Goal: Complete application form: Complete application form

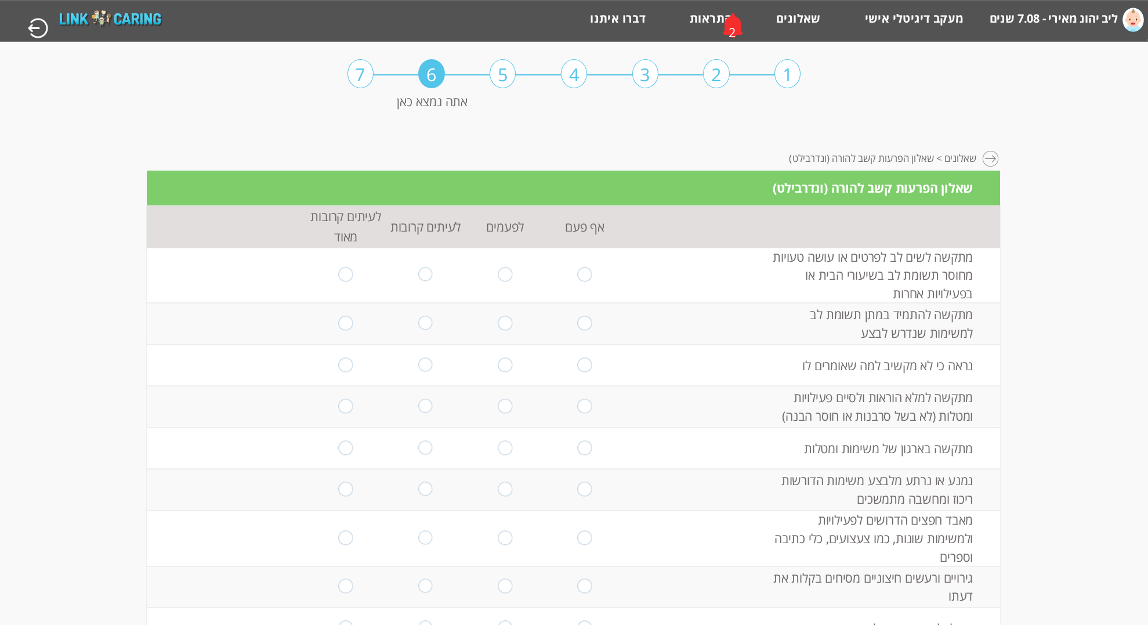
click at [501, 272] on input "radio" at bounding box center [505, 275] width 14 height 16
radio input "true"
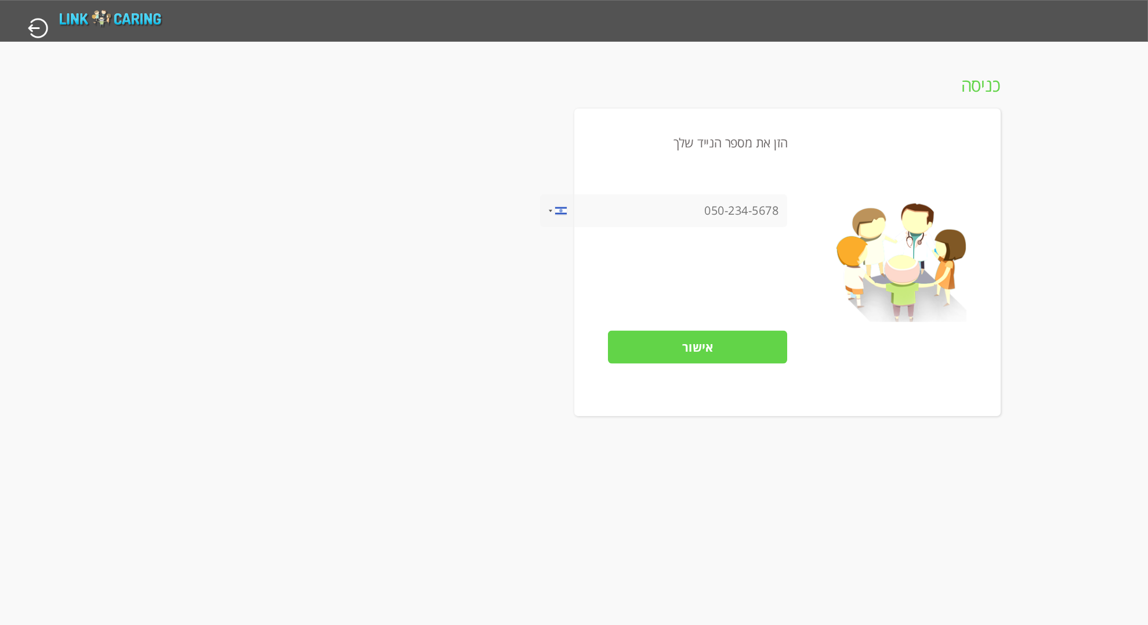
drag, startPoint x: 699, startPoint y: 200, endPoint x: 699, endPoint y: 208, distance: 8.7
click at [699, 200] on input "tel" at bounding box center [664, 210] width 248 height 33
type input "0532386806"
click at [730, 348] on input "אישור" at bounding box center [697, 347] width 179 height 33
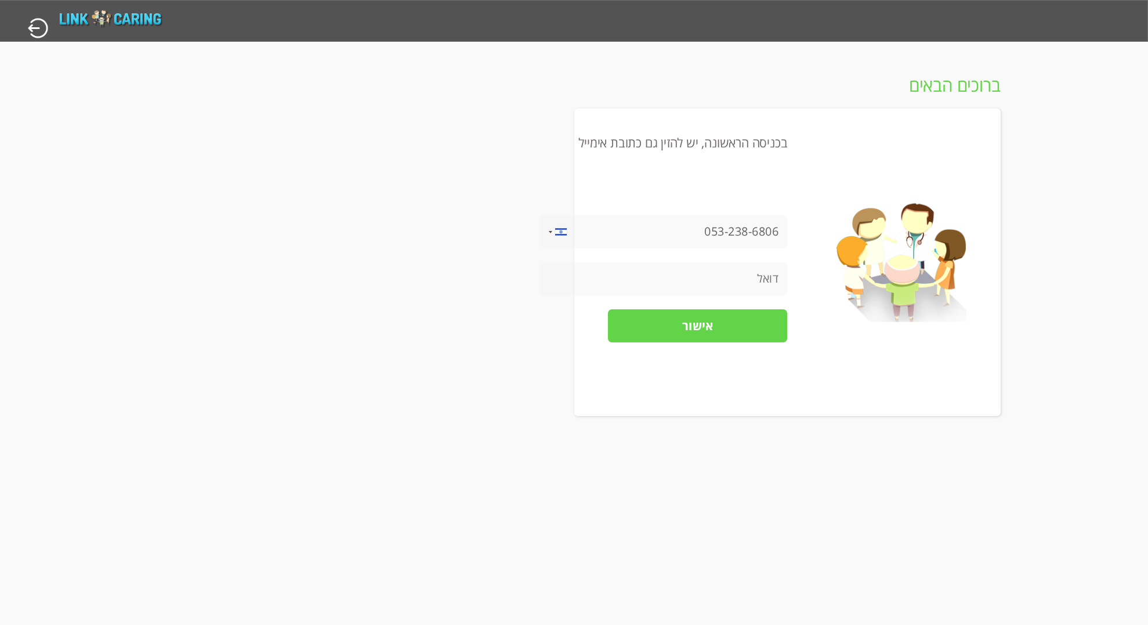
type input "ך"
type input "leeranmeiri@gmail.com"
click at [719, 327] on input "אישור" at bounding box center [697, 325] width 179 height 33
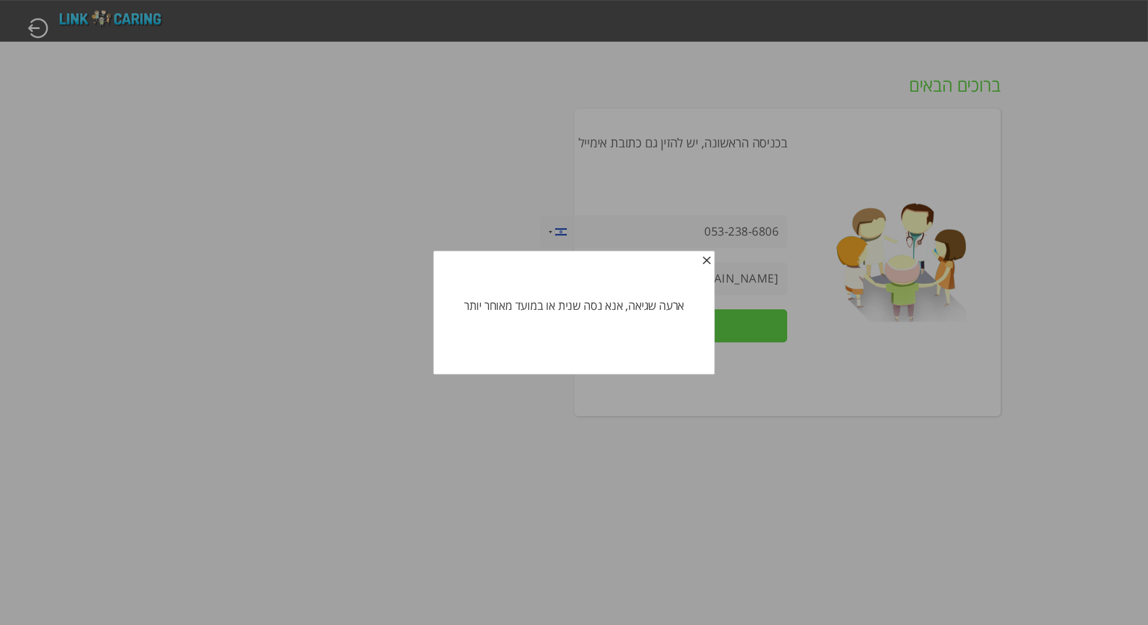
click at [750, 332] on div at bounding box center [574, 312] width 1148 height 625
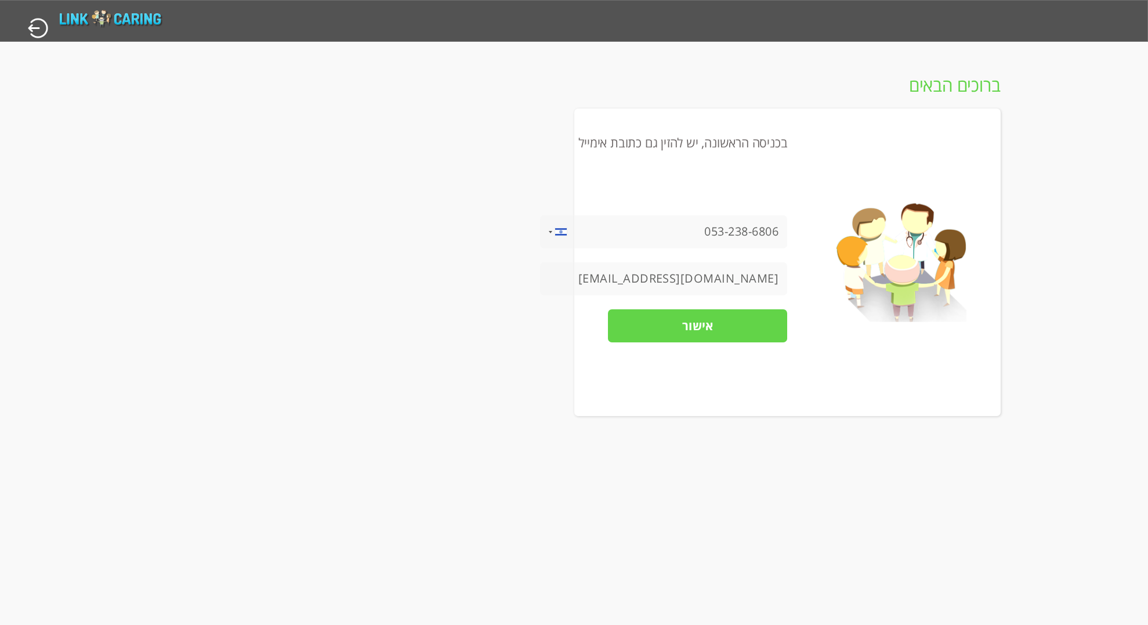
click at [707, 333] on input "אישור" at bounding box center [697, 325] width 179 height 33
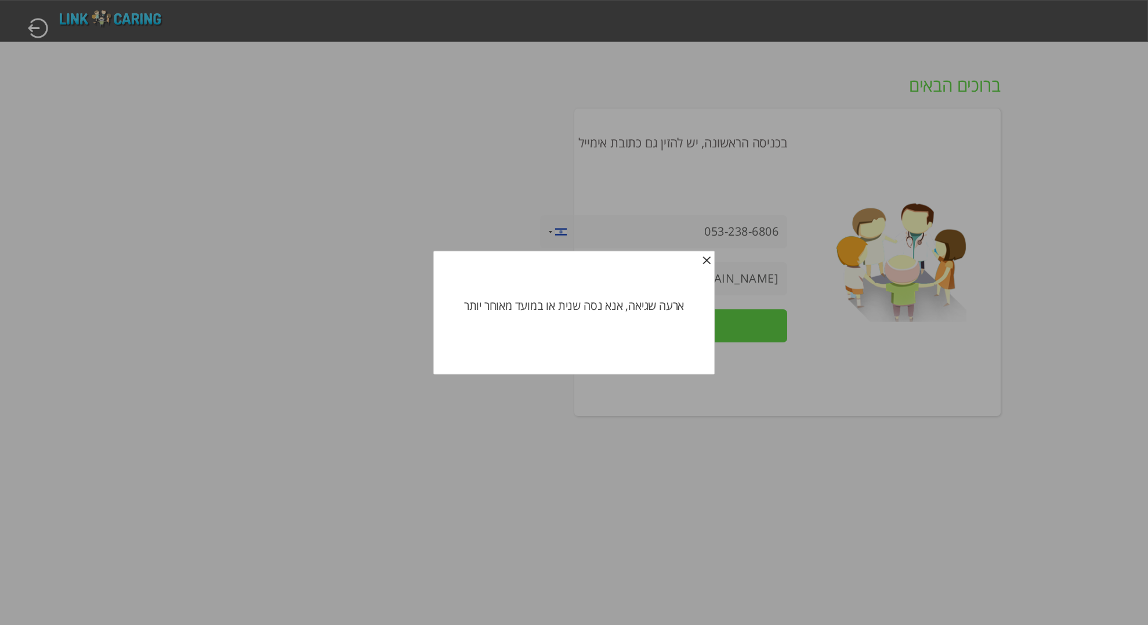
click at [707, 258] on span "button" at bounding box center [706, 262] width 9 height 9
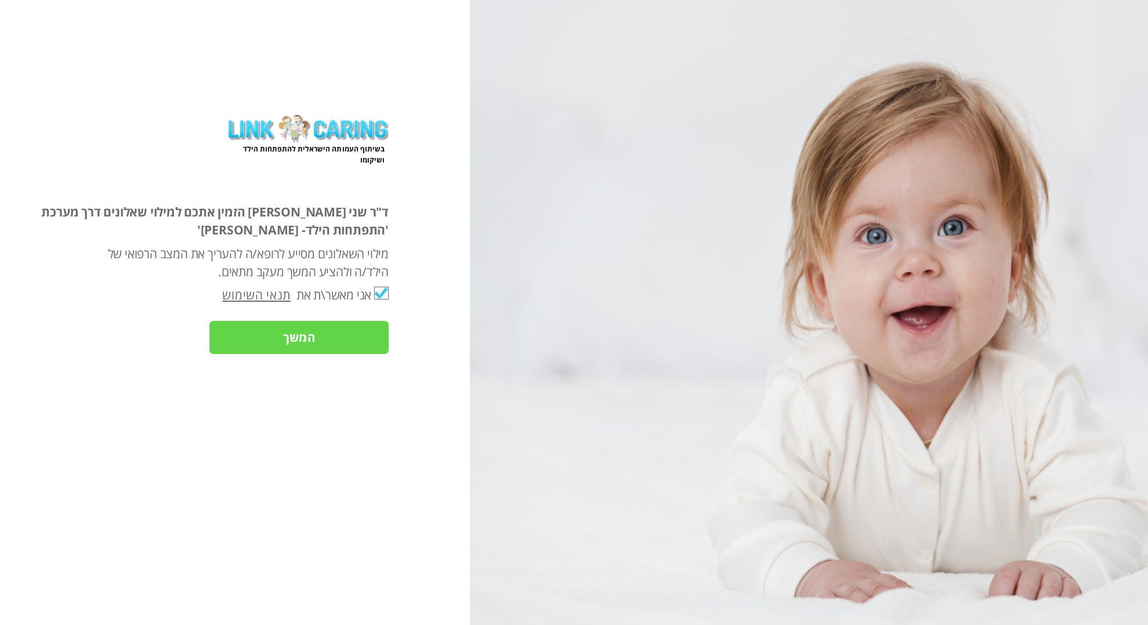
click at [296, 339] on input "המשך" at bounding box center [298, 337] width 179 height 33
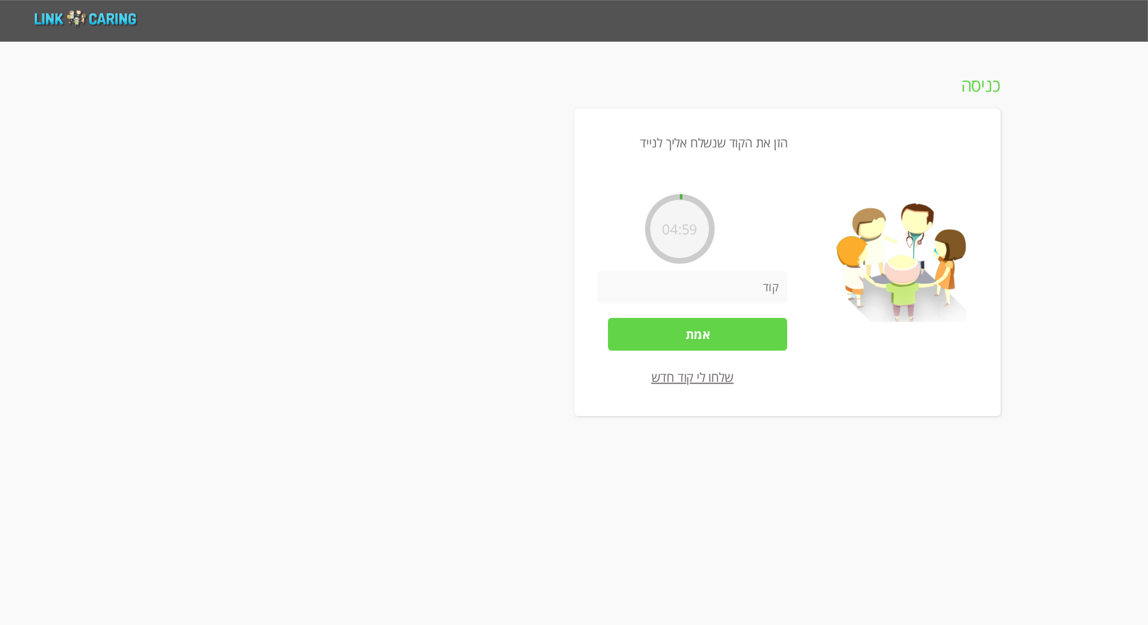
click at [720, 293] on input "number" at bounding box center [692, 287] width 190 height 33
click at [695, 375] on link "שלחו לי קוד חדש" at bounding box center [692, 376] width 82 height 17
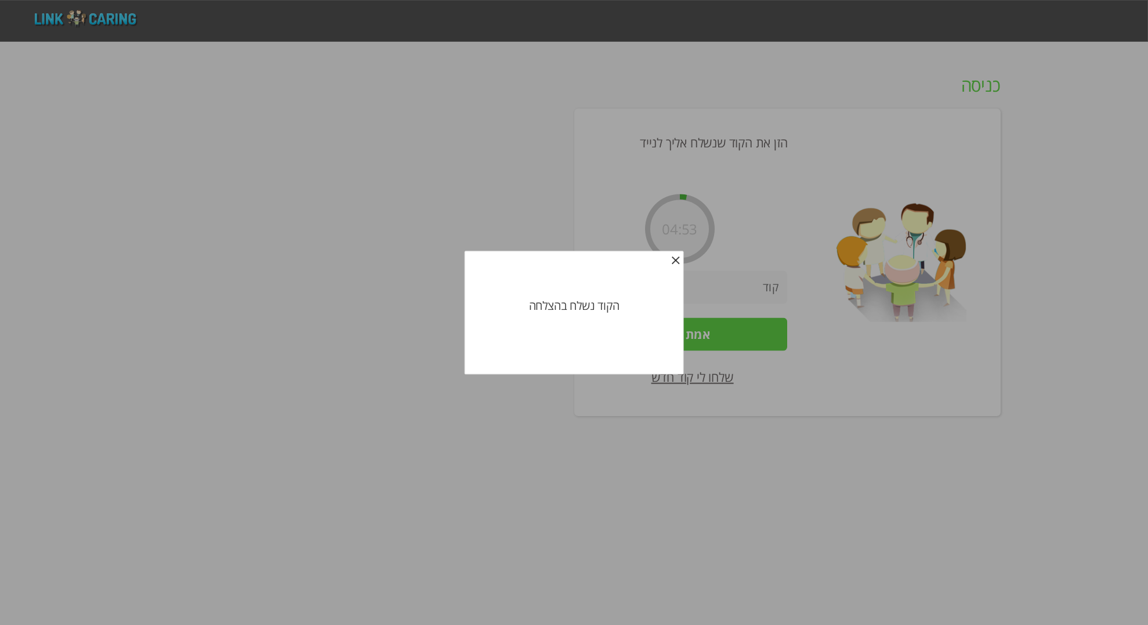
click at [676, 259] on span "button" at bounding box center [675, 262] width 9 height 9
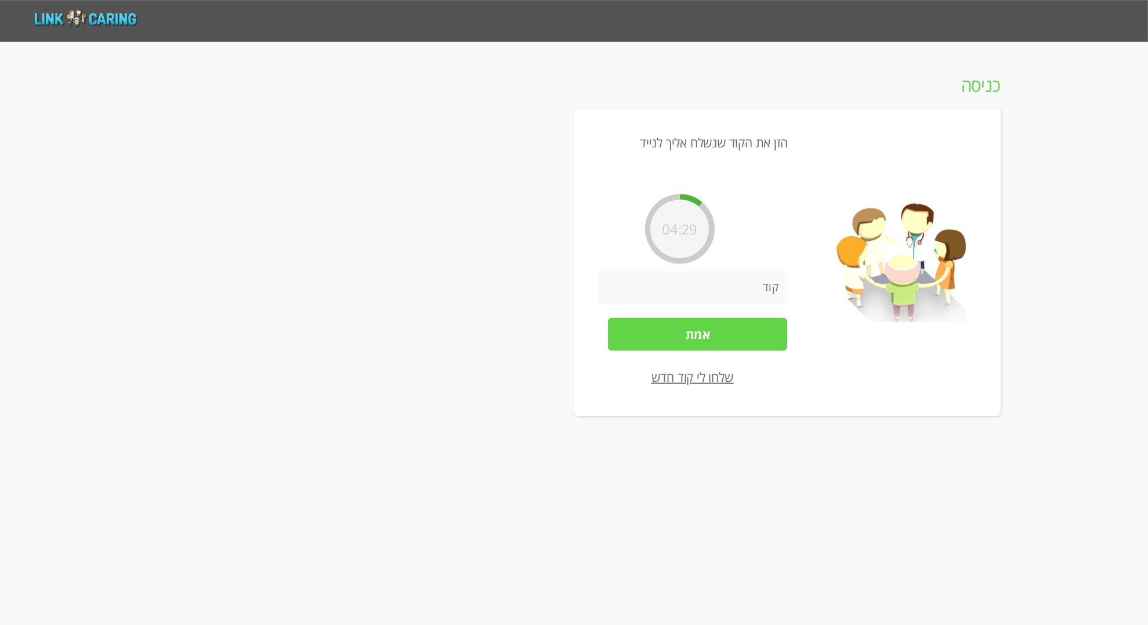
click at [647, 300] on input "number" at bounding box center [692, 287] width 190 height 33
type input "2830"
click at [695, 333] on input "אמת" at bounding box center [697, 334] width 179 height 33
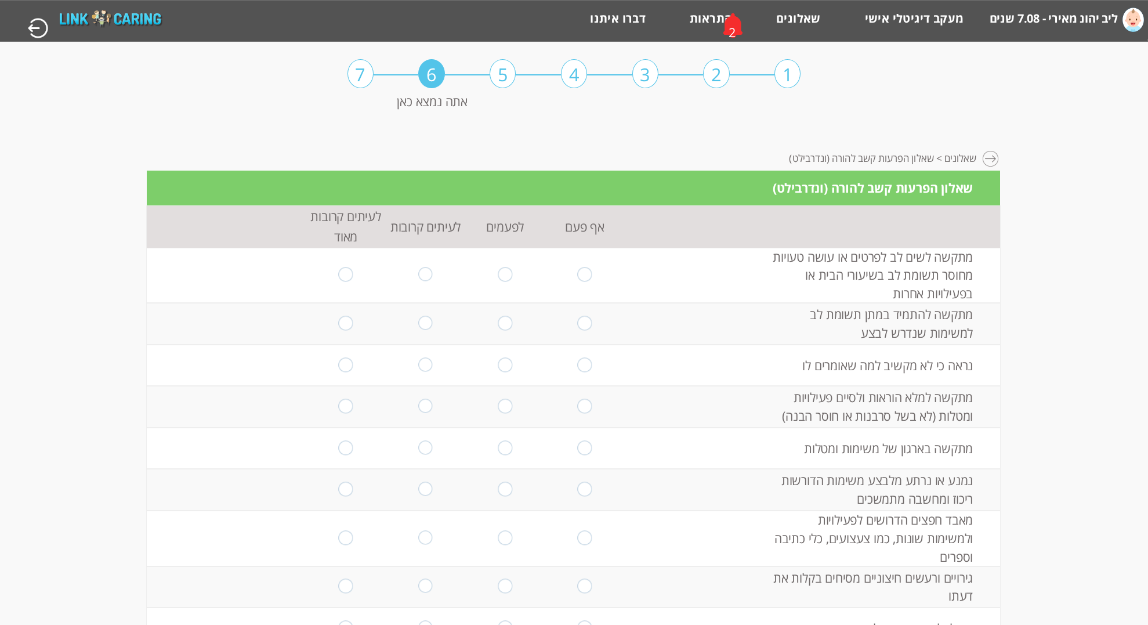
click at [506, 271] on input "radio" at bounding box center [505, 275] width 14 height 16
radio input "true"
click at [507, 322] on input "radio" at bounding box center [505, 324] width 14 height 16
radio input "true"
click at [505, 363] on input "radio" at bounding box center [505, 365] width 14 height 16
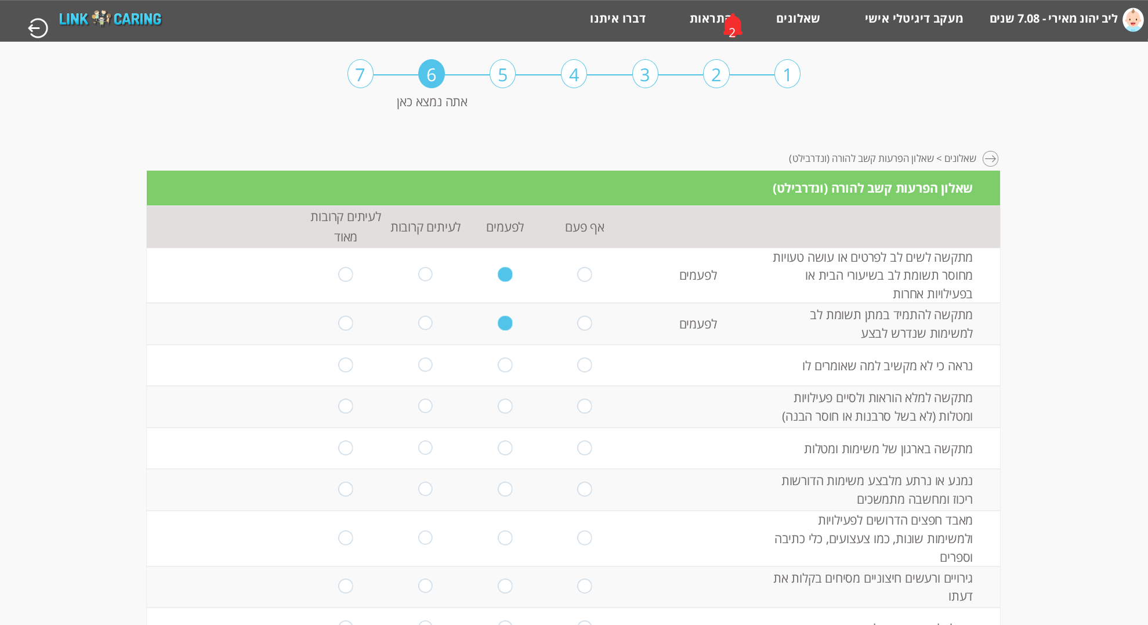
radio input "true"
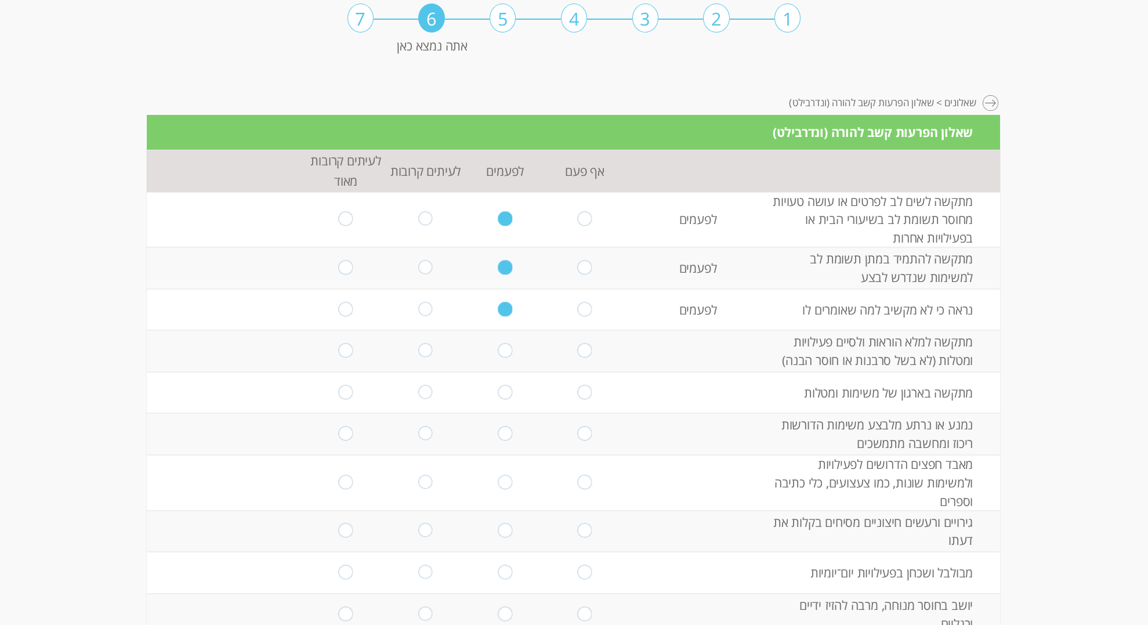
scroll to position [61, 0]
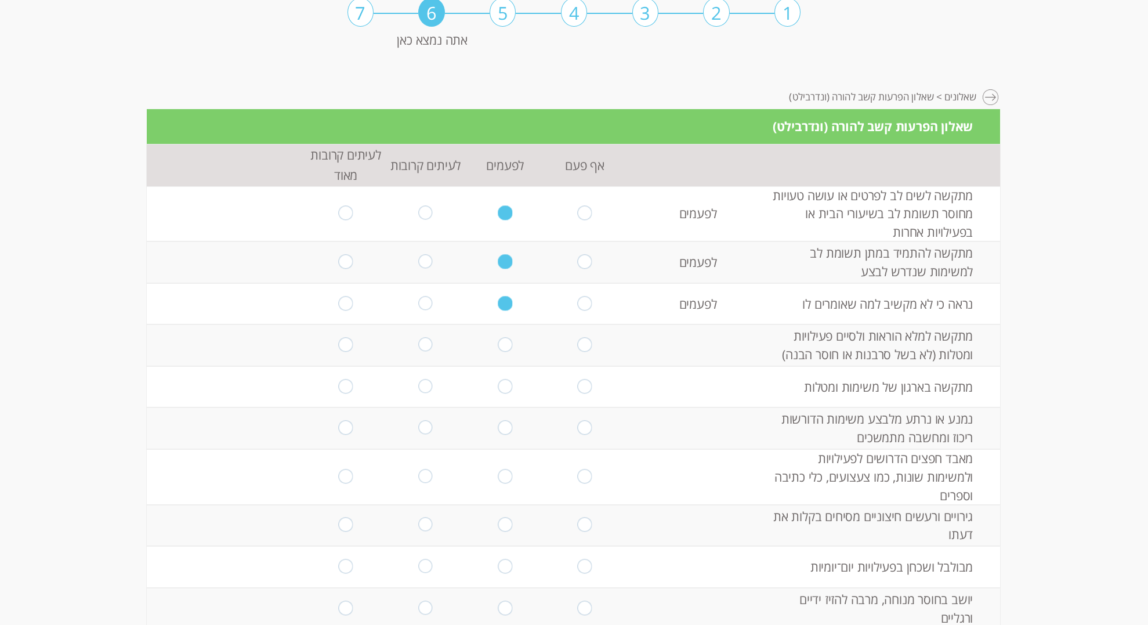
click at [425, 341] on input "radio" at bounding box center [425, 345] width 14 height 16
radio input "true"
click at [423, 387] on input "radio" at bounding box center [425, 387] width 14 height 16
radio input "true"
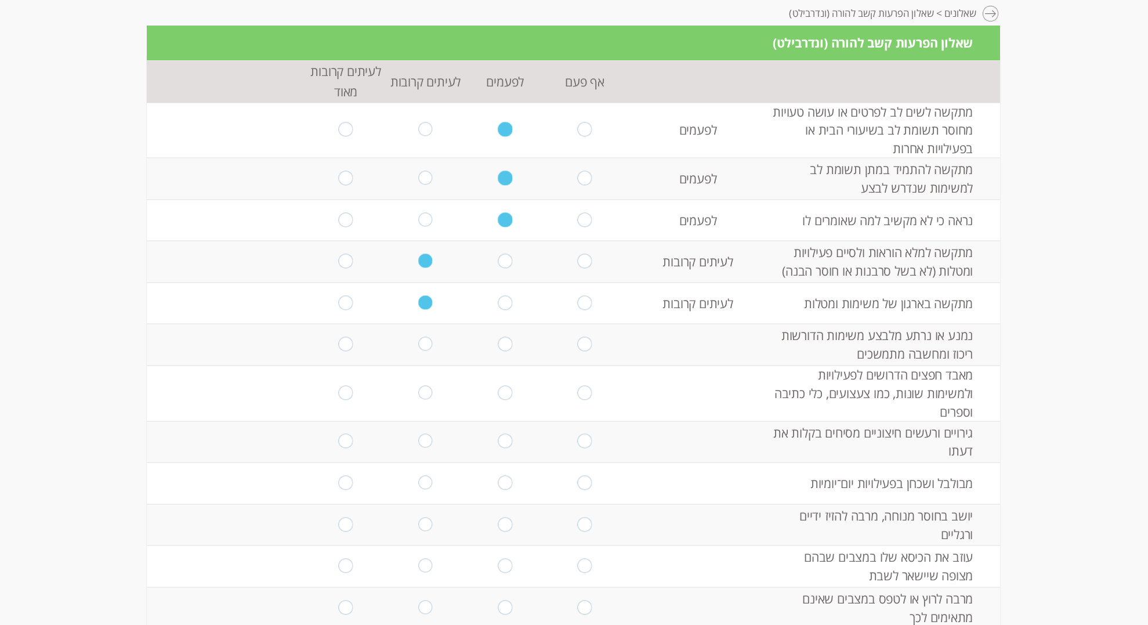
scroll to position [150, 0]
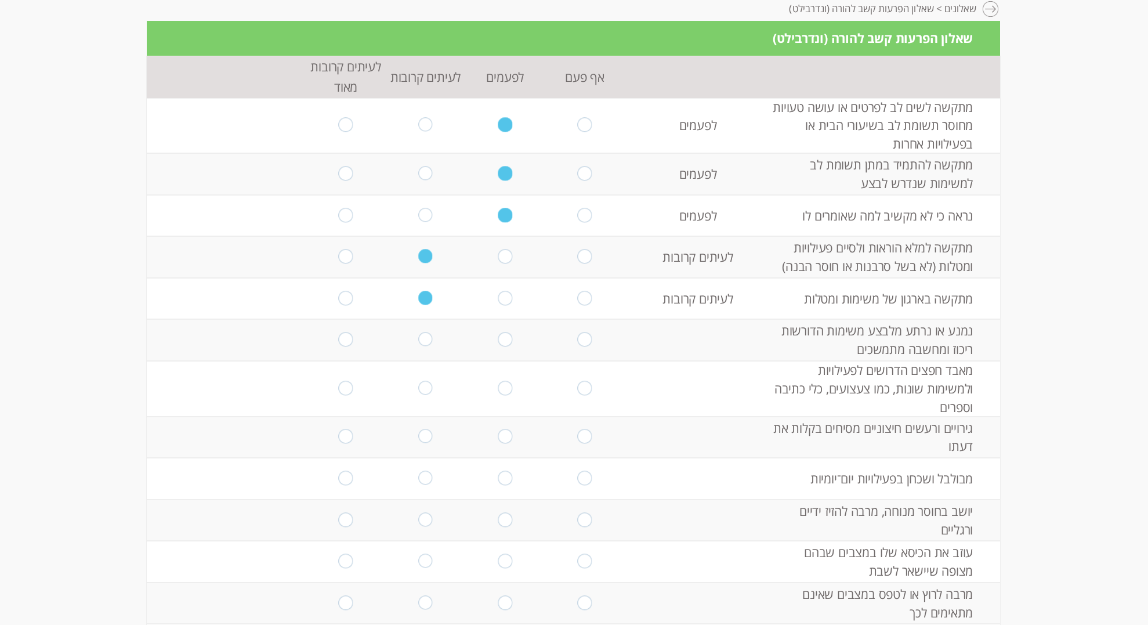
click at [509, 338] on input "radio" at bounding box center [505, 340] width 14 height 16
radio input "true"
click at [501, 389] on input "radio" at bounding box center [505, 388] width 14 height 16
radio input "true"
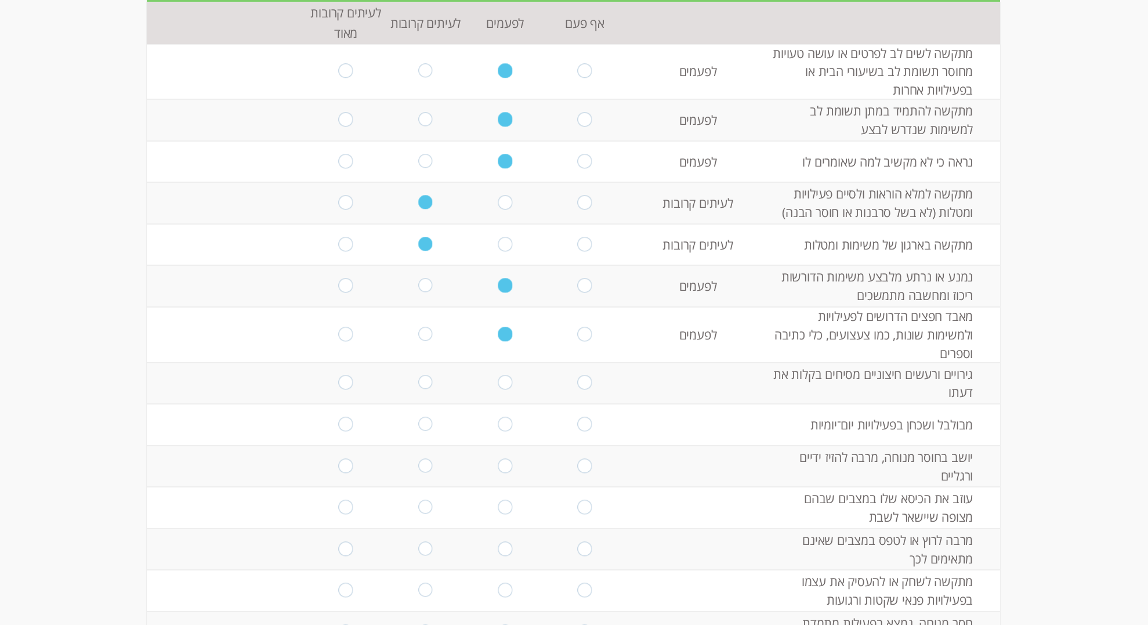
scroll to position [205, 0]
click at [426, 379] on input "radio" at bounding box center [425, 382] width 14 height 16
radio input "true"
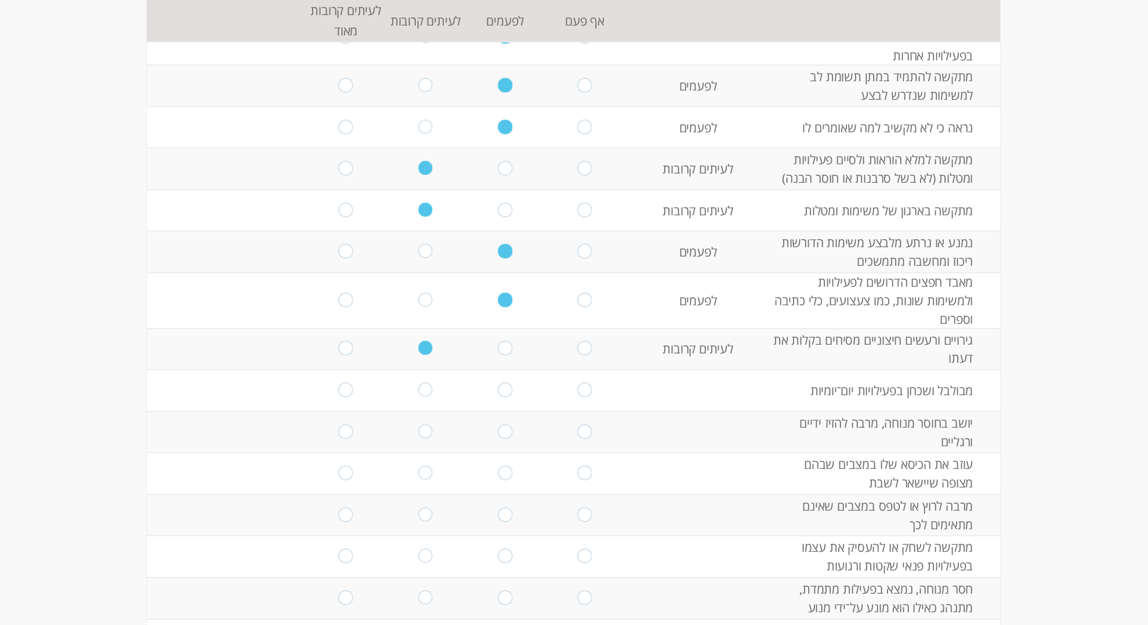
scroll to position [262, 0]
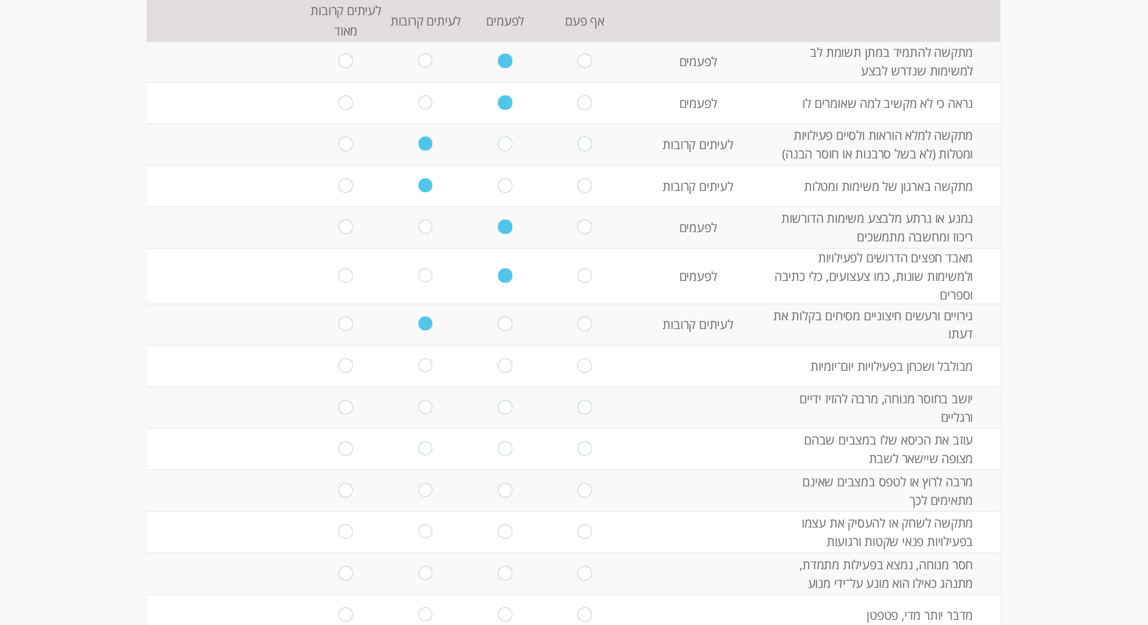
click at [425, 361] on input "radio" at bounding box center [425, 366] width 14 height 16
radio input "true"
click at [502, 408] on input "radio" at bounding box center [505, 408] width 14 height 16
radio input "true"
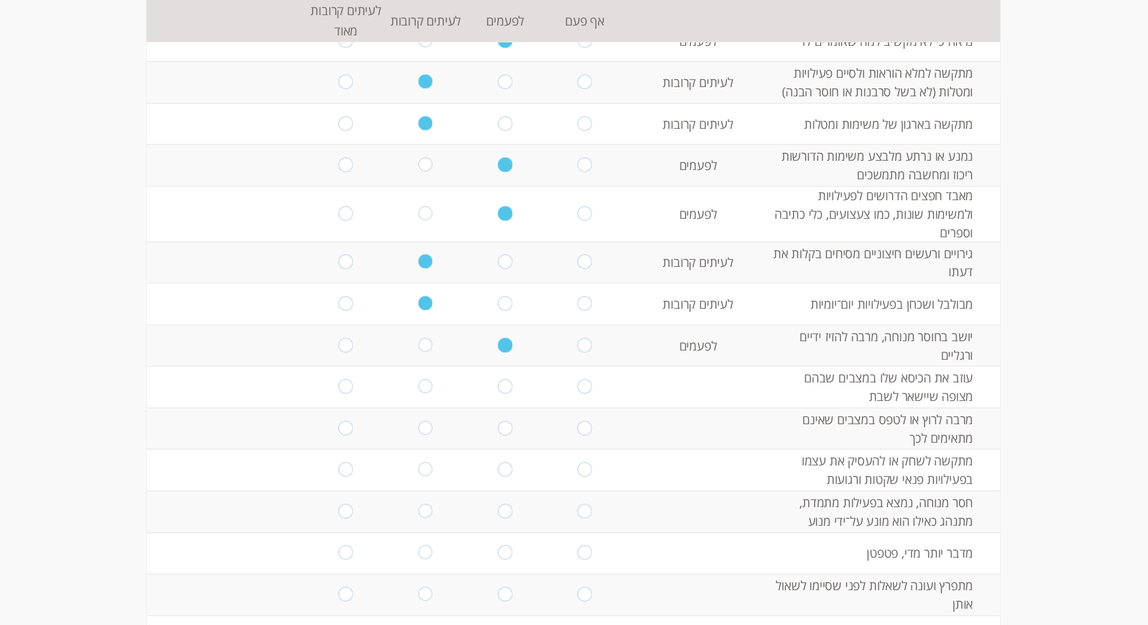
scroll to position [325, 0]
click at [506, 385] on input "radio" at bounding box center [505, 386] width 14 height 16
radio input "true"
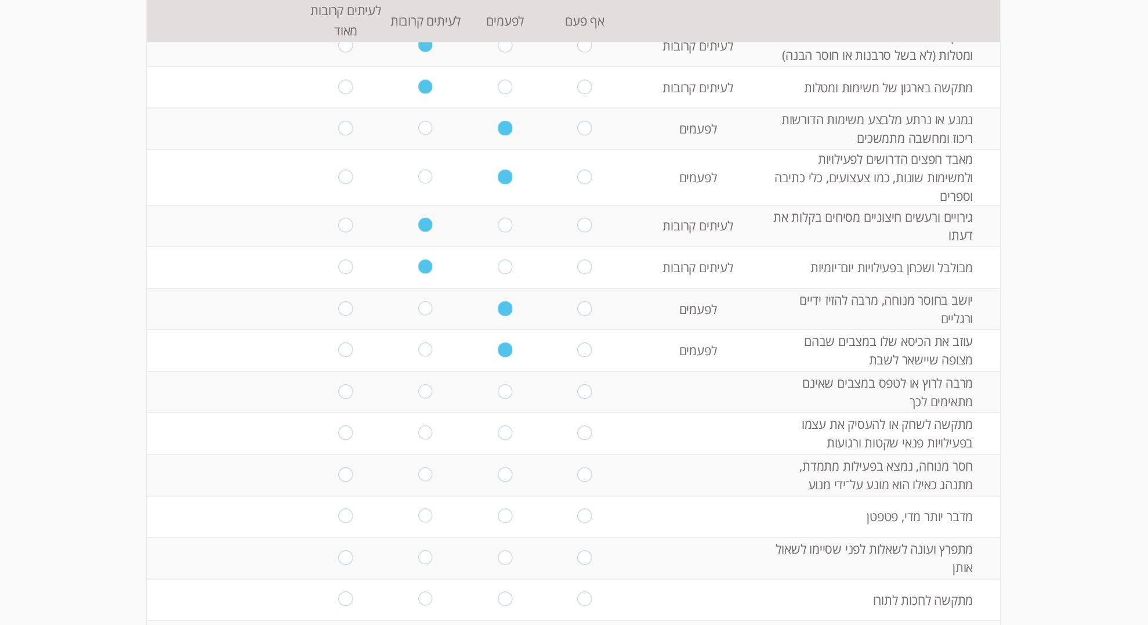
scroll to position [382, 0]
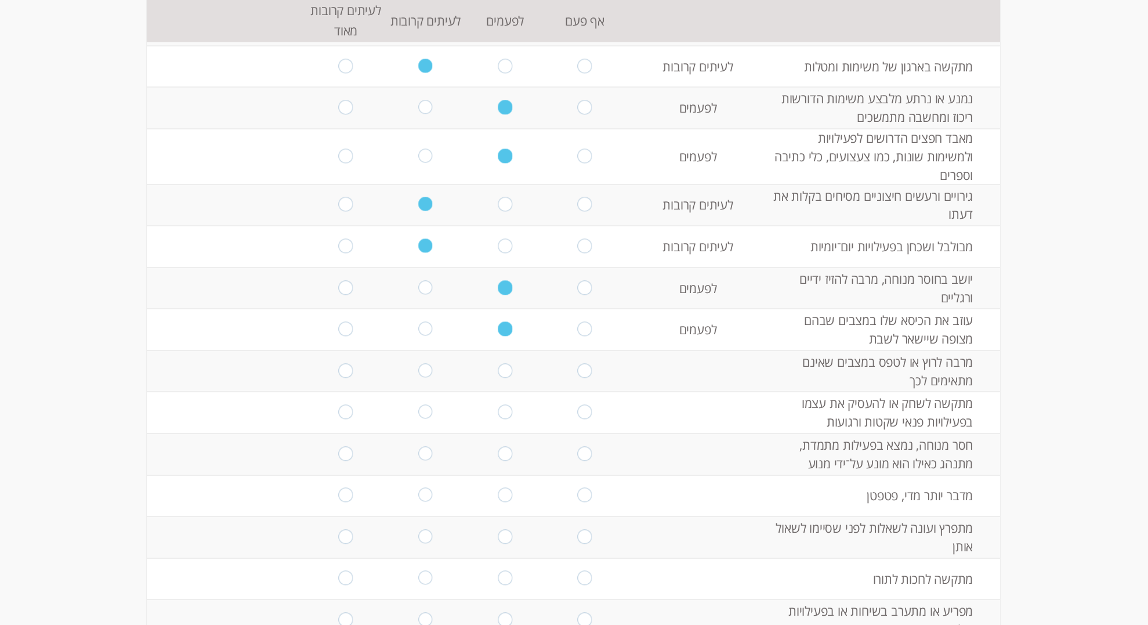
click at [425, 368] on input "radio" at bounding box center [425, 371] width 14 height 16
radio input "true"
click at [506, 409] on input "radio" at bounding box center [505, 413] width 14 height 16
radio input "true"
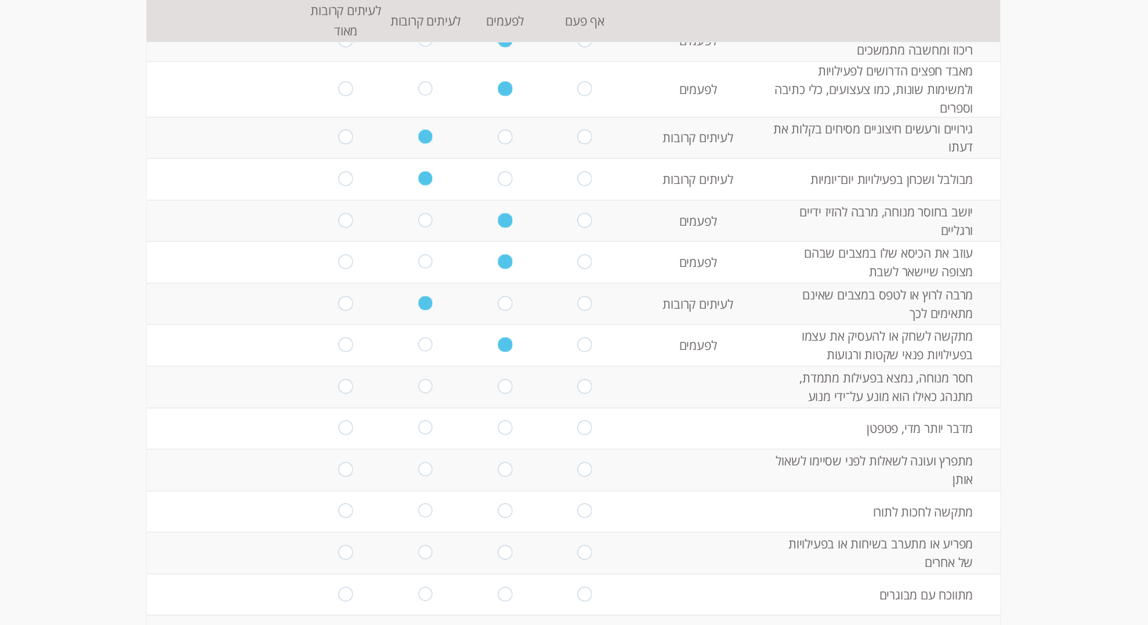
scroll to position [455, 0]
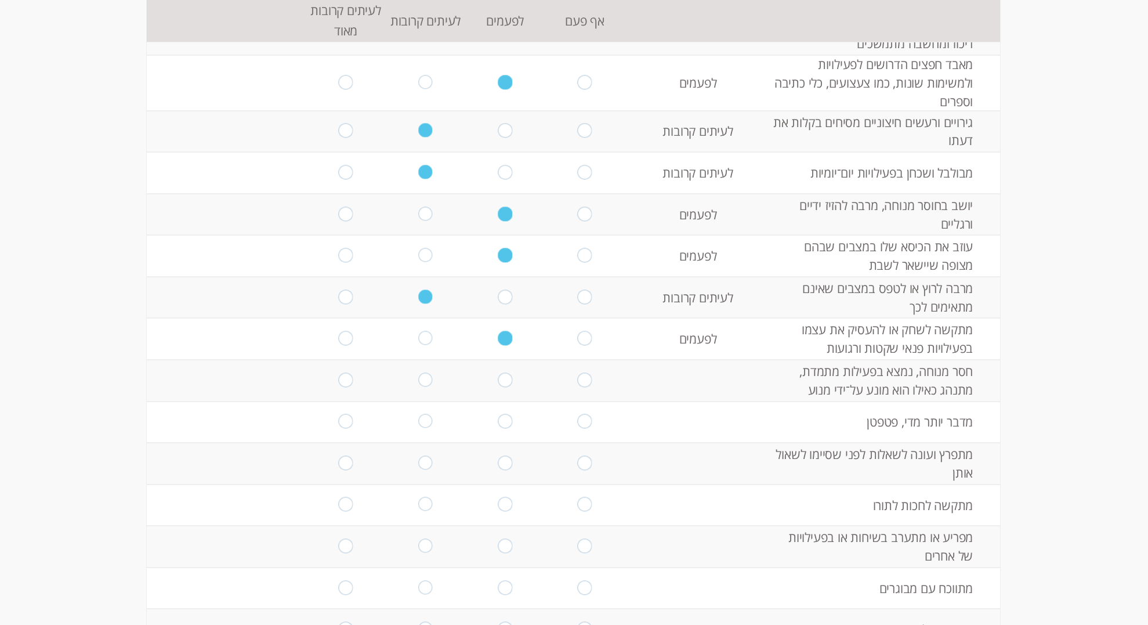
click at [506, 378] on input "radio" at bounding box center [505, 380] width 14 height 16
radio input "true"
click at [582, 420] on input "radio" at bounding box center [585, 422] width 14 height 16
radio input "true"
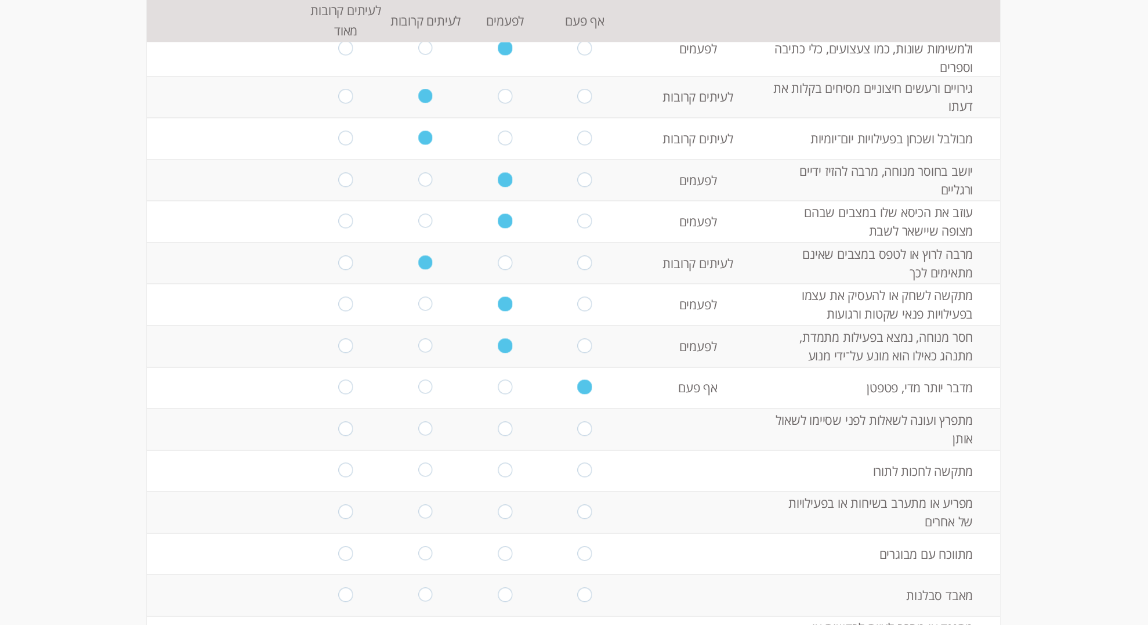
scroll to position [493, 0]
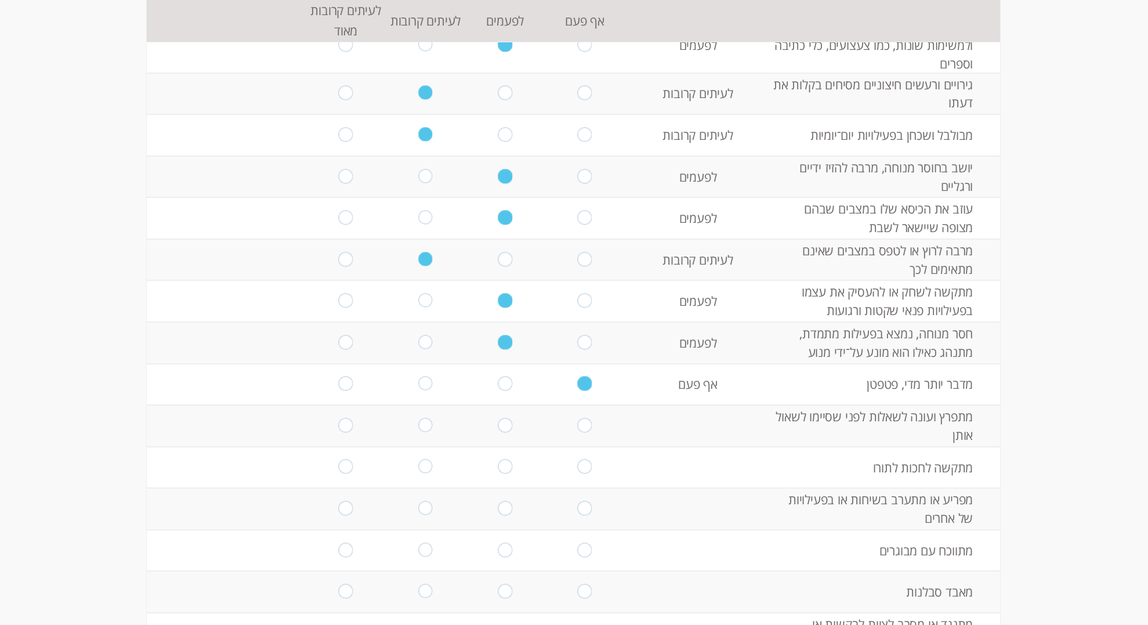
click at [510, 422] on input "radio" at bounding box center [505, 426] width 14 height 16
radio input "true"
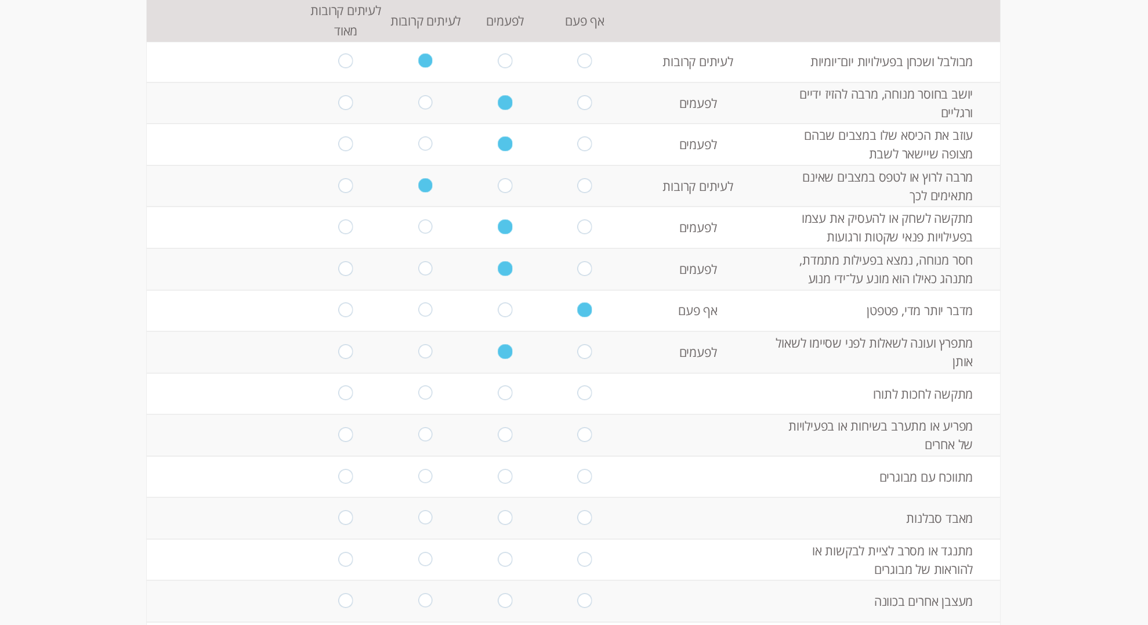
scroll to position [593, 0]
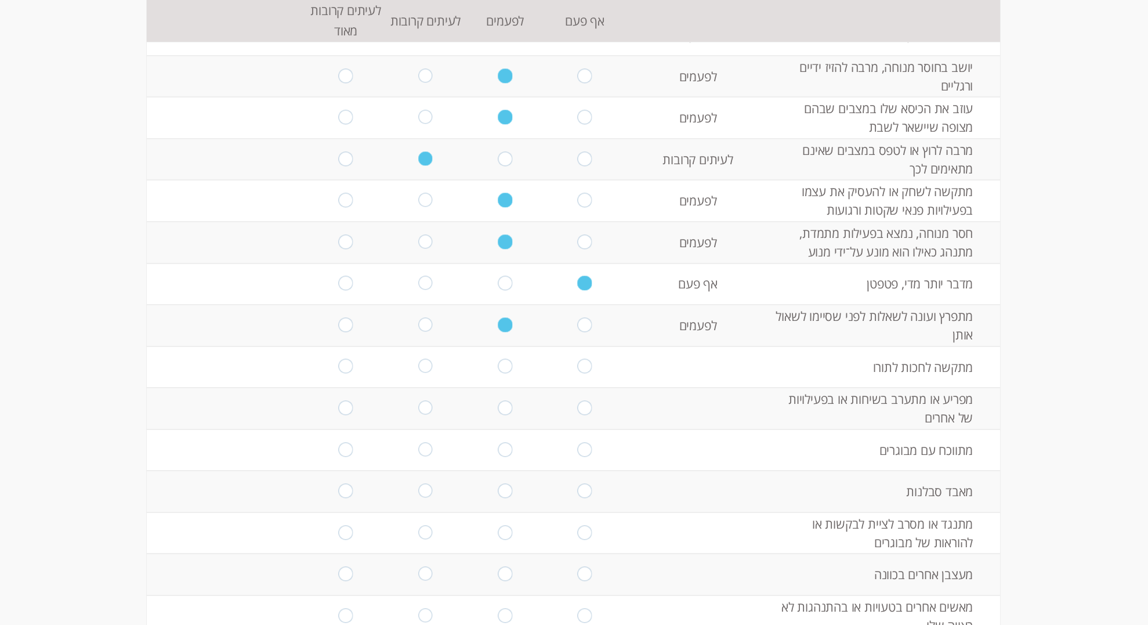
click at [425, 363] on input "radio" at bounding box center [425, 367] width 14 height 16
radio input "true"
click at [419, 405] on input "radio" at bounding box center [425, 408] width 14 height 16
radio input "true"
click at [507, 449] on input "radio" at bounding box center [505, 450] width 14 height 16
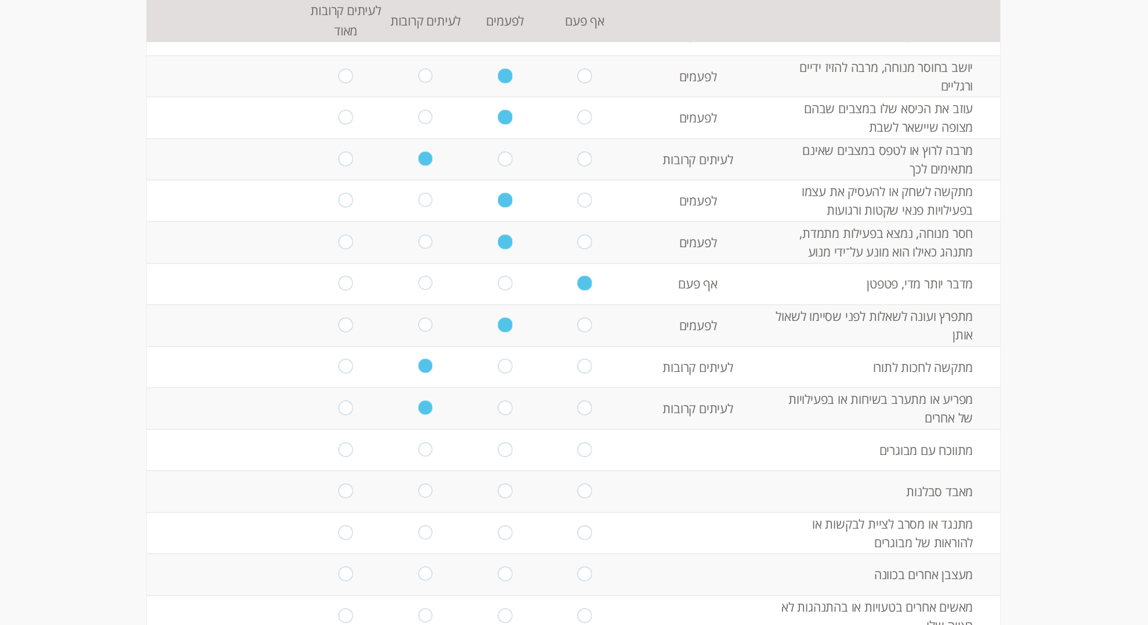
radio input "true"
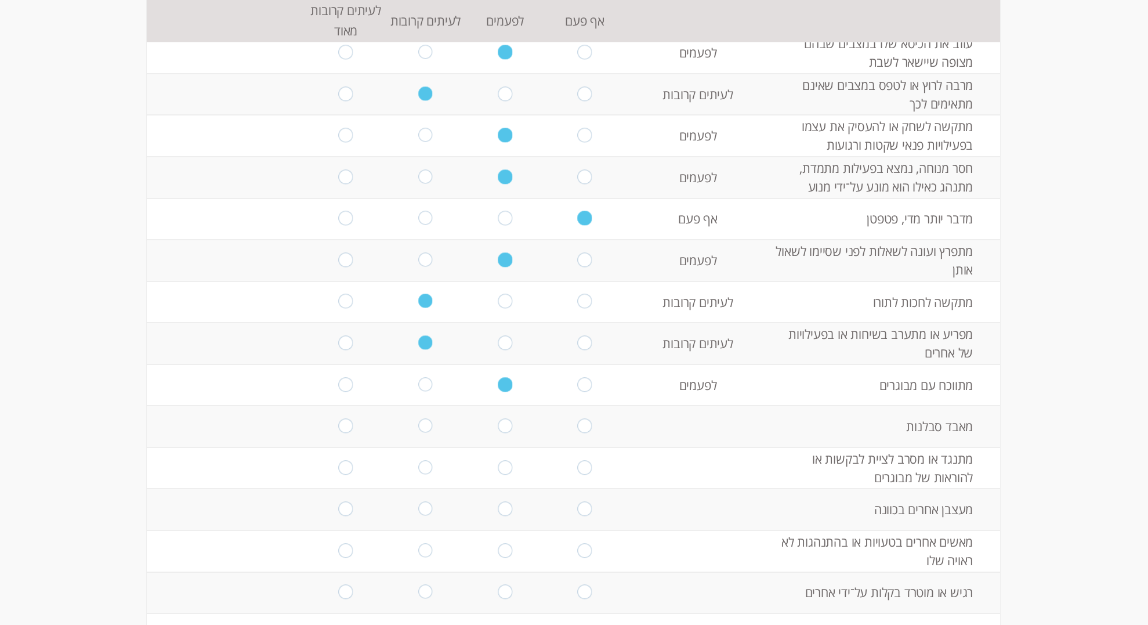
scroll to position [661, 0]
click at [427, 422] on input "radio" at bounding box center [425, 424] width 14 height 16
radio input "true"
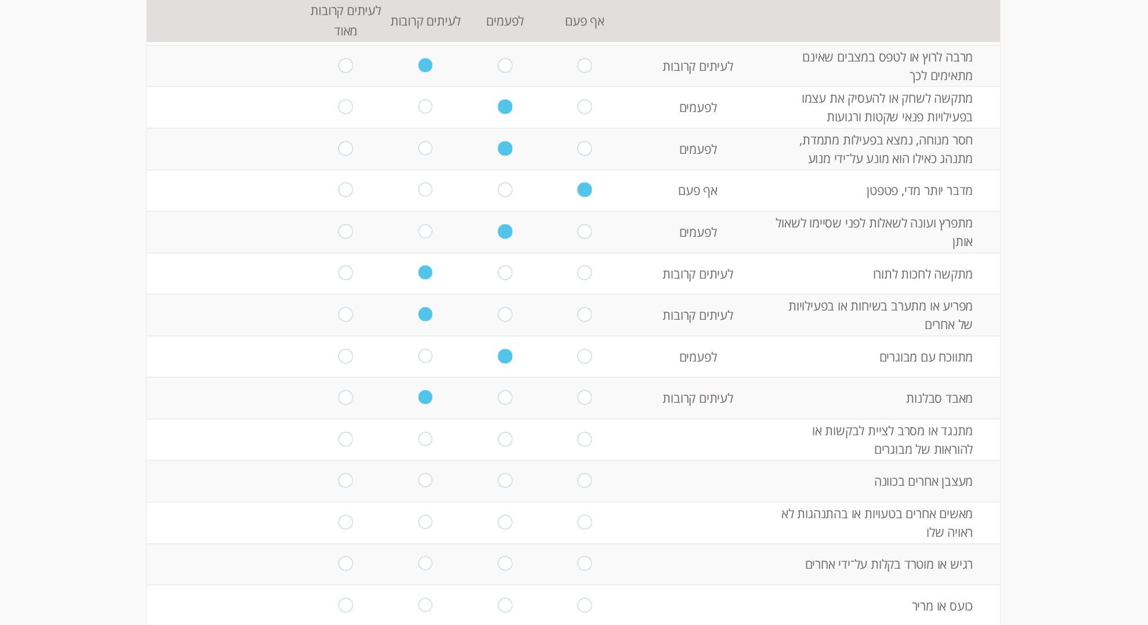
scroll to position [709, 0]
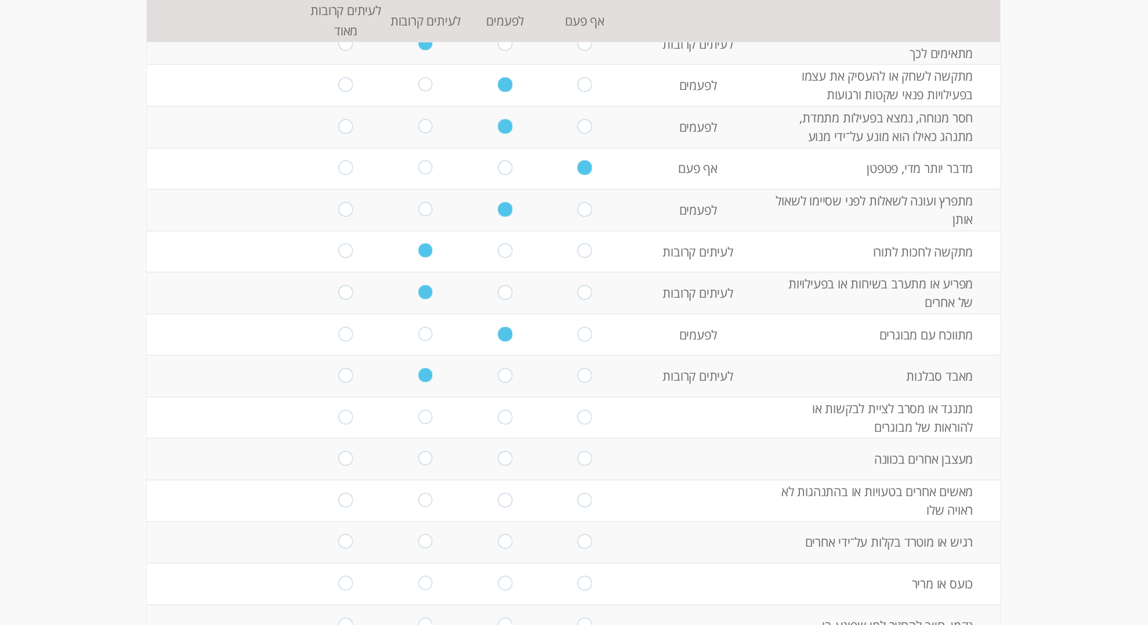
click at [580, 418] on input "radio" at bounding box center [585, 417] width 14 height 16
radio input "true"
click at [509, 415] on input "radio" at bounding box center [505, 417] width 14 height 16
radio input "true"
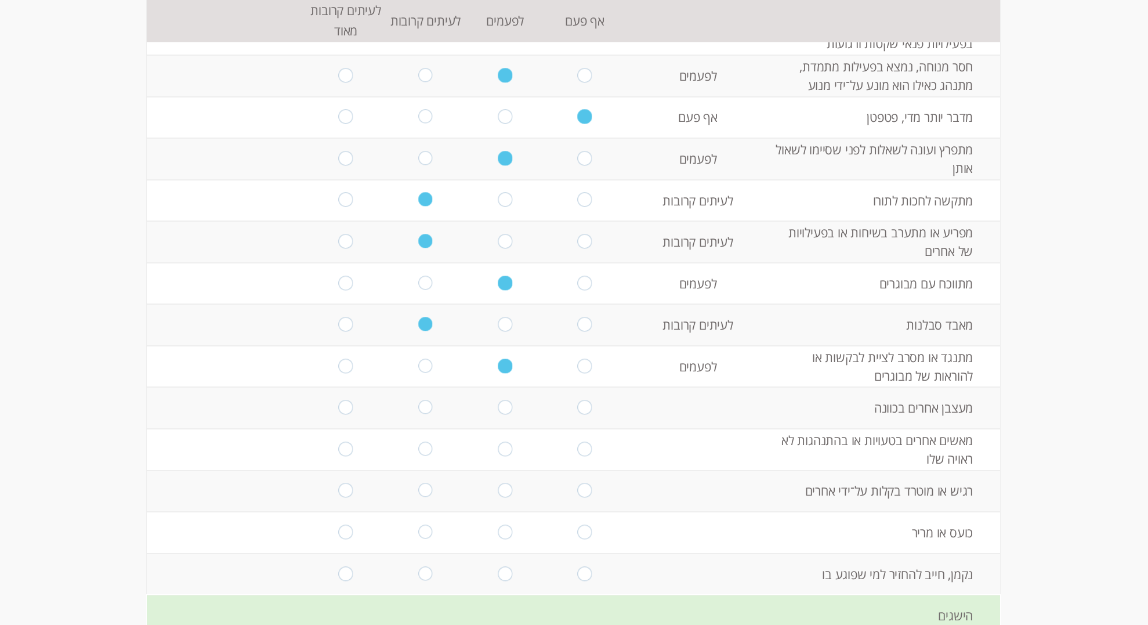
scroll to position [761, 0]
click at [424, 406] on input "radio" at bounding box center [425, 407] width 14 height 16
radio input "true"
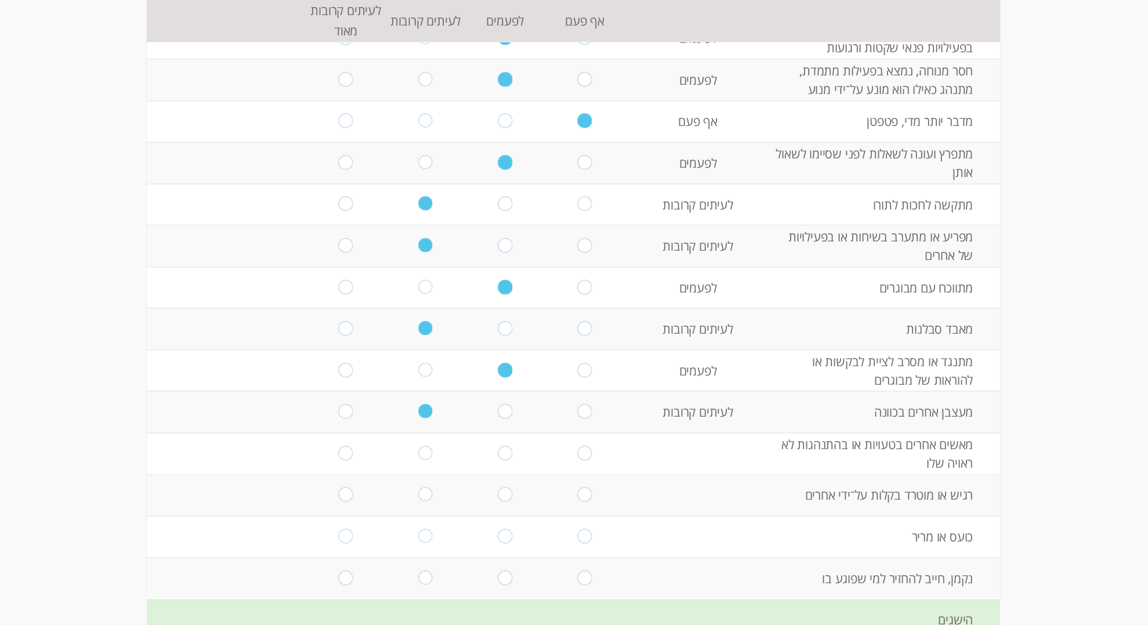
click at [507, 452] on input "radio" at bounding box center [505, 453] width 14 height 16
radio input "true"
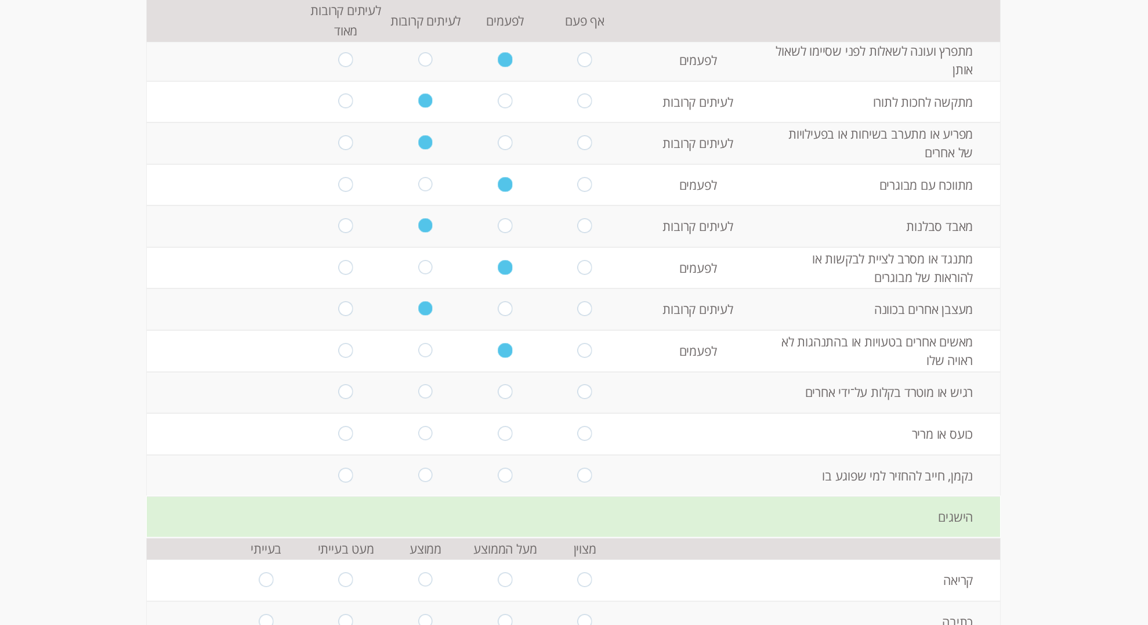
scroll to position [859, 0]
click at [425, 384] on input "radio" at bounding box center [425, 392] width 14 height 16
radio input "true"
click at [582, 433] on input "radio" at bounding box center [585, 433] width 14 height 16
radio input "true"
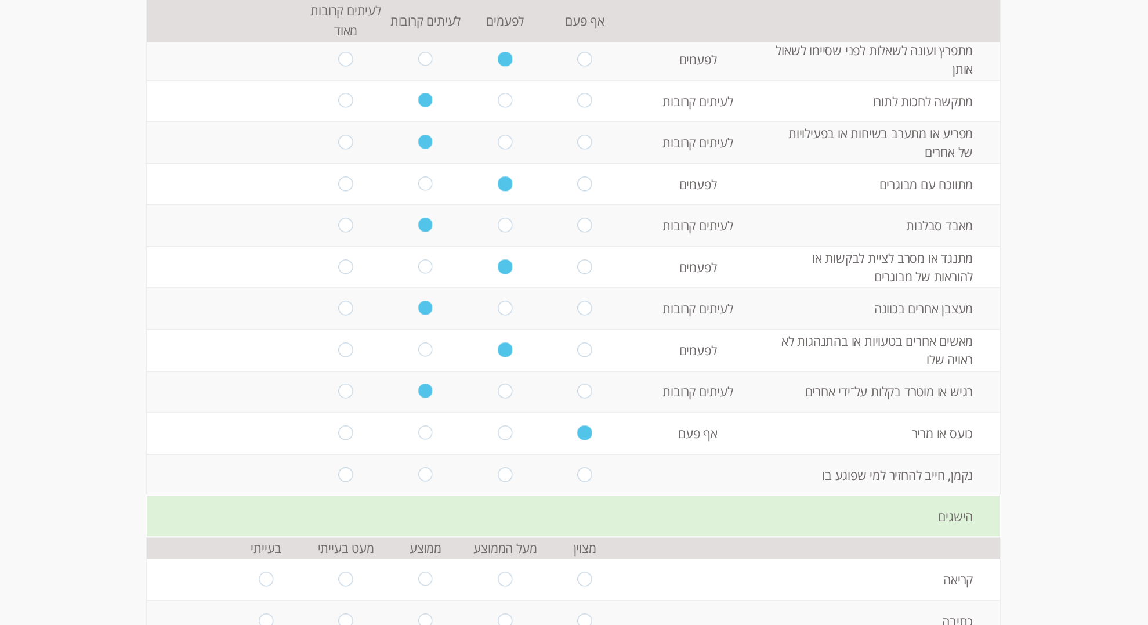
click at [585, 472] on input "radio" at bounding box center [585, 475] width 14 height 16
radio input "true"
click at [499, 425] on input "radio" at bounding box center [505, 433] width 14 height 16
radio input "true"
click at [502, 472] on input "radio" at bounding box center [505, 475] width 14 height 16
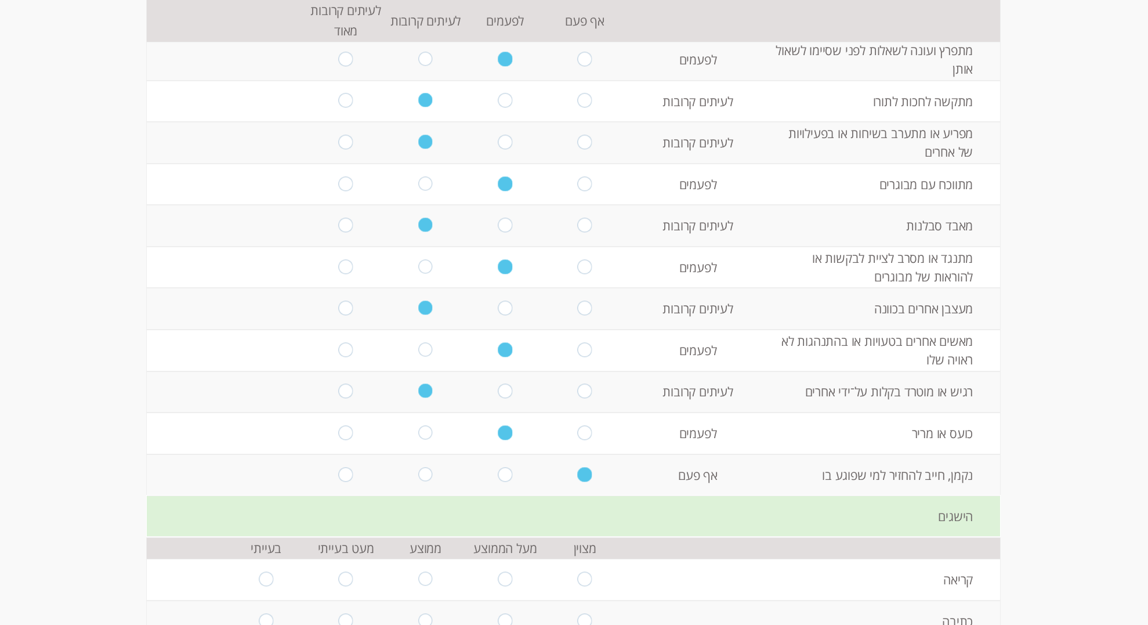
radio input "true"
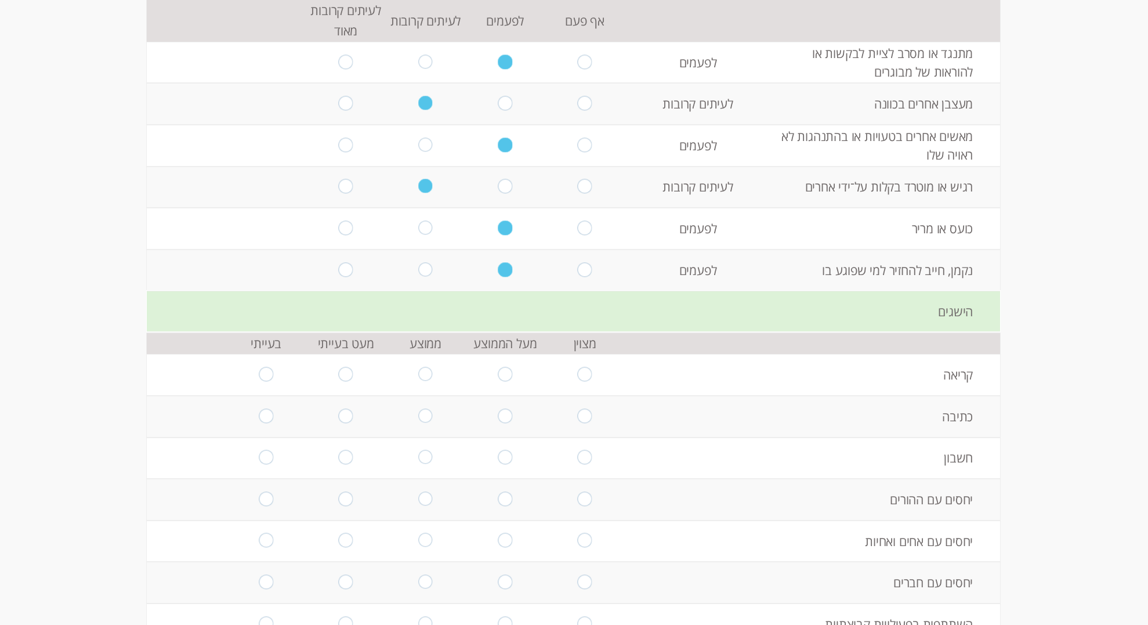
scroll to position [1068, 0]
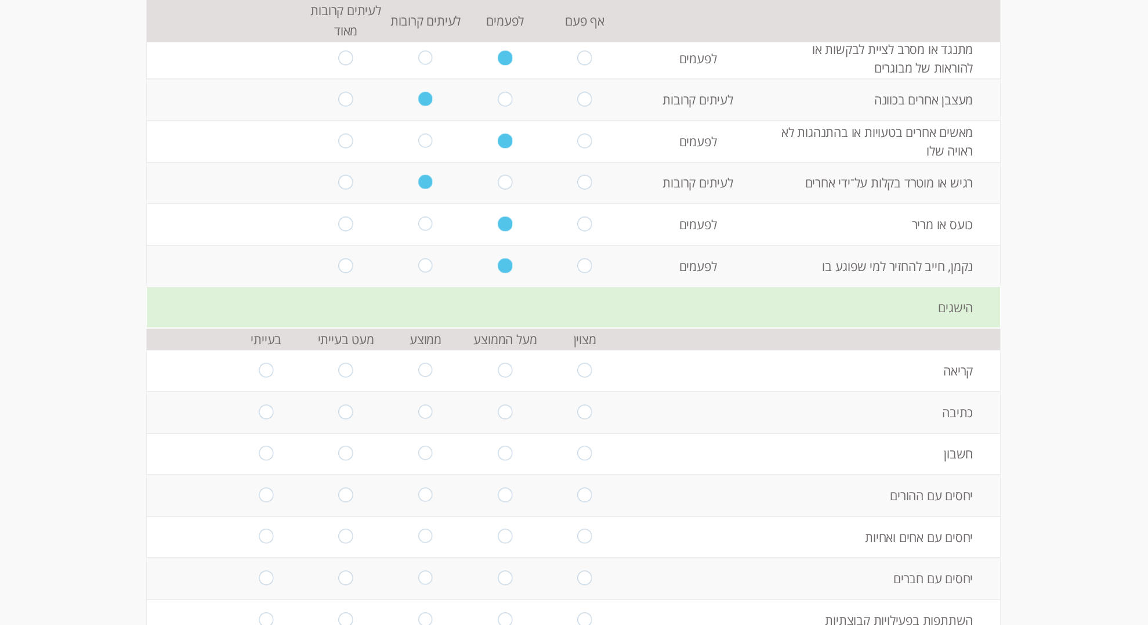
click at [506, 369] on input "radio" at bounding box center [505, 371] width 14 height 16
radio input "true"
drag, startPoint x: 503, startPoint y: 369, endPoint x: 478, endPoint y: 365, distance: 25.2
click at [503, 369] on input "radio" at bounding box center [505, 371] width 14 height 16
click at [424, 369] on input "radio" at bounding box center [425, 371] width 14 height 16
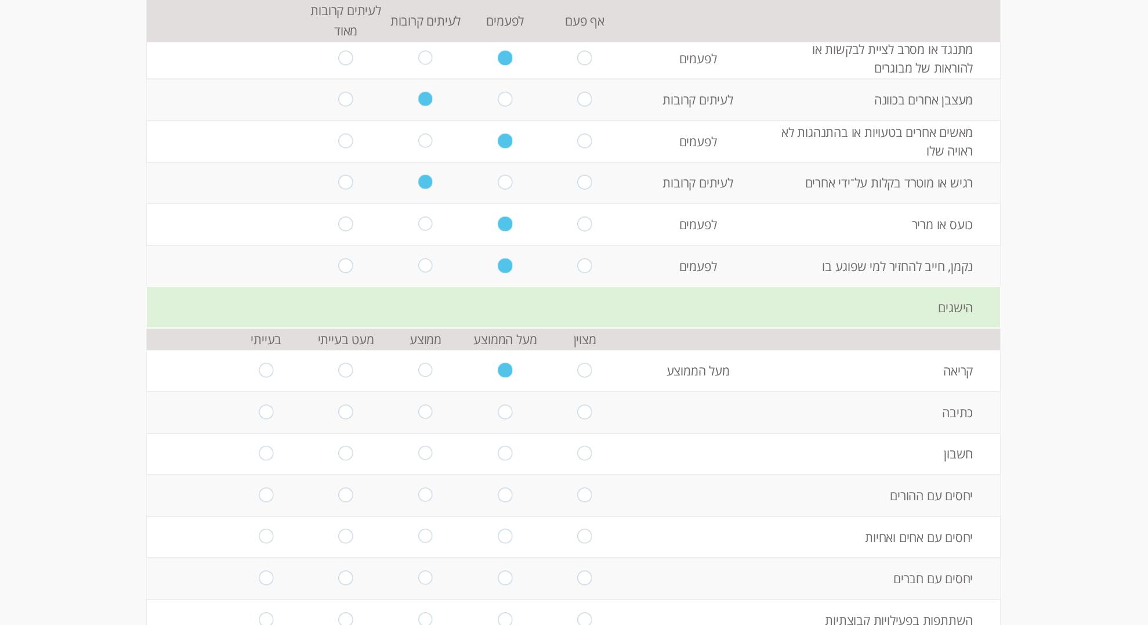
radio input "true"
click at [429, 409] on input "radio" at bounding box center [425, 412] width 14 height 16
radio input "true"
click at [502, 455] on input "radio" at bounding box center [505, 454] width 14 height 16
radio input "true"
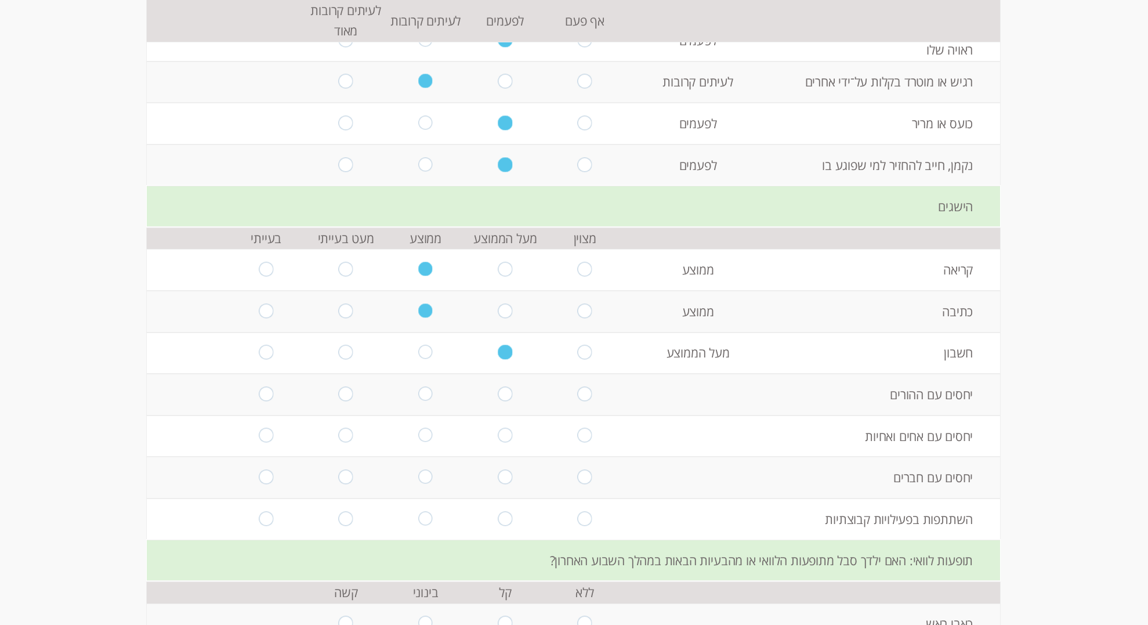
scroll to position [1186, 0]
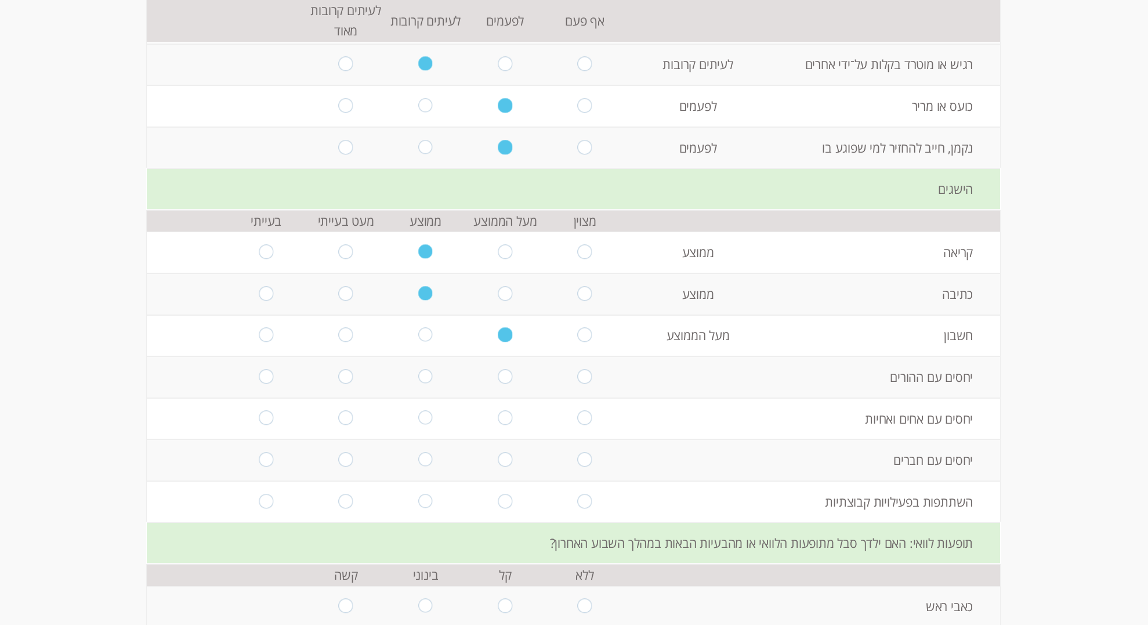
click at [423, 376] on input "radio" at bounding box center [425, 377] width 14 height 16
radio input "true"
click at [349, 418] on input "radio" at bounding box center [346, 419] width 14 height 16
radio input "true"
click at [345, 457] on input "radio" at bounding box center [346, 460] width 14 height 16
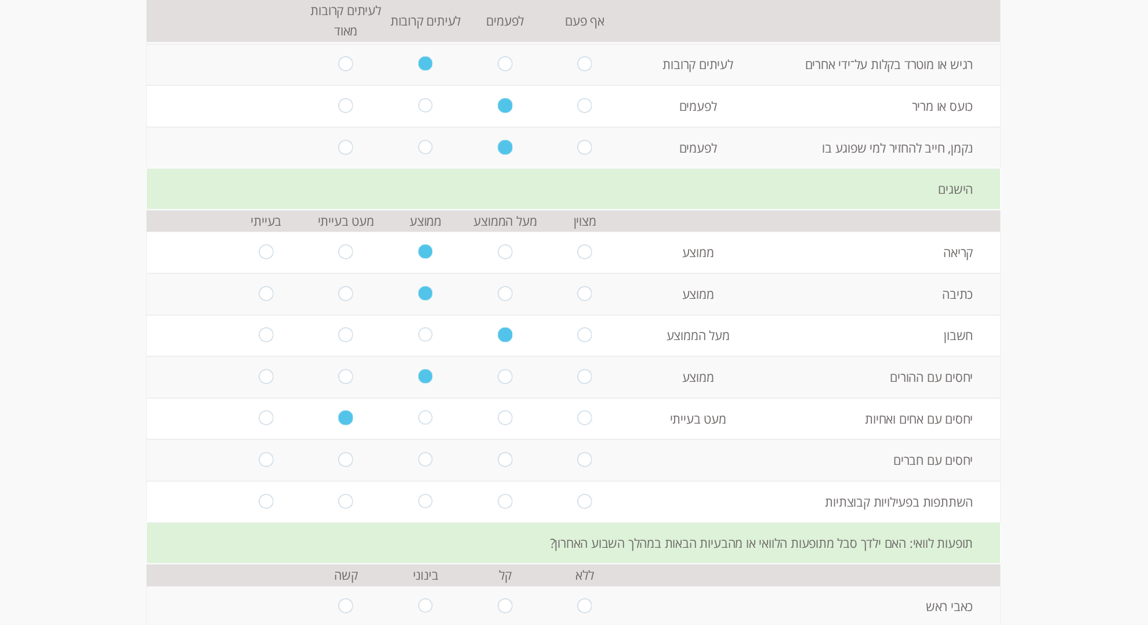
radio input "true"
click at [348, 494] on input "radio" at bounding box center [346, 502] width 14 height 16
radio input "true"
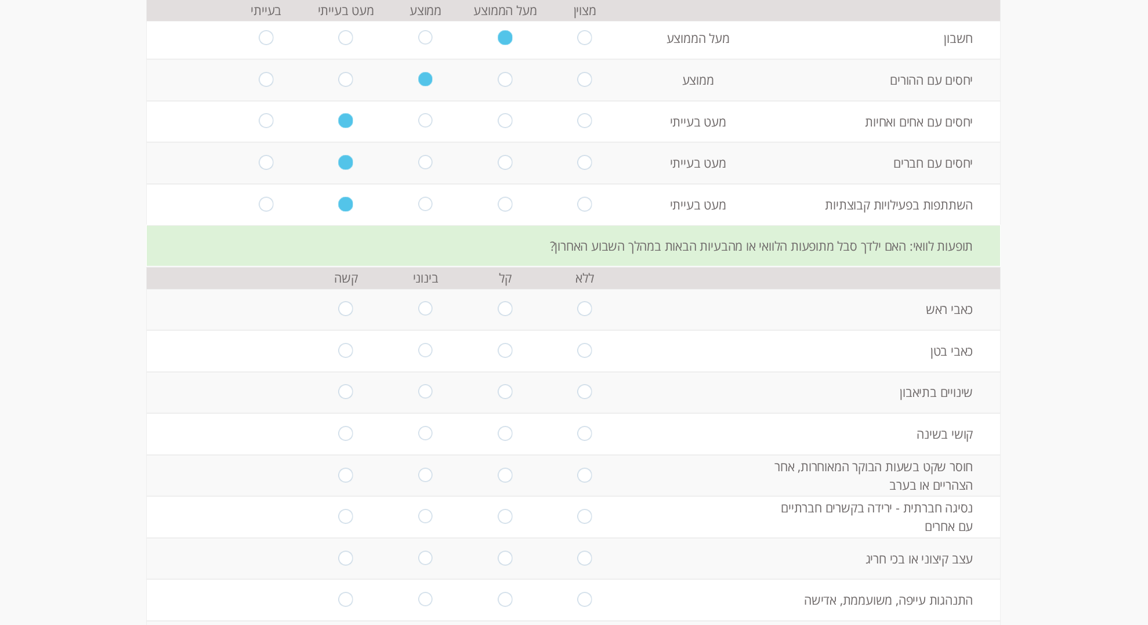
scroll to position [1495, 0]
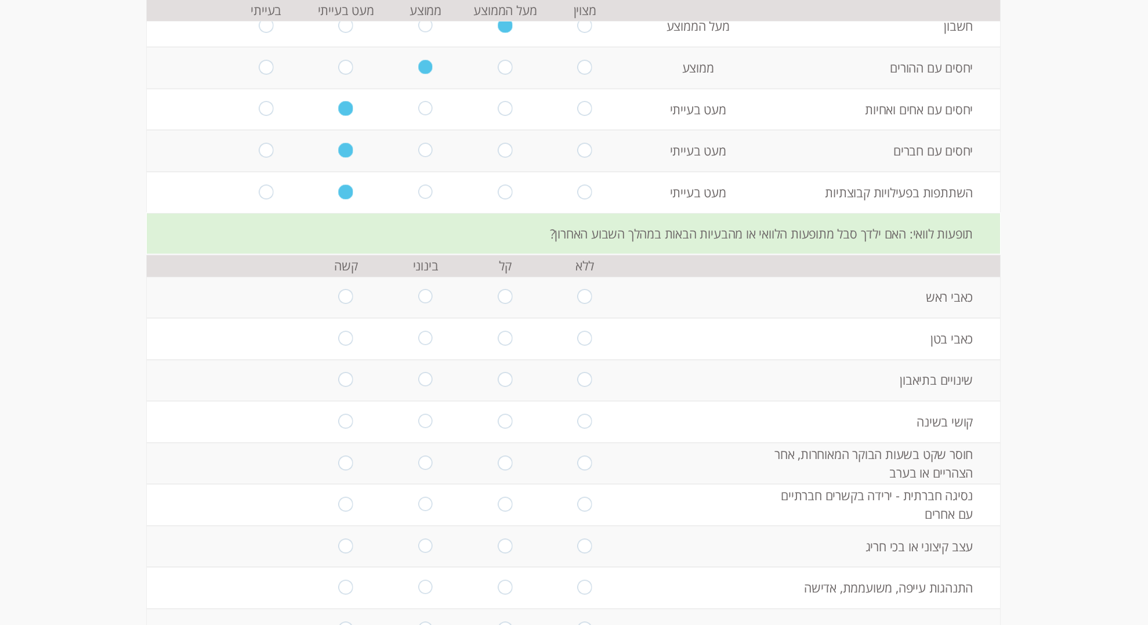
click at [583, 421] on input "radio" at bounding box center [585, 422] width 14 height 16
radio input "true"
click at [504, 335] on input "radio" at bounding box center [505, 339] width 14 height 16
radio input "true"
click at [583, 291] on input "radio" at bounding box center [585, 297] width 14 height 16
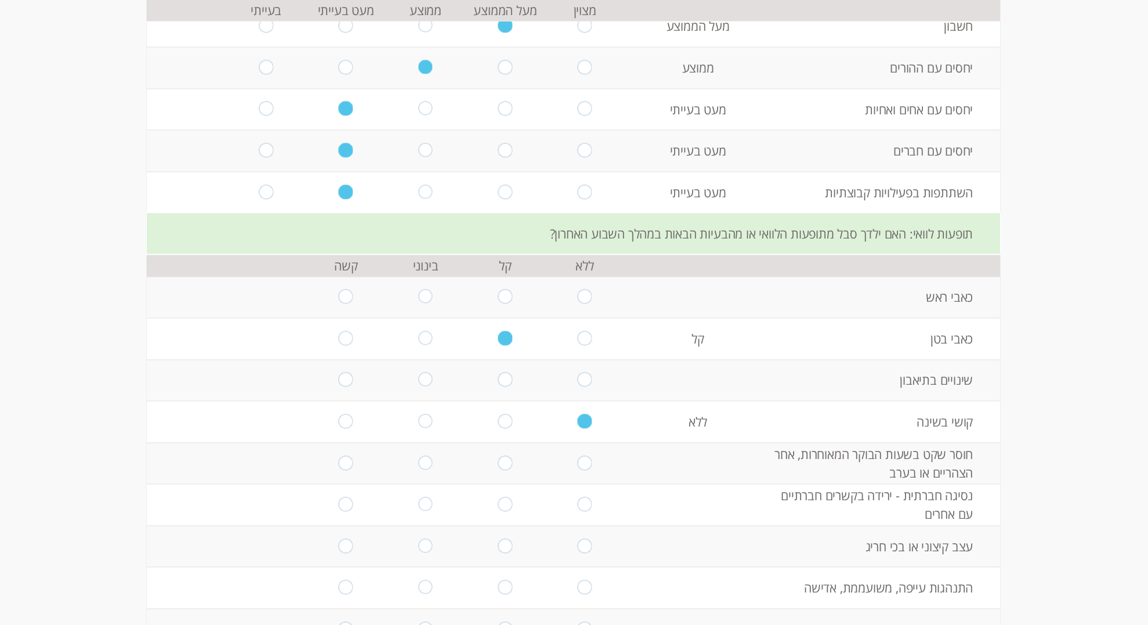
radio input "true"
click at [503, 376] on input "radio" at bounding box center [505, 380] width 14 height 16
radio input "true"
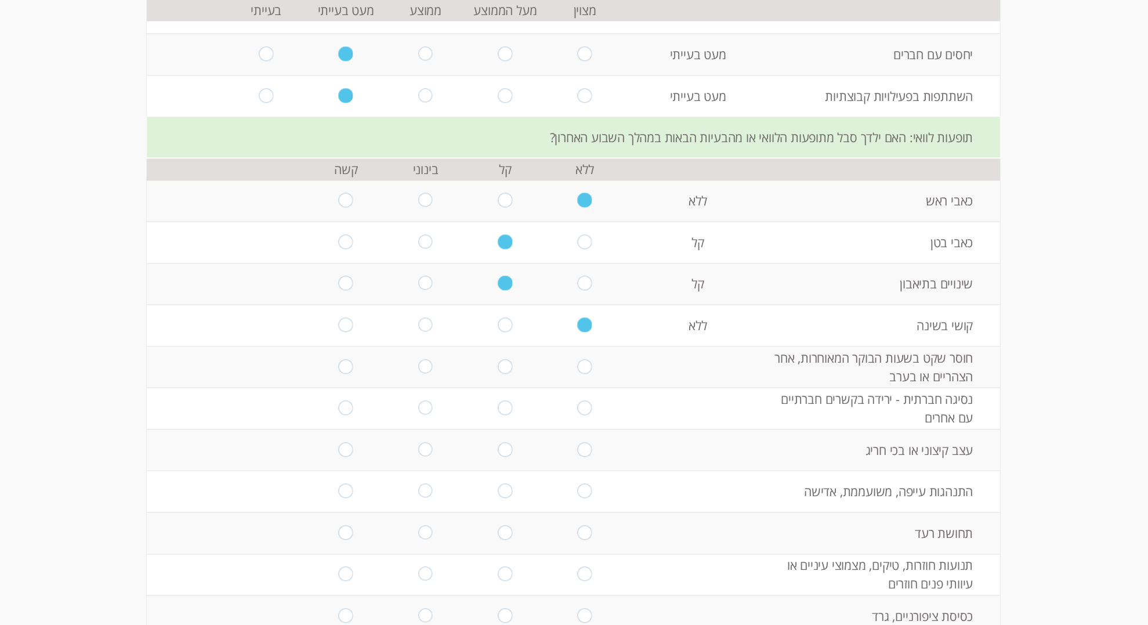
scroll to position [1597, 0]
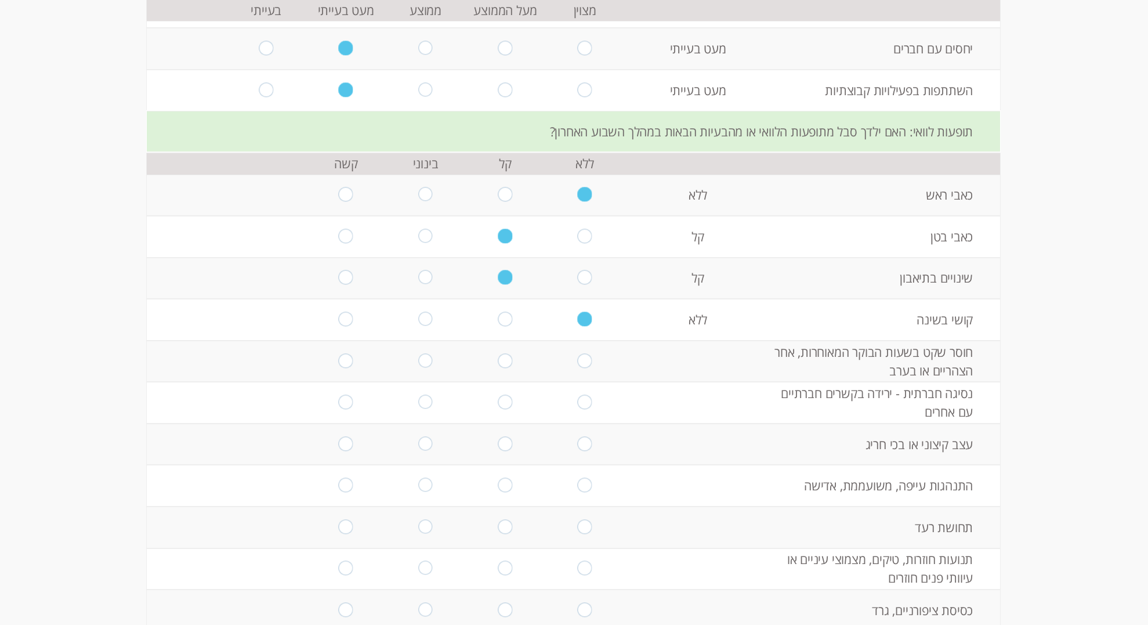
click at [579, 360] on input "radio" at bounding box center [585, 361] width 14 height 16
radio input "true"
click at [589, 402] on input "radio" at bounding box center [585, 402] width 14 height 16
radio input "true"
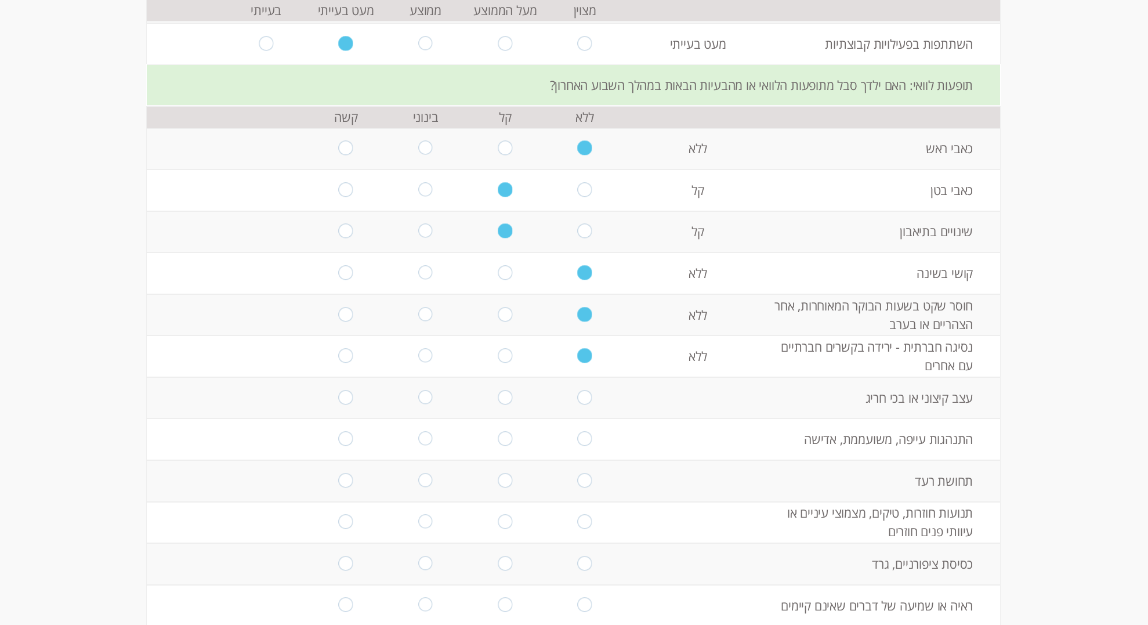
scroll to position [1651, 0]
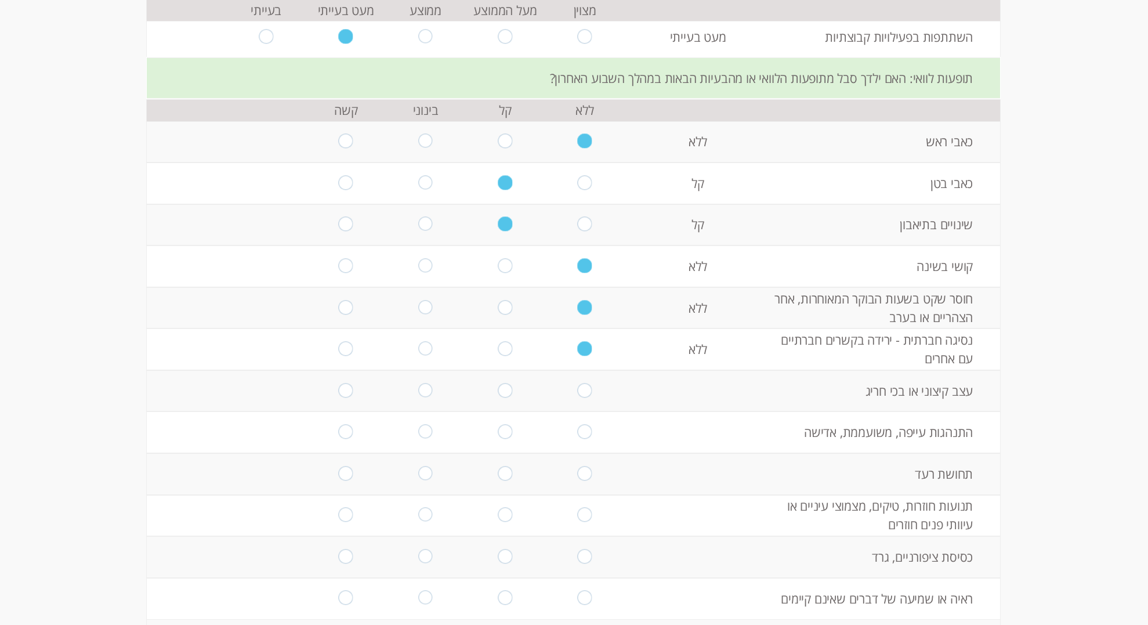
drag, startPoint x: 505, startPoint y: 346, endPoint x: 549, endPoint y: 372, distance: 51.2
click at [505, 346] on input "radio" at bounding box center [505, 349] width 14 height 16
radio input "true"
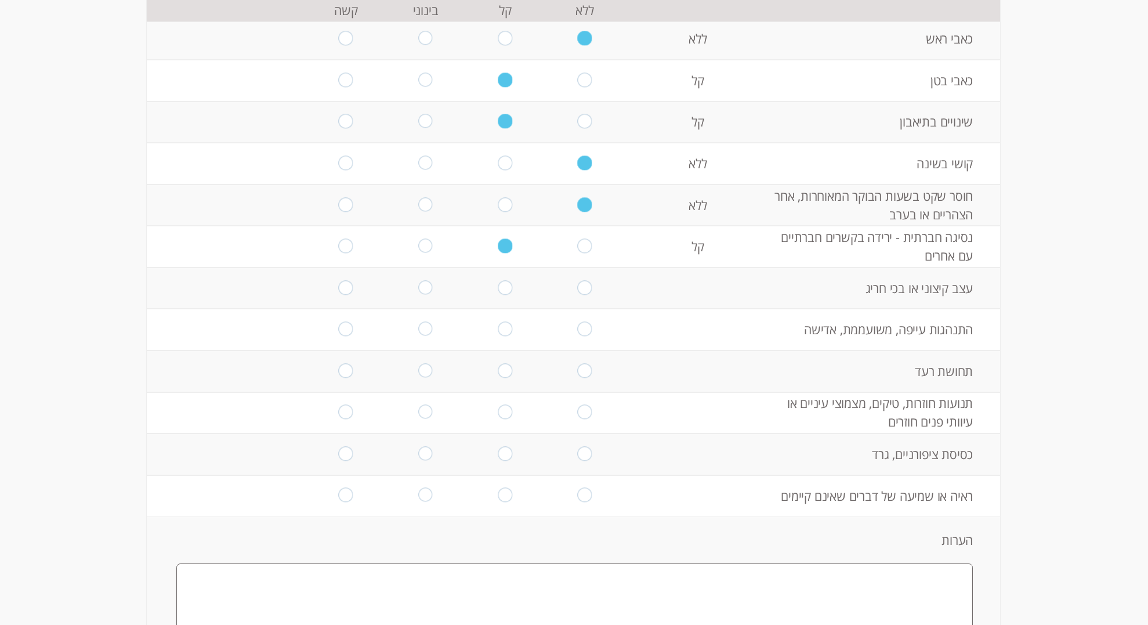
scroll to position [1756, 0]
click at [581, 241] on input "radio" at bounding box center [585, 243] width 14 height 16
radio input "true"
click at [584, 282] on input "radio" at bounding box center [585, 285] width 14 height 16
radio input "true"
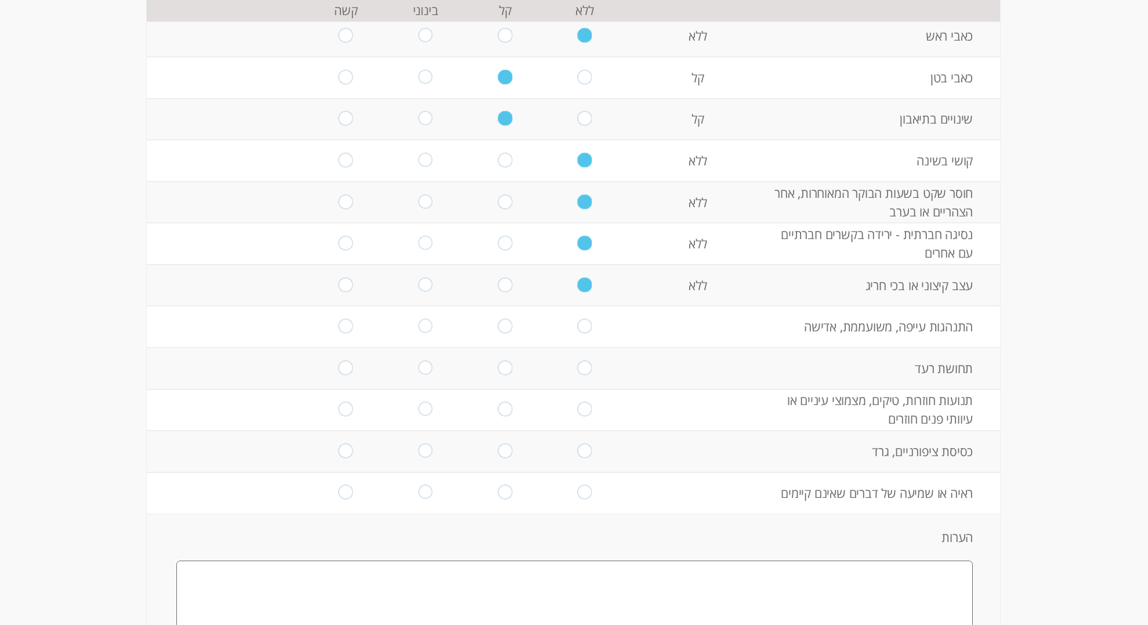
click at [586, 320] on input "radio" at bounding box center [585, 327] width 14 height 16
radio input "true"
click at [581, 364] on input "radio" at bounding box center [585, 368] width 14 height 16
radio input "true"
click at [506, 408] on input "radio" at bounding box center [505, 410] width 14 height 16
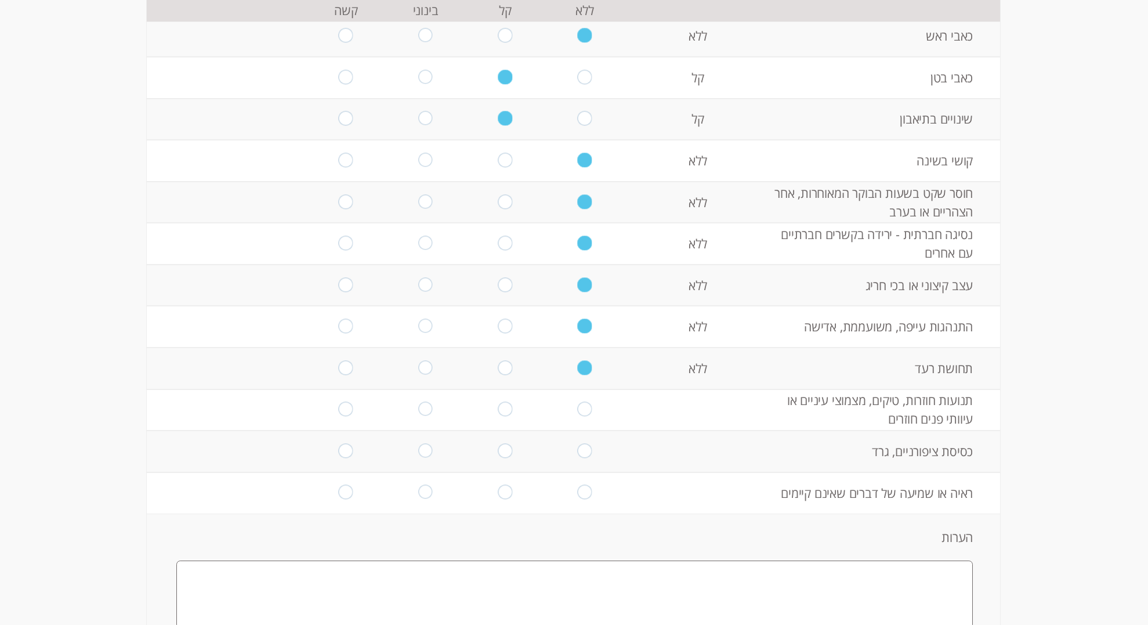
radio input "true"
click at [423, 445] on input "radio" at bounding box center [425, 451] width 14 height 16
radio input "true"
click at [583, 492] on input "radio" at bounding box center [585, 493] width 14 height 16
radio input "true"
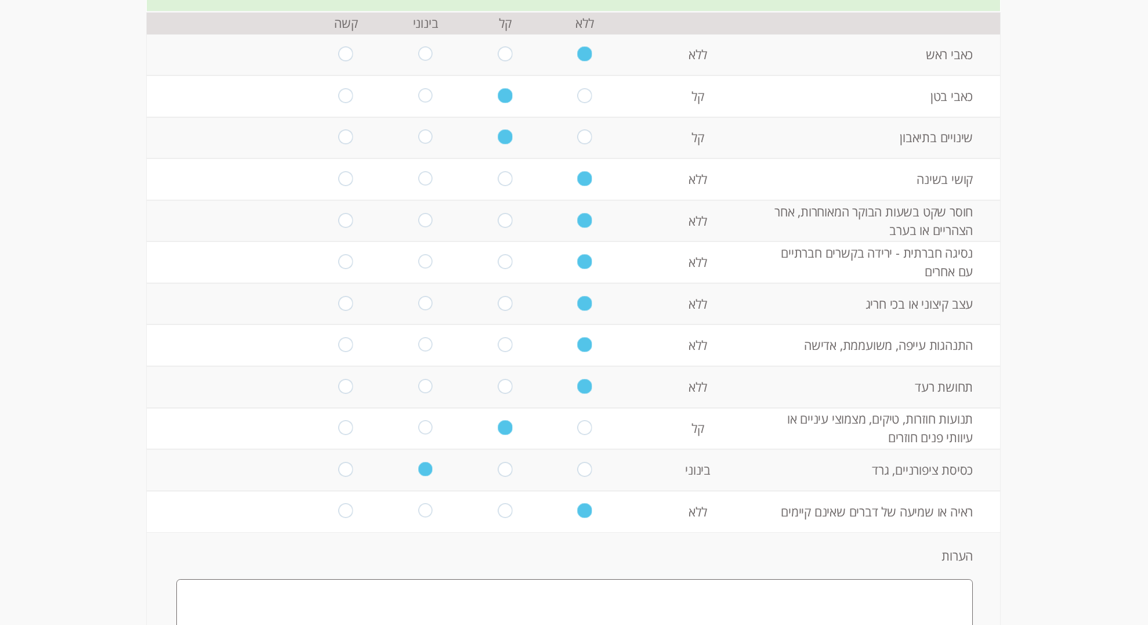
scroll to position [1734, 0]
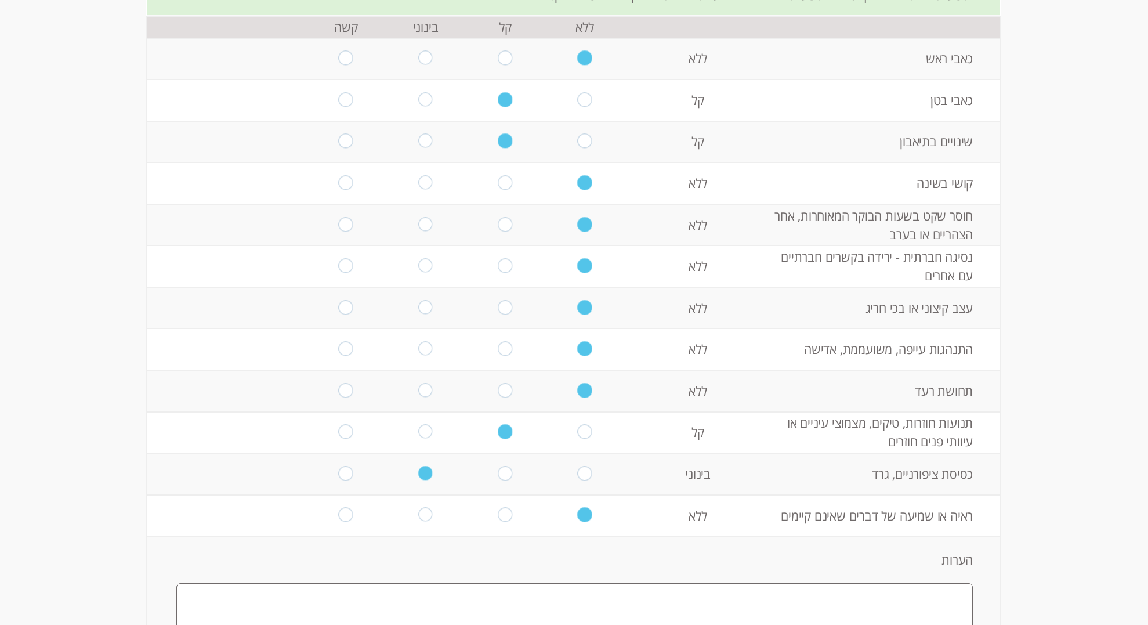
click at [504, 183] on input "radio" at bounding box center [505, 183] width 14 height 16
radio input "true"
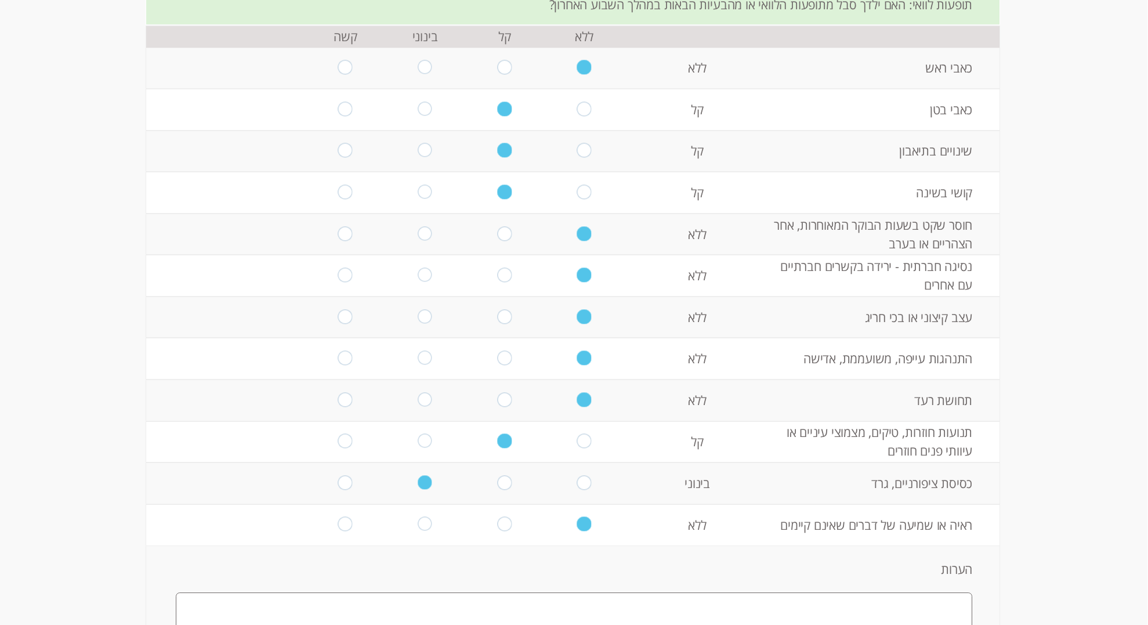
scroll to position [1724, 0]
click at [585, 108] on input "radio" at bounding box center [585, 109] width 14 height 16
radio input "true"
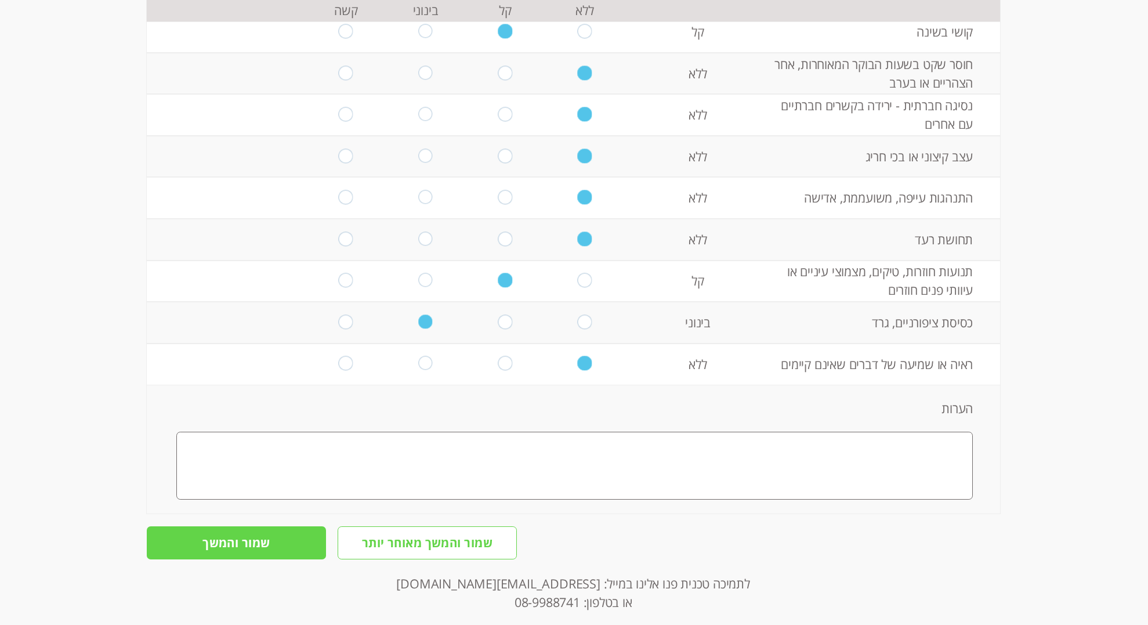
scroll to position [1891, 0]
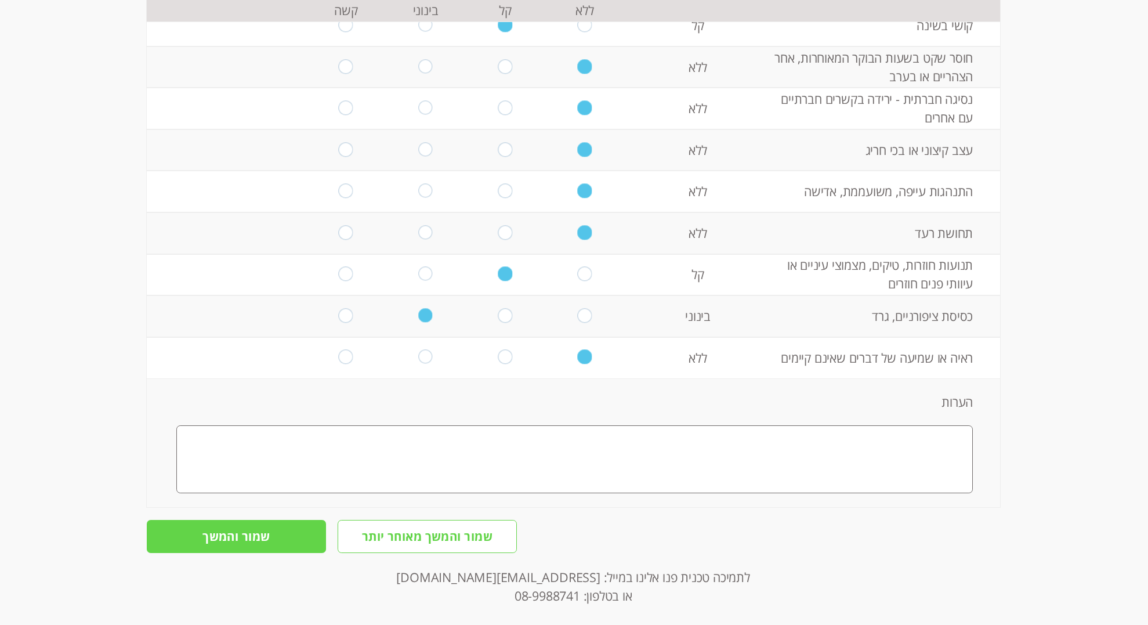
click at [815, 443] on textarea at bounding box center [574, 459] width 796 height 68
type textarea "k"
type textarea "f"
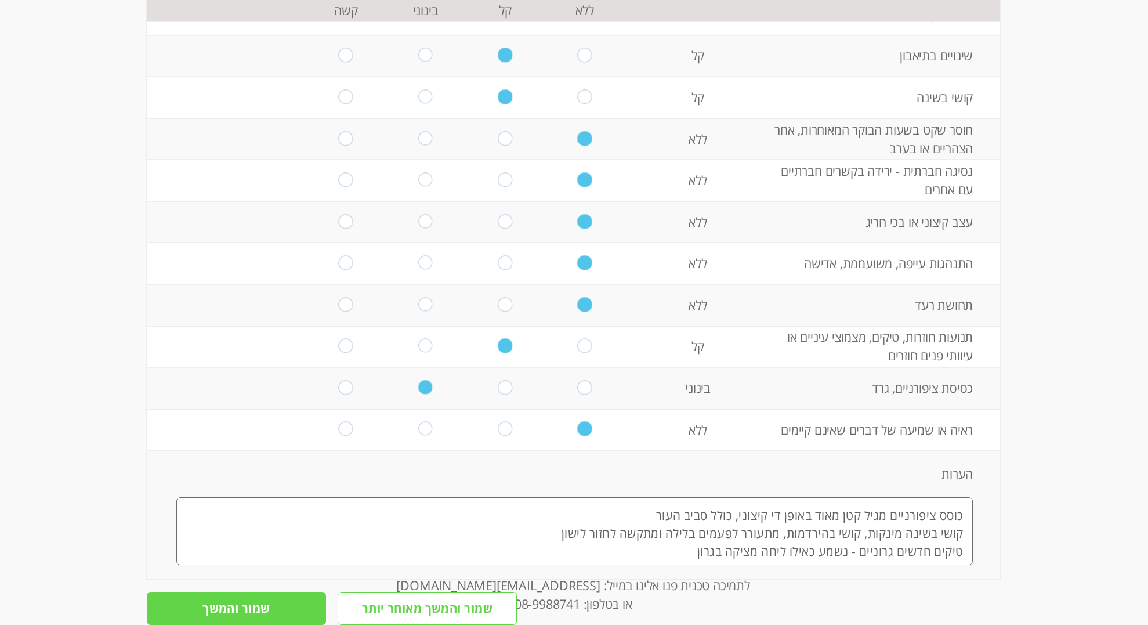
scroll to position [1829, 0]
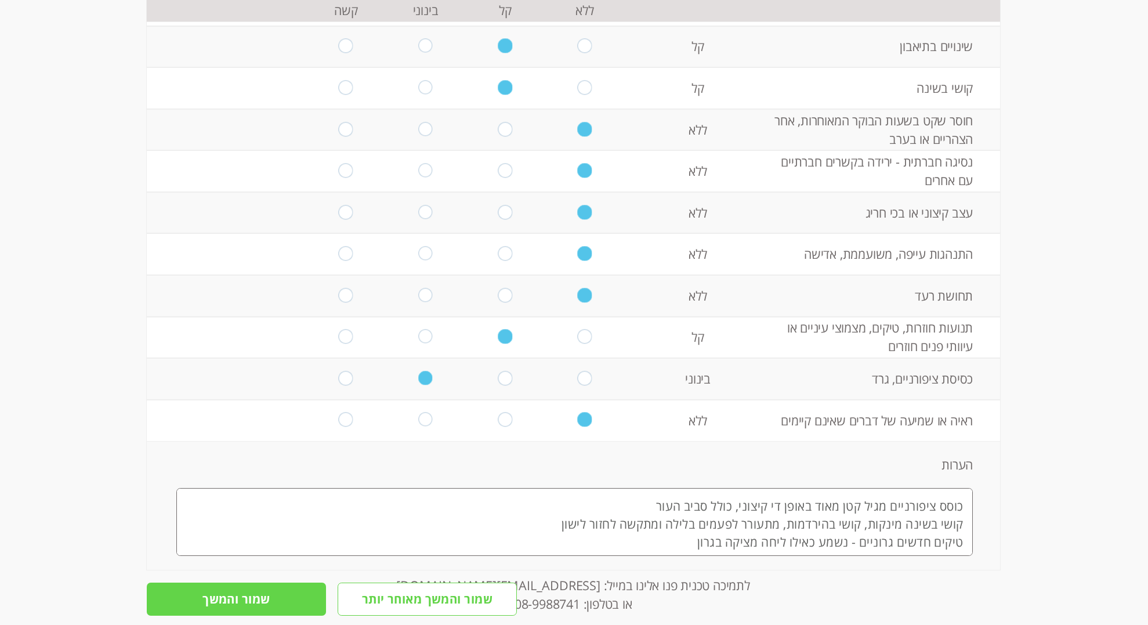
click at [640, 498] on textarea "כוסס ציפורניים מגיל קטן מאוד באופן די קיצוני, כולל סביב העור קושי בשינה מינקות,…" at bounding box center [574, 522] width 796 height 68
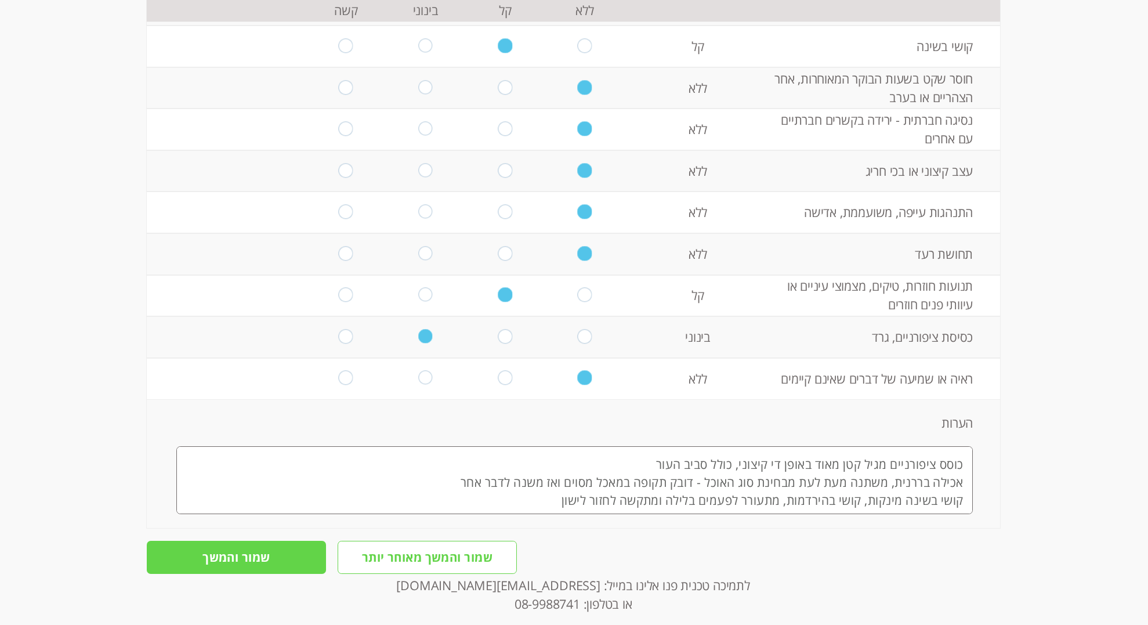
scroll to position [1872, 0]
drag, startPoint x: 835, startPoint y: 498, endPoint x: 803, endPoint y: 498, distance: 31.9
click at [803, 498] on textarea "כוסס ציפורניים מגיל קטן מאוד באופן די קיצוני, כולל סביב העור אכילה בררנית, משתנ…" at bounding box center [574, 479] width 796 height 68
drag, startPoint x: 513, startPoint y: 494, endPoint x: 521, endPoint y: 505, distance: 13.4
click at [513, 494] on textarea "כוסס ציפורניים מגיל קטן מאוד באופן די קיצוני, כולל סביב העור אכילה בררנית, משתנ…" at bounding box center [574, 479] width 796 height 68
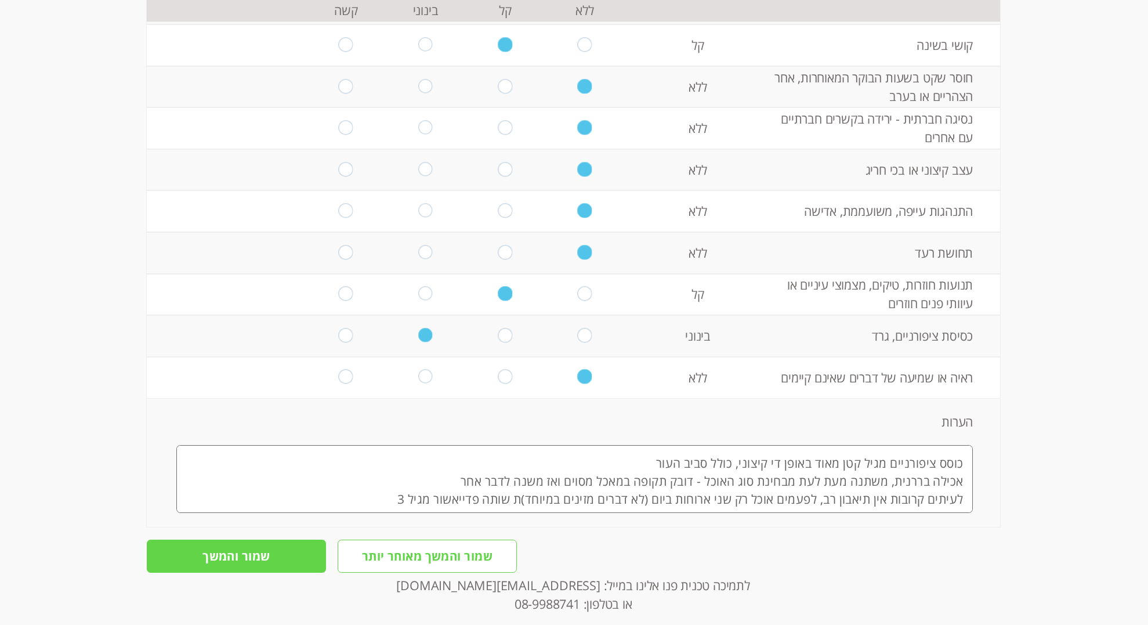
click at [426, 494] on textarea "כוסס ציפורניים מגיל קטן מאוד באופן די קיצוני, כולל סביב העור אכילה בררנית, משתנ…" at bounding box center [574, 479] width 796 height 68
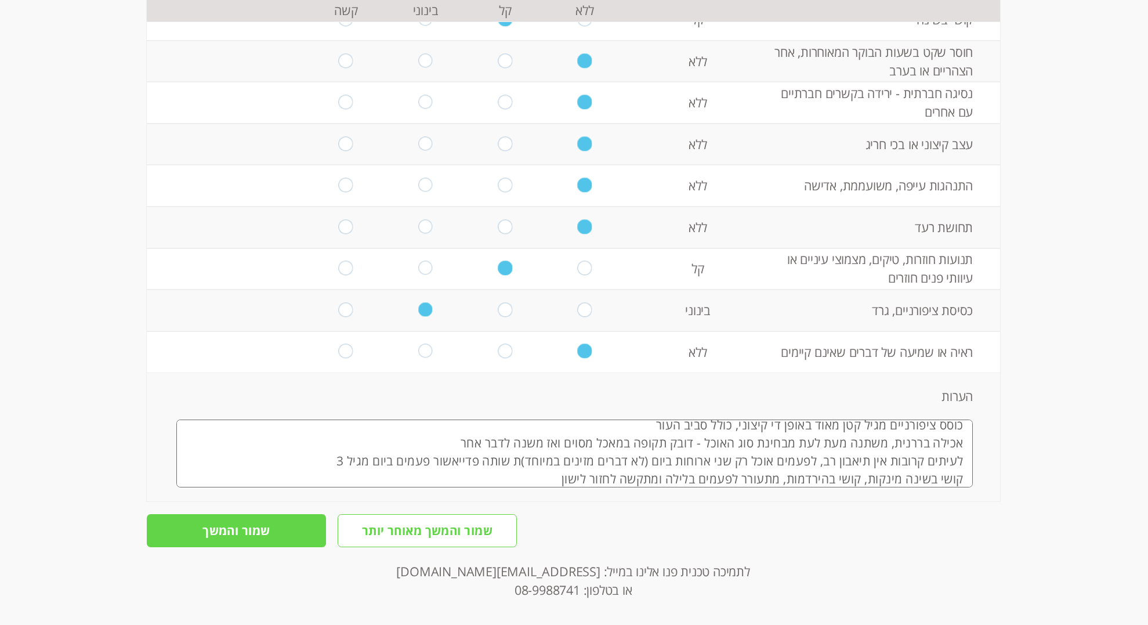
scroll to position [31, 0]
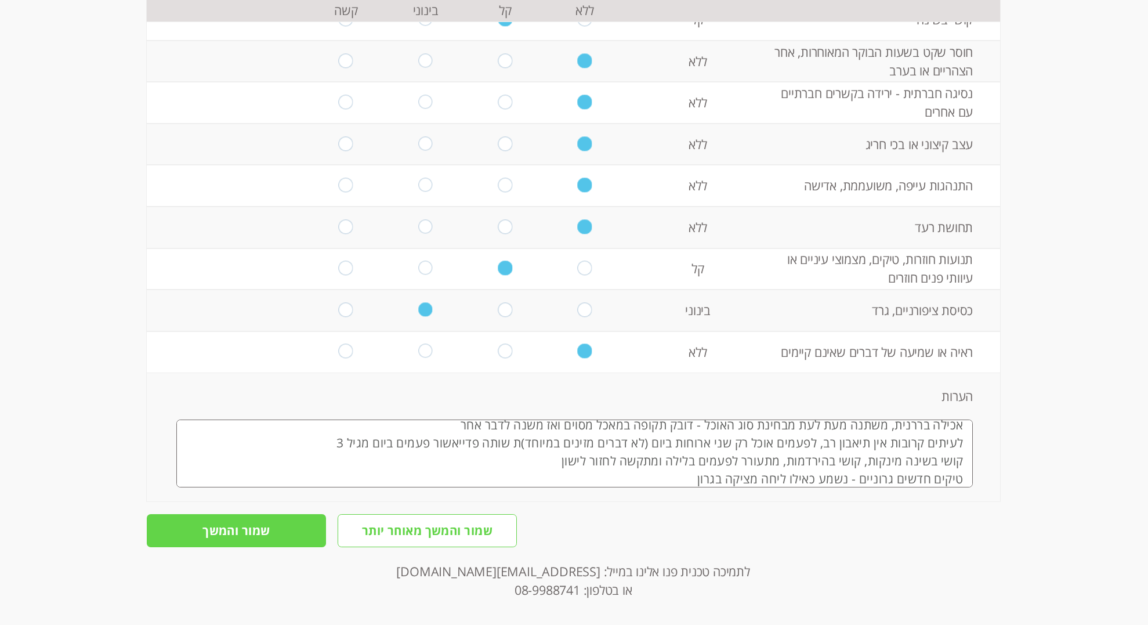
type textarea "כוסס ציפורניים מגיל קטן מאוד באופן די קיצוני, כולל סביב העור אכילה בררנית, משתנ…"
click at [269, 525] on input "שמור והמשך" at bounding box center [236, 530] width 179 height 33
click at [251, 530] on input "שמור והמשך" at bounding box center [236, 530] width 179 height 33
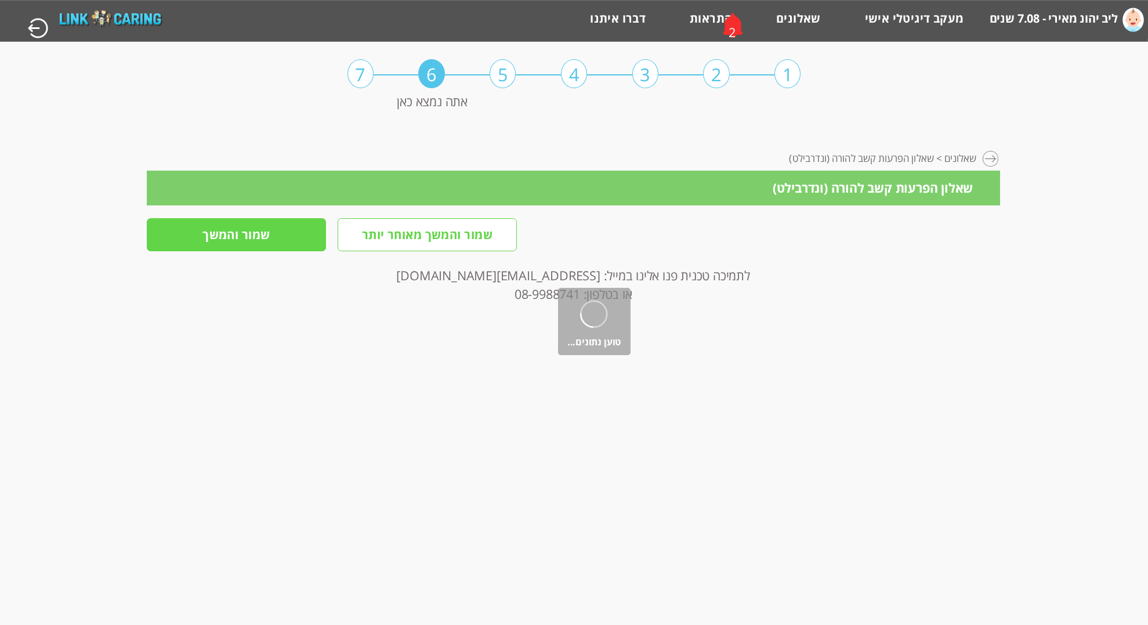
scroll to position [0, 0]
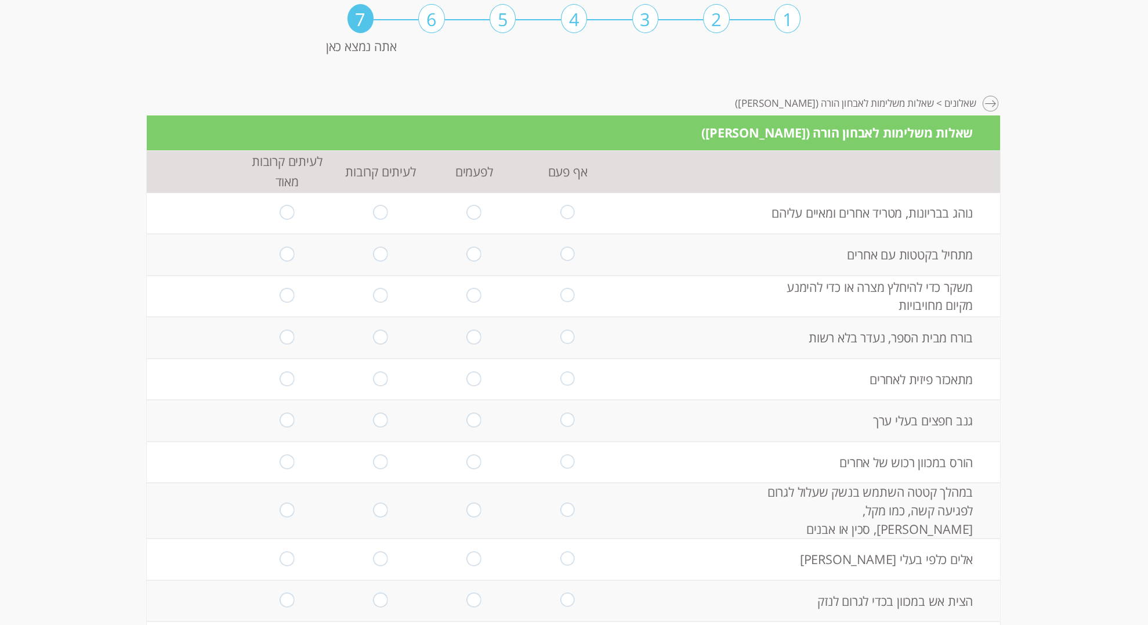
scroll to position [61, 0]
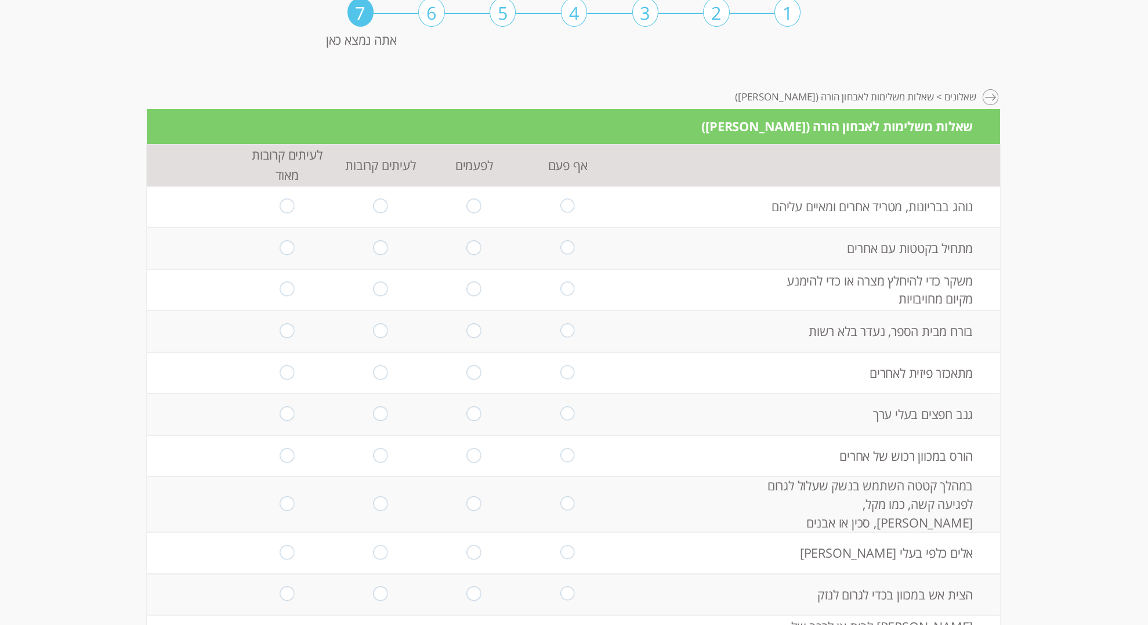
click at [474, 206] on input "radio" at bounding box center [474, 207] width 14 height 16
radio input "true"
click at [466, 249] on td at bounding box center [473, 248] width 93 height 42
click at [479, 249] on input "radio" at bounding box center [474, 248] width 14 height 16
radio input "true"
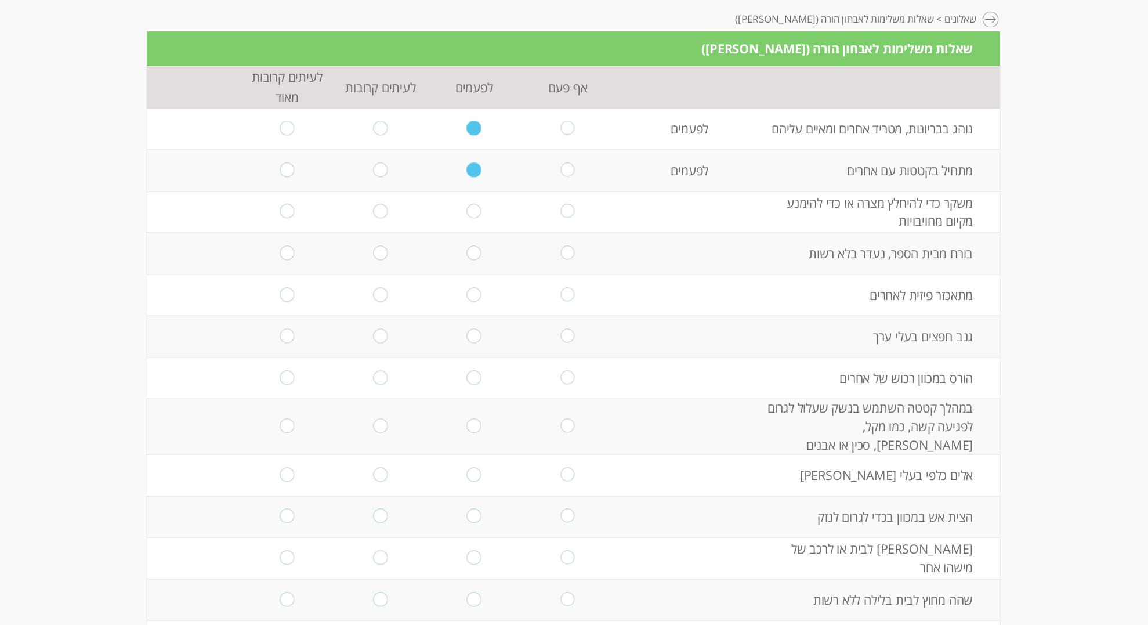
scroll to position [143, 0]
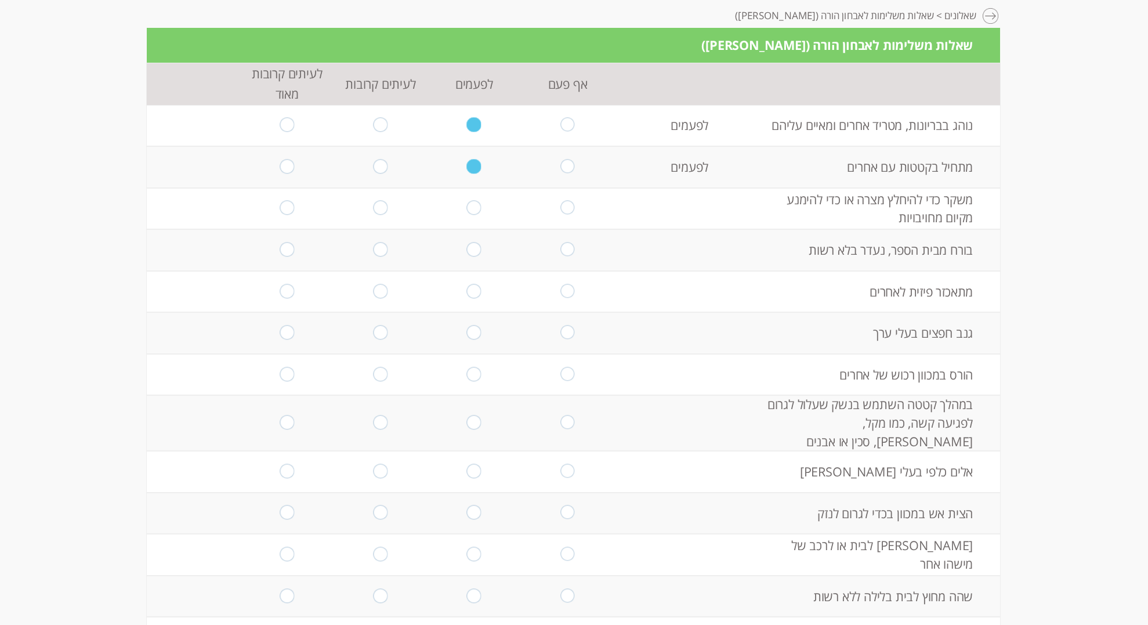
drag, startPoint x: 469, startPoint y: 207, endPoint x: 476, endPoint y: 208, distance: 7.1
click at [469, 207] on input "radio" at bounding box center [474, 209] width 14 height 16
radio input "true"
click at [565, 248] on input "radio" at bounding box center [567, 250] width 14 height 16
radio input "true"
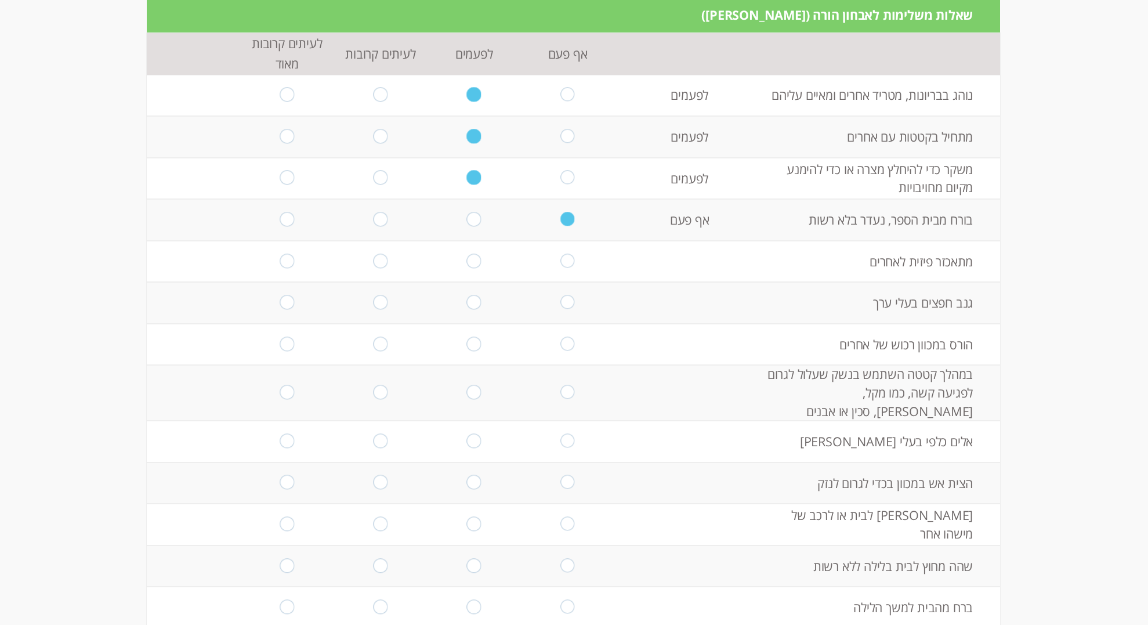
scroll to position [174, 0]
click at [474, 262] on input "radio" at bounding box center [474, 260] width 14 height 16
radio input "true"
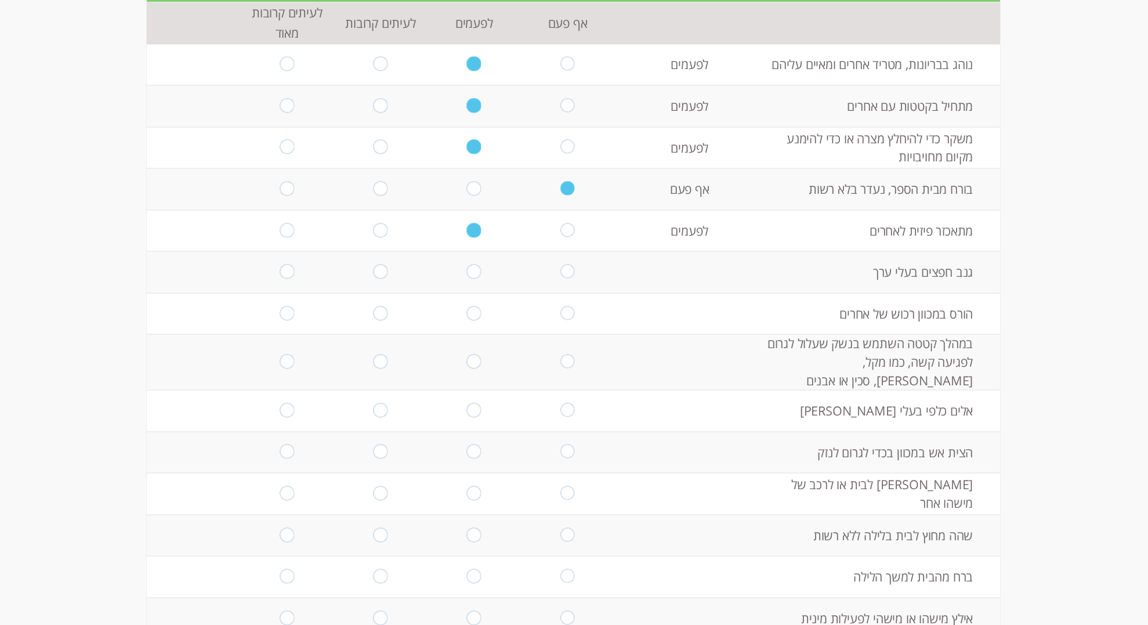
scroll to position [219, 0]
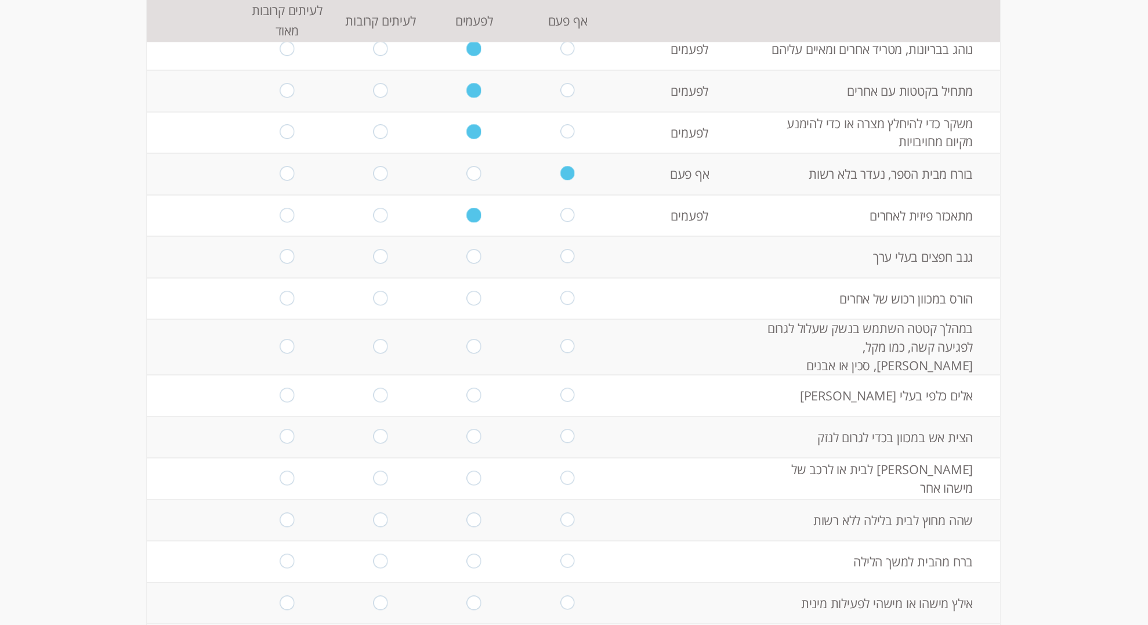
click at [571, 258] on input "radio" at bounding box center [567, 257] width 14 height 16
radio input "true"
click at [567, 299] on input "radio" at bounding box center [567, 299] width 14 height 16
radio input "true"
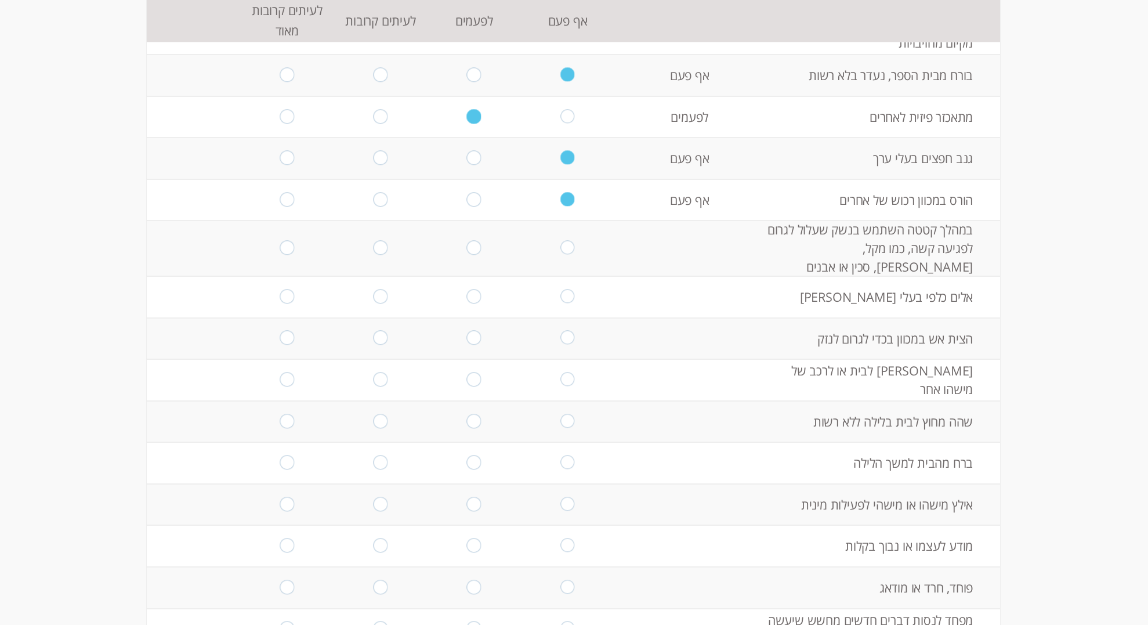
scroll to position [318, 0]
click at [563, 241] on input "radio" at bounding box center [567, 248] width 14 height 16
radio input "true"
click at [563, 288] on input "radio" at bounding box center [567, 296] width 14 height 16
radio input "true"
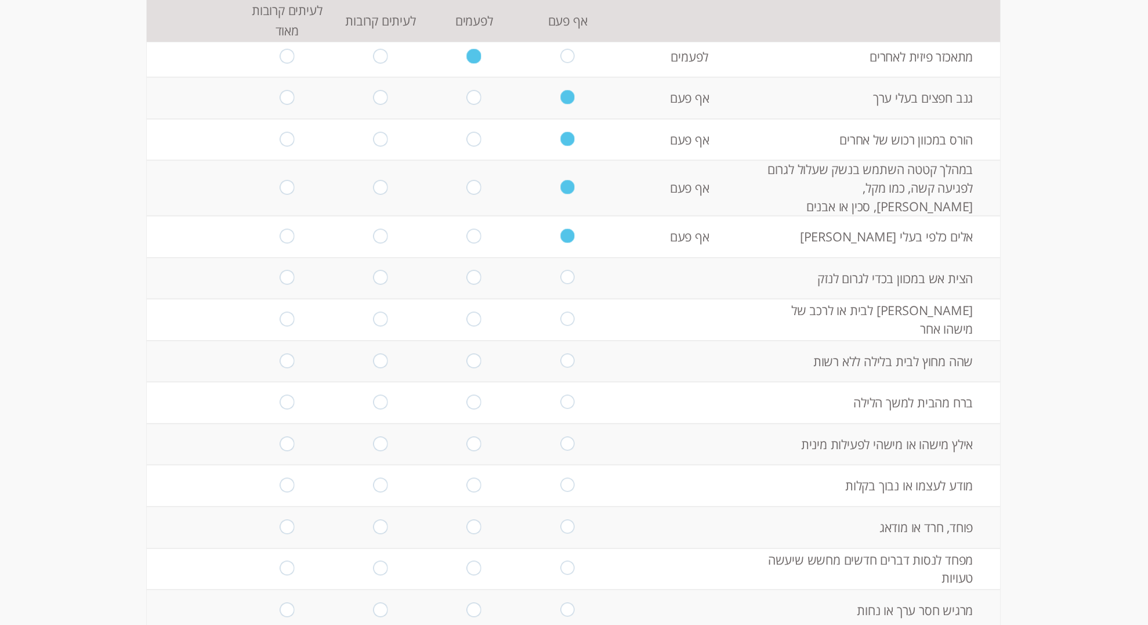
scroll to position [383, 0]
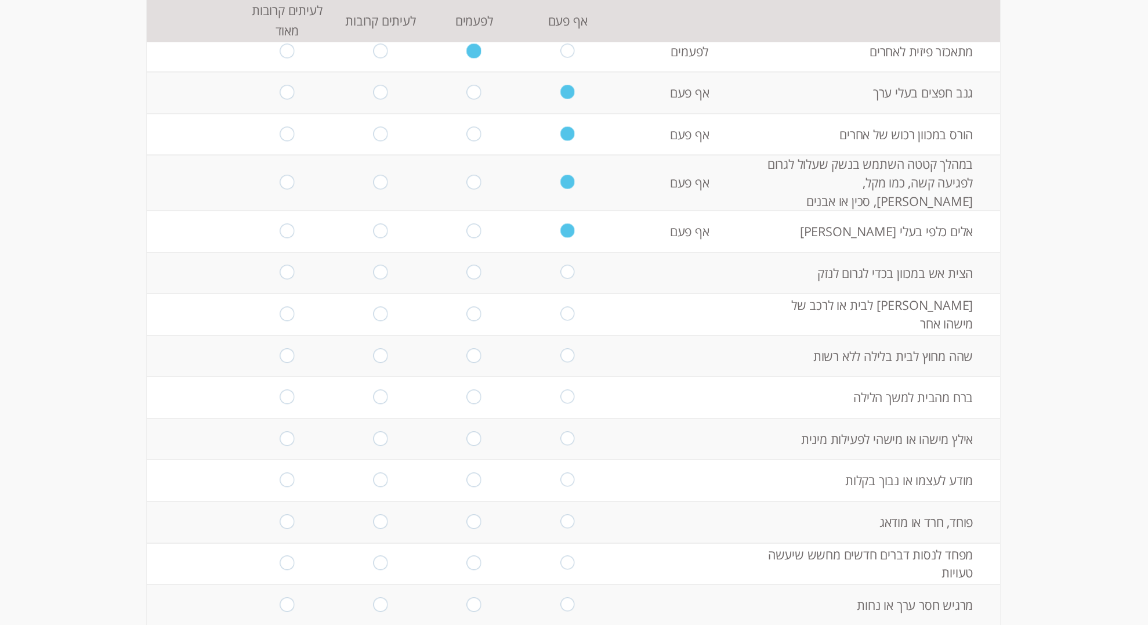
click at [564, 265] on input "radio" at bounding box center [567, 273] width 14 height 16
radio input "true"
click at [568, 306] on input "radio" at bounding box center [567, 314] width 14 height 16
radio input "true"
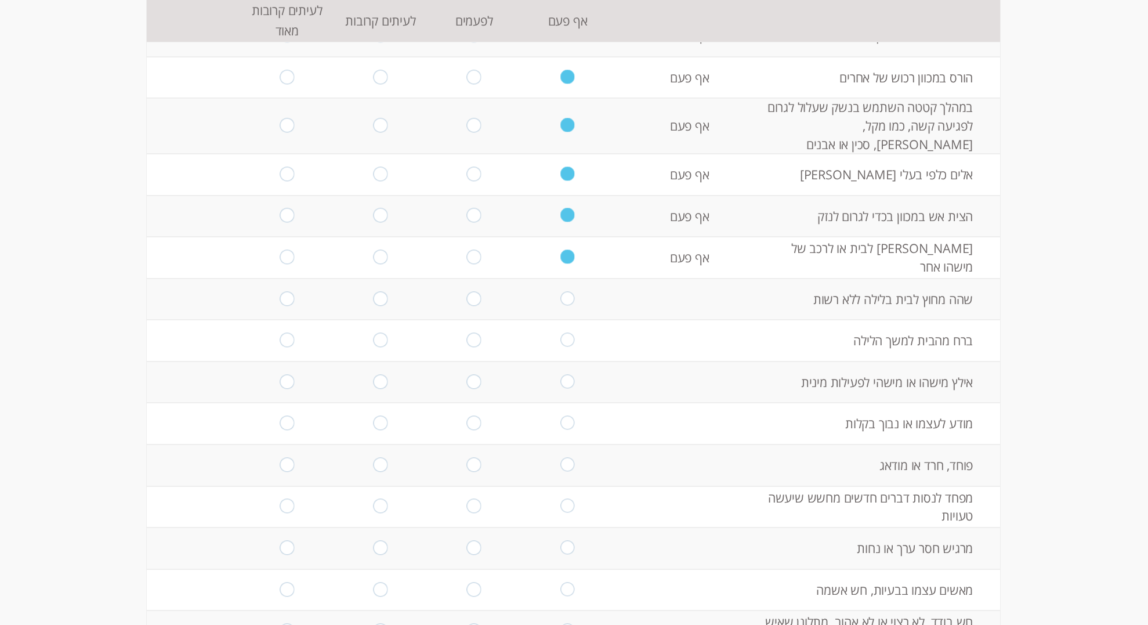
scroll to position [441, 0]
click at [567, 290] on input "radio" at bounding box center [567, 298] width 14 height 16
radio input "true"
click at [571, 331] on input "radio" at bounding box center [567, 339] width 14 height 16
radio input "true"
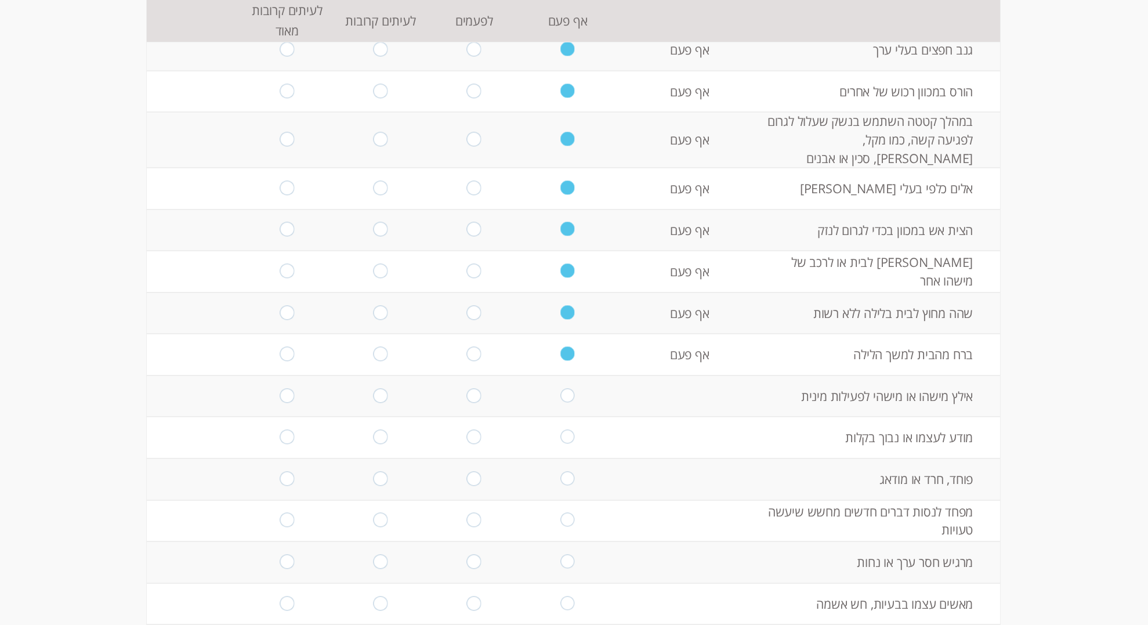
scroll to position [425, 0]
click at [381, 430] on input "radio" at bounding box center [380, 438] width 14 height 16
radio input "true"
click at [477, 430] on input "radio" at bounding box center [474, 438] width 14 height 16
radio input "true"
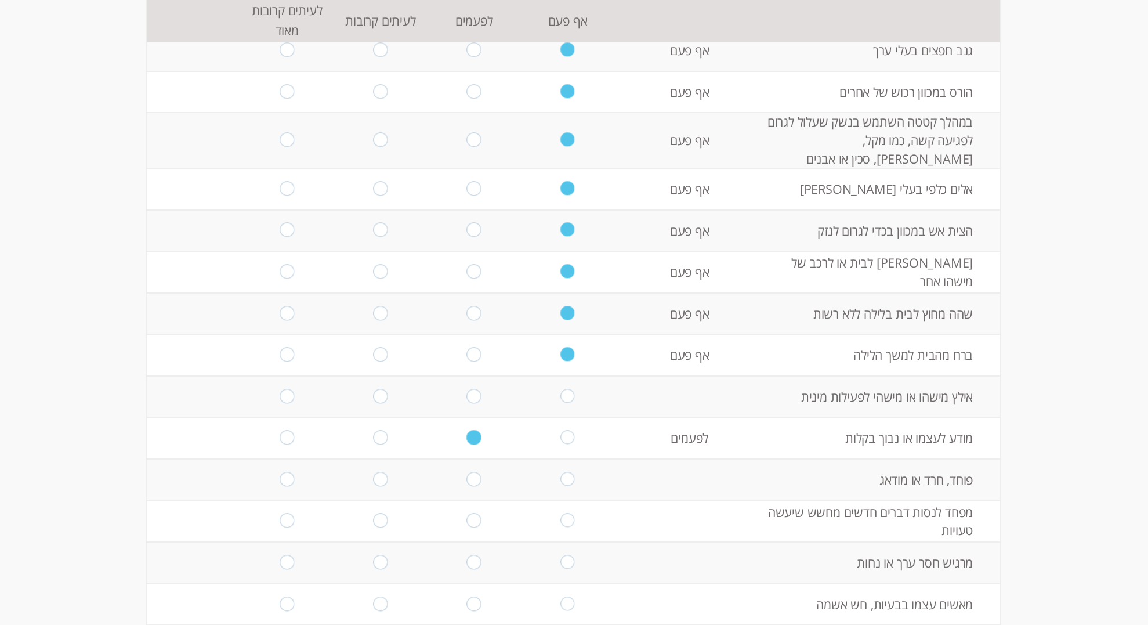
click at [568, 389] on input "radio" at bounding box center [567, 397] width 14 height 16
radio input "true"
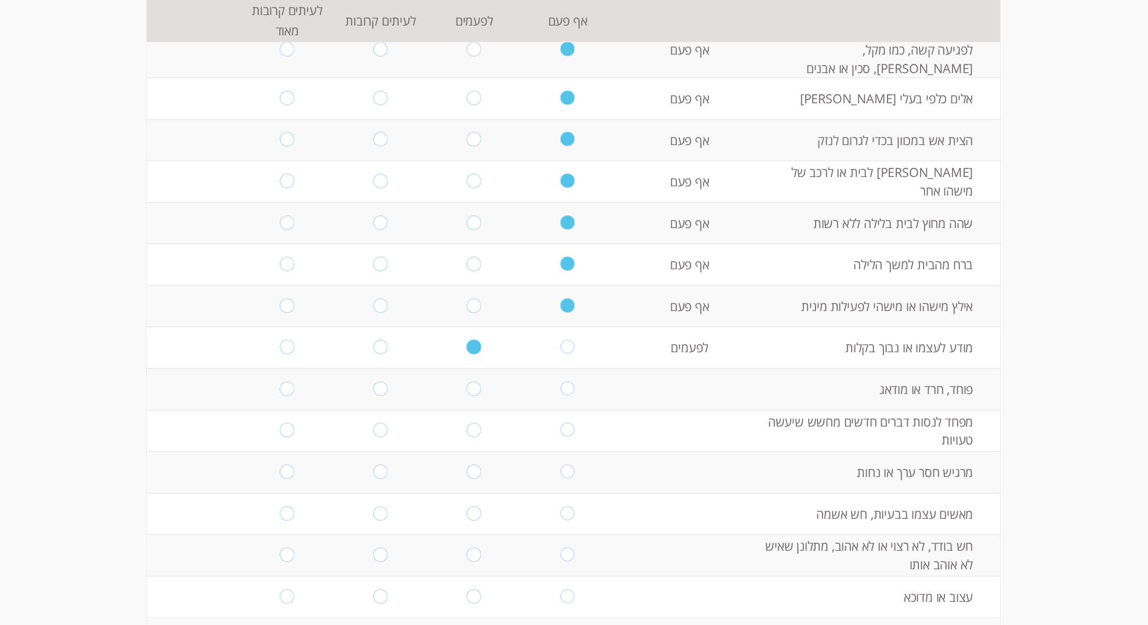
scroll to position [520, 0]
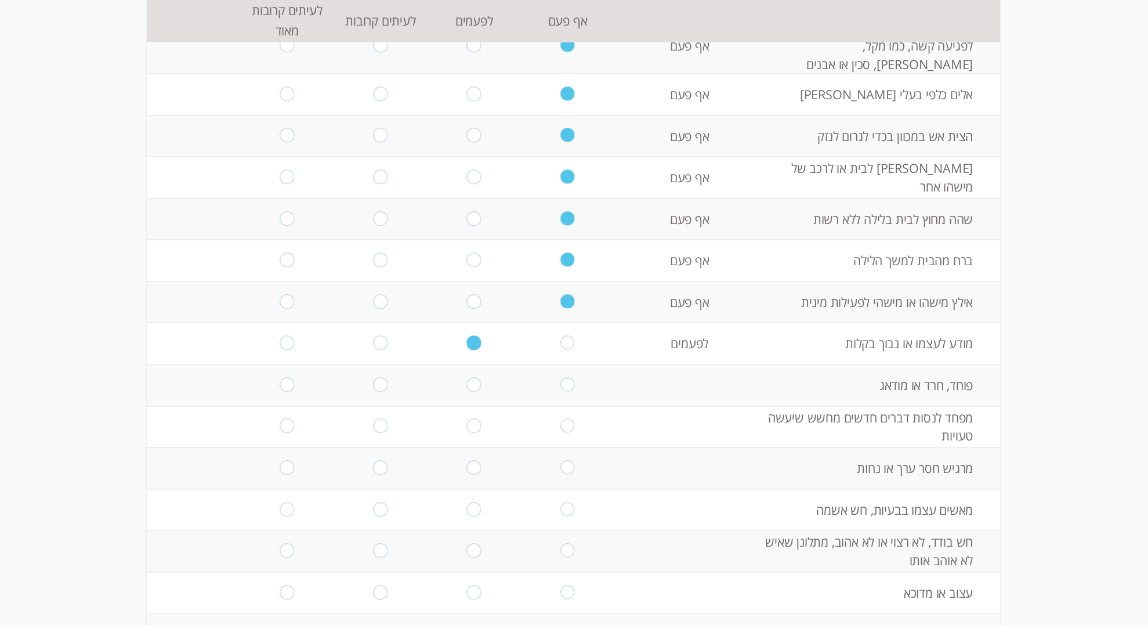
click at [474, 377] on input "radio" at bounding box center [474, 385] width 14 height 16
radio input "true"
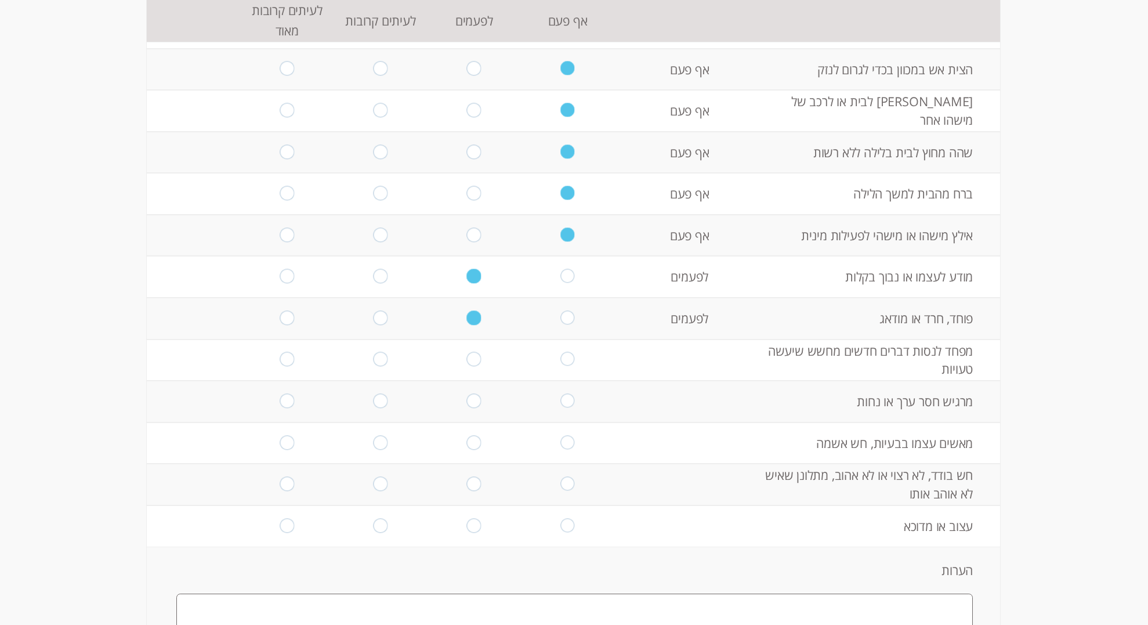
scroll to position [589, 0]
click at [378, 350] on input "radio" at bounding box center [380, 358] width 14 height 16
radio input "true"
click at [476, 391] on input "radio" at bounding box center [474, 399] width 14 height 16
radio input "true"
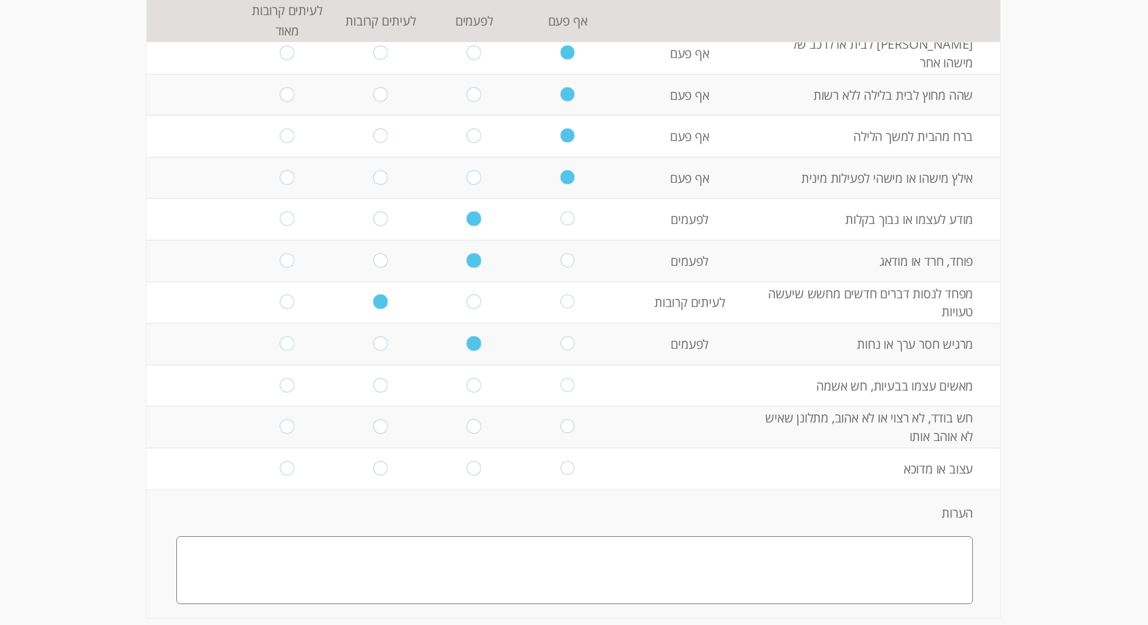
scroll to position [642, 0]
click at [568, 379] on input "radio" at bounding box center [567, 387] width 14 height 16
radio input "true"
click at [470, 420] on input "radio" at bounding box center [474, 428] width 14 height 16
radio input "true"
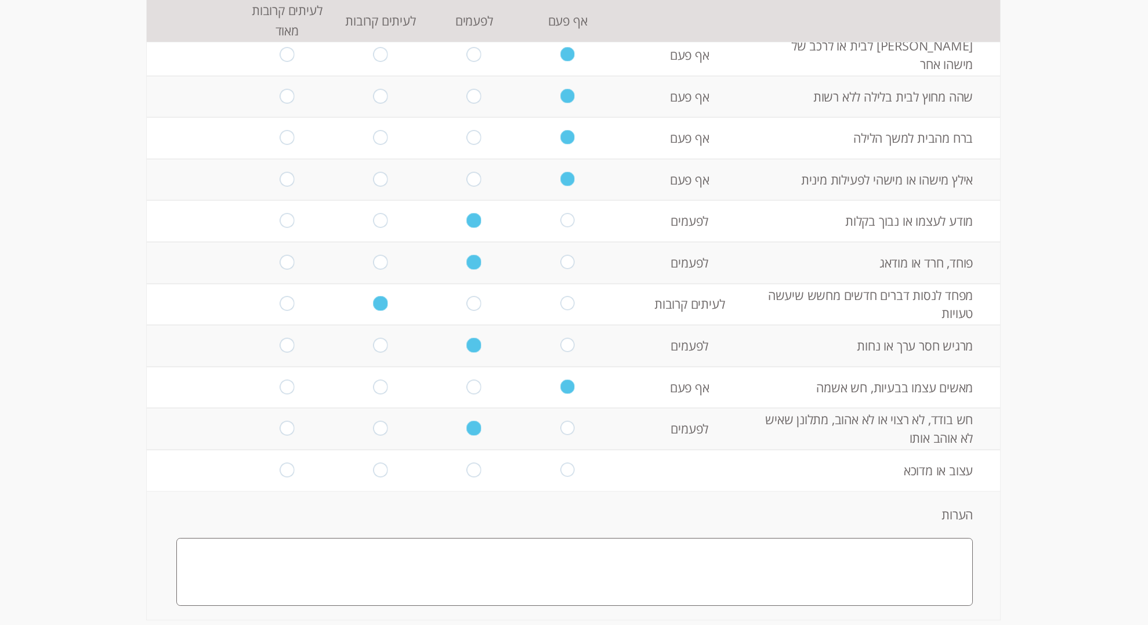
click at [569, 420] on input "radio" at bounding box center [567, 428] width 14 height 16
radio input "true"
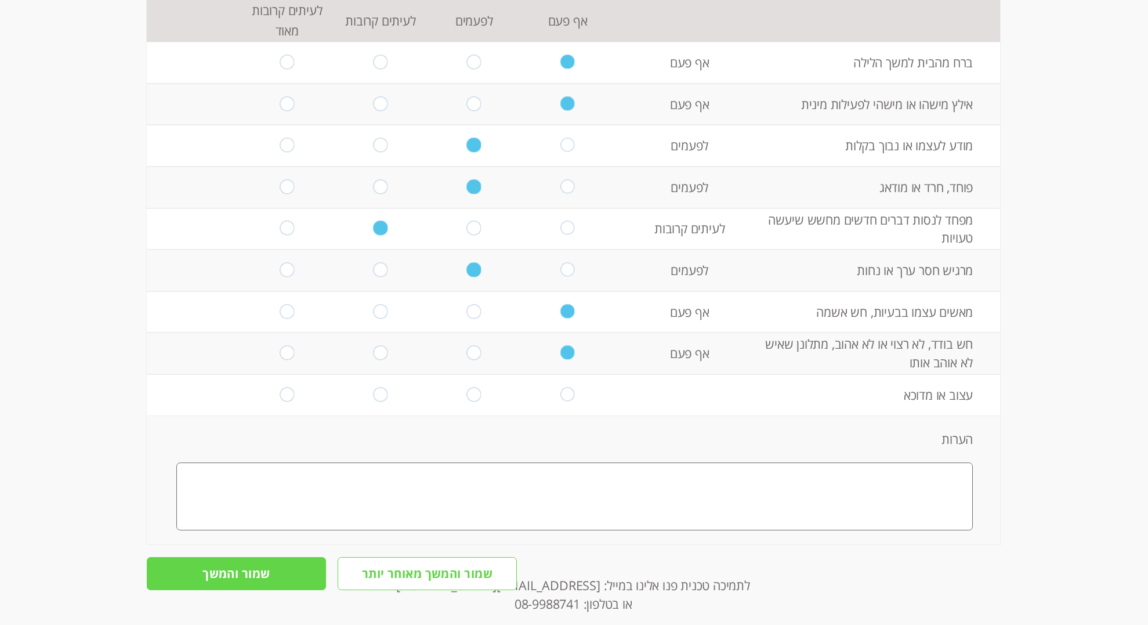
click at [472, 387] on input "radio" at bounding box center [474, 395] width 14 height 16
radio input "true"
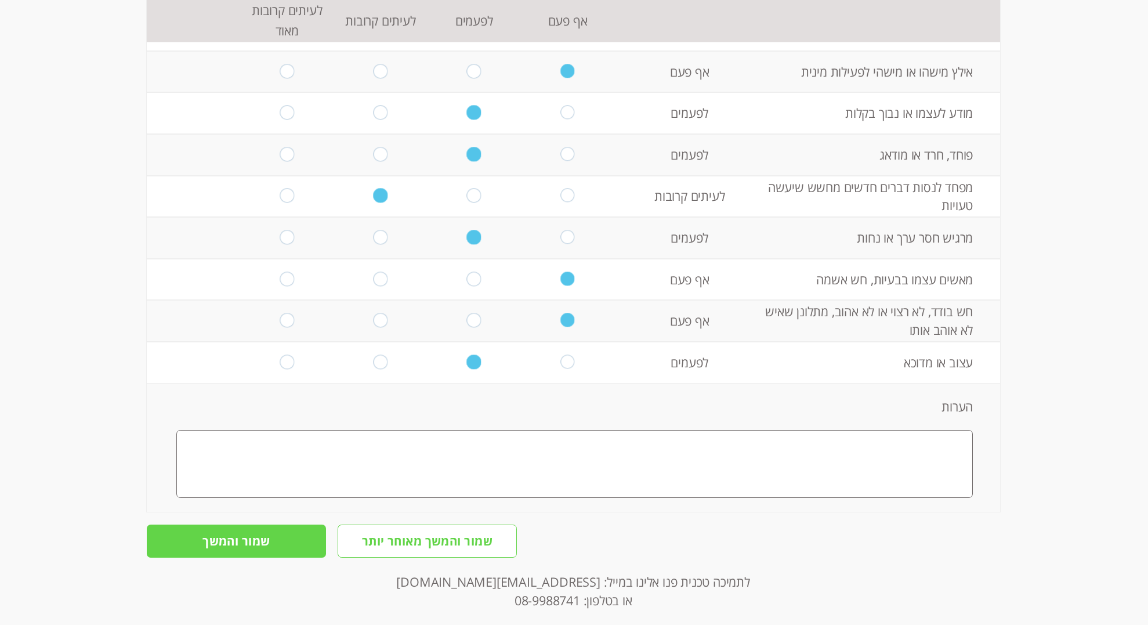
scroll to position [749, 0]
click at [907, 443] on textarea at bounding box center [574, 465] width 796 height 68
drag, startPoint x: 912, startPoint y: 434, endPoint x: 934, endPoint y: 434, distance: 22.0
click at [934, 434] on textarea "רגיש אבל מופנם, לא מרבה לשתף ברגשות." at bounding box center [574, 465] width 796 height 68
click at [665, 437] on textarea "רגיש אבל מופנם, לא מרבה לשתף ברגשות." at bounding box center [574, 465] width 796 height 68
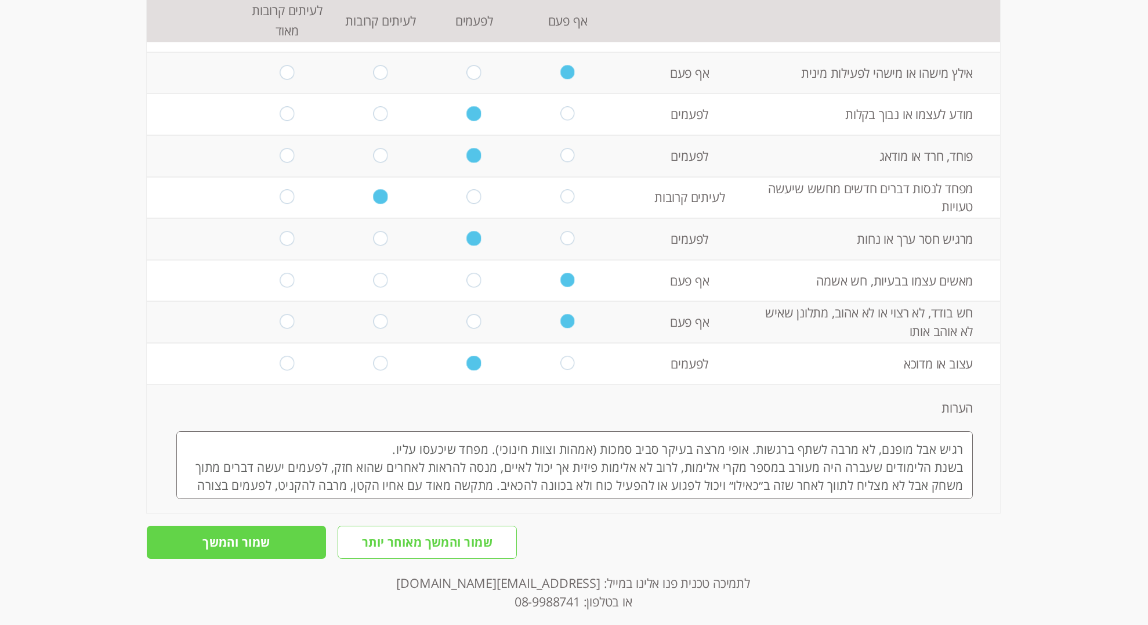
scroll to position [0, 0]
click at [375, 433] on textarea "רגיש אבל מופנם, לא מרבה לשתף ברגשות. אופי מרצה בעיקר סביב סמכות (אמהות וצוות חי…" at bounding box center [574, 465] width 796 height 68
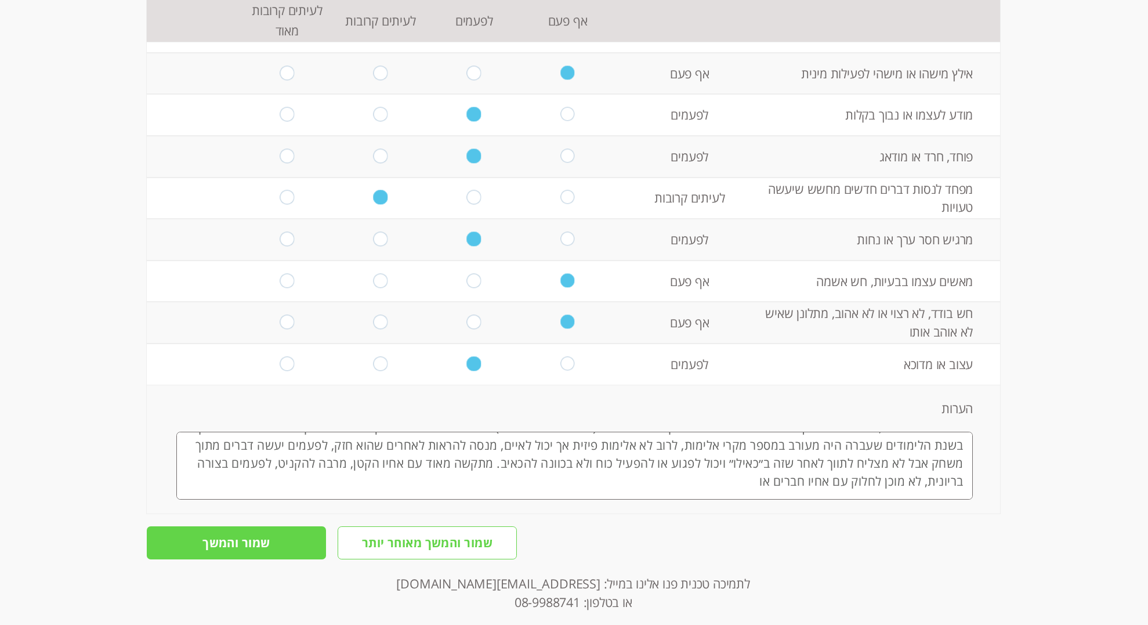
scroll to position [23, 0]
drag, startPoint x: 928, startPoint y: 468, endPoint x: 749, endPoint y: 470, distance: 179.2
click at [749, 470] on textarea "רגיש אבל מופנם, לא מרבה לשתף ברגשות. אופי מרצה בעיקר סביב סמכות (אמהות וצוות חי…" at bounding box center [574, 466] width 796 height 68
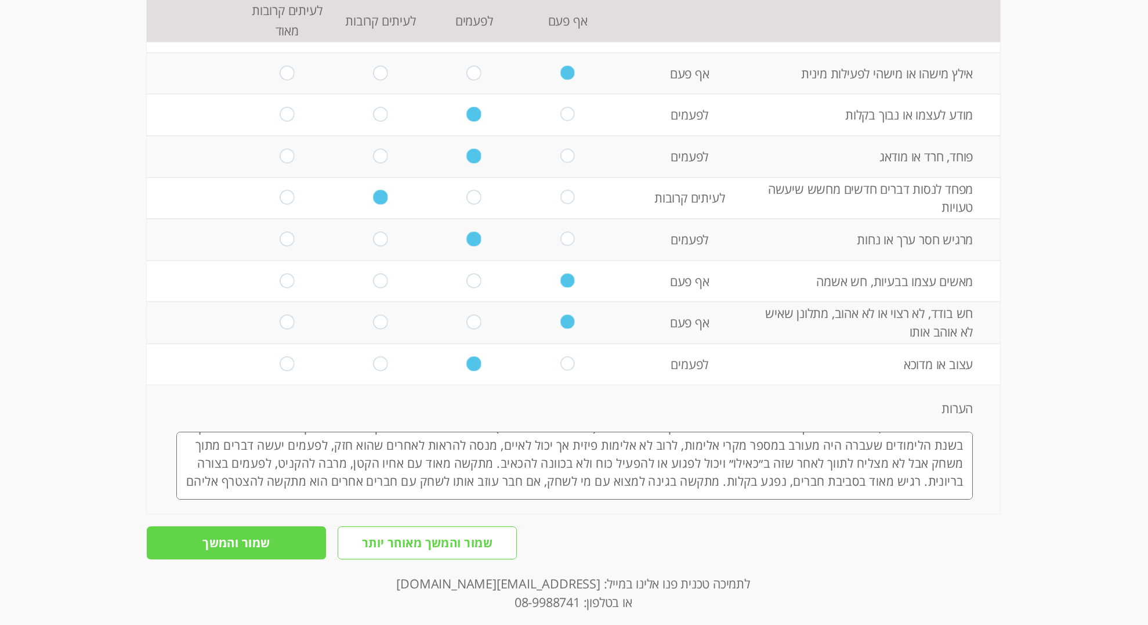
scroll to position [31, 0]
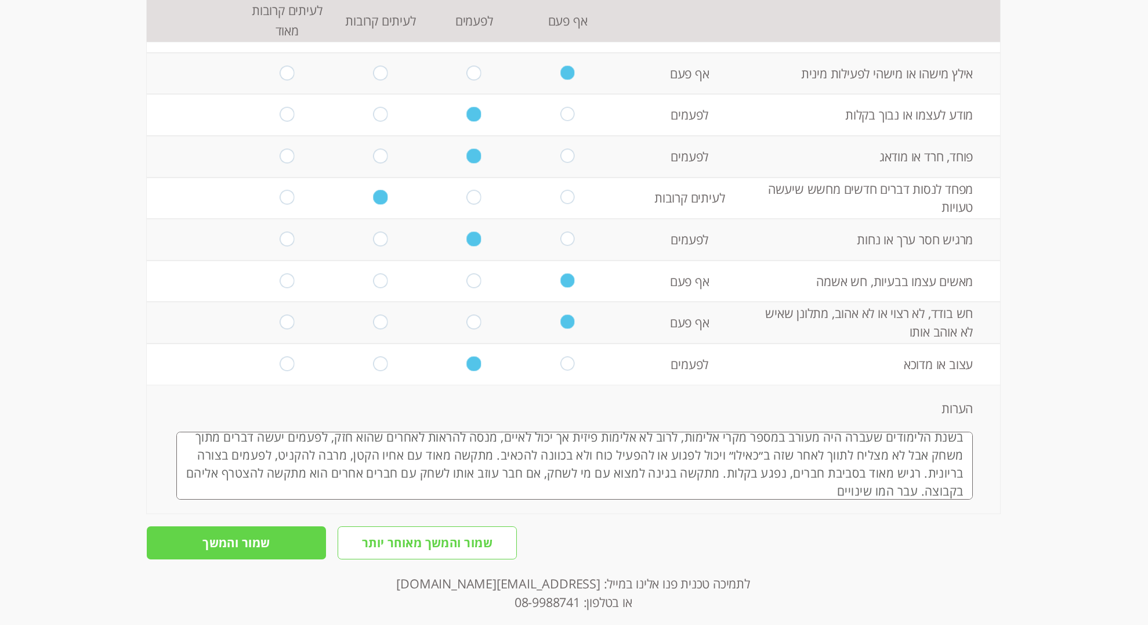
click at [837, 477] on textarea "רגיש אבל מופנם, לא מרבה לשתף ברגשות. אופי מרצה בעיקר סביב סמכות (אמהות וצוות חי…" at bounding box center [574, 466] width 796 height 68
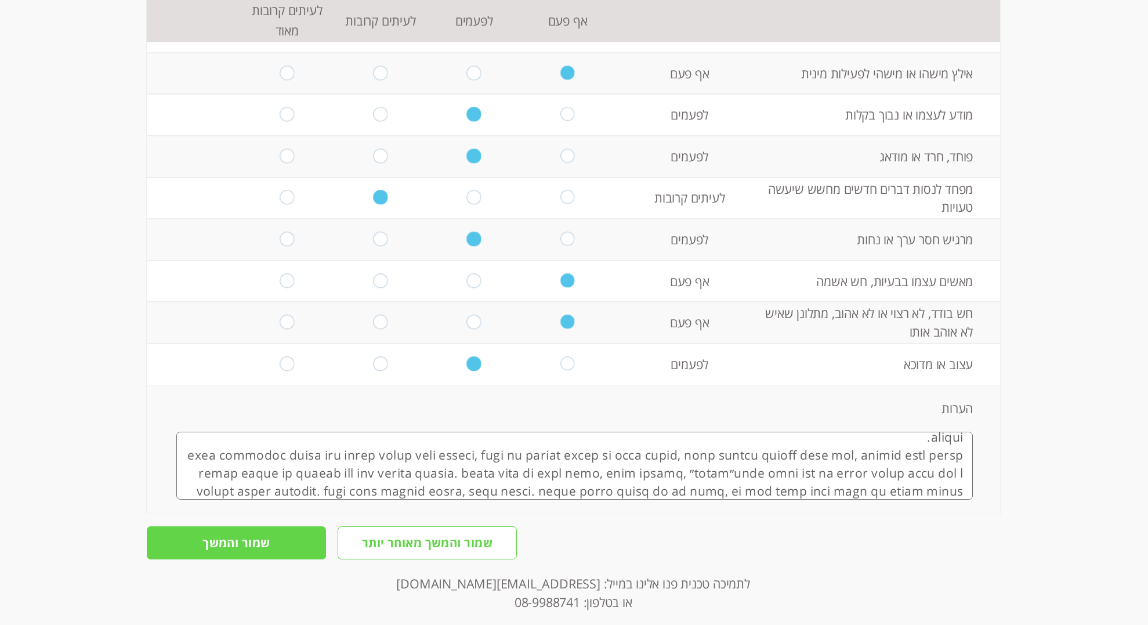
click at [770, 477] on textarea at bounding box center [574, 466] width 796 height 68
drag, startPoint x: 771, startPoint y: 473, endPoint x: 791, endPoint y: 475, distance: 19.2
click at [791, 475] on textarea at bounding box center [574, 466] width 796 height 68
click at [557, 476] on textarea at bounding box center [574, 466] width 796 height 68
drag, startPoint x: 831, startPoint y: 476, endPoint x: 800, endPoint y: 478, distance: 30.8
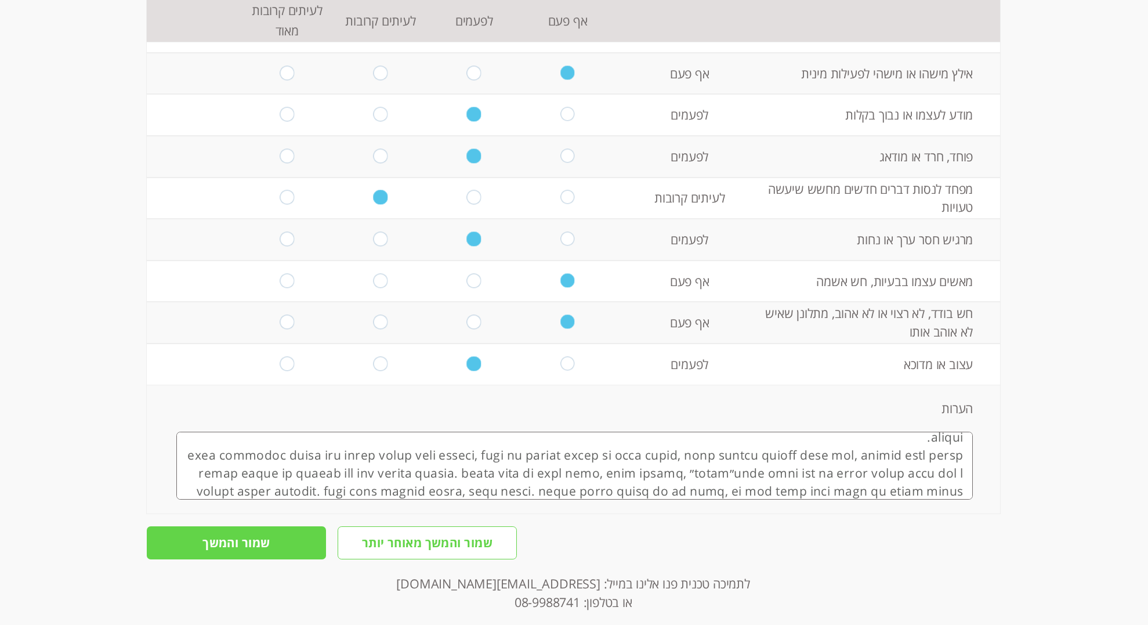
click at [800, 478] on textarea at bounding box center [574, 466] width 796 height 68
drag, startPoint x: 749, startPoint y: 478, endPoint x: 729, endPoint y: 478, distance: 19.7
click at [729, 478] on textarea at bounding box center [574, 466] width 796 height 68
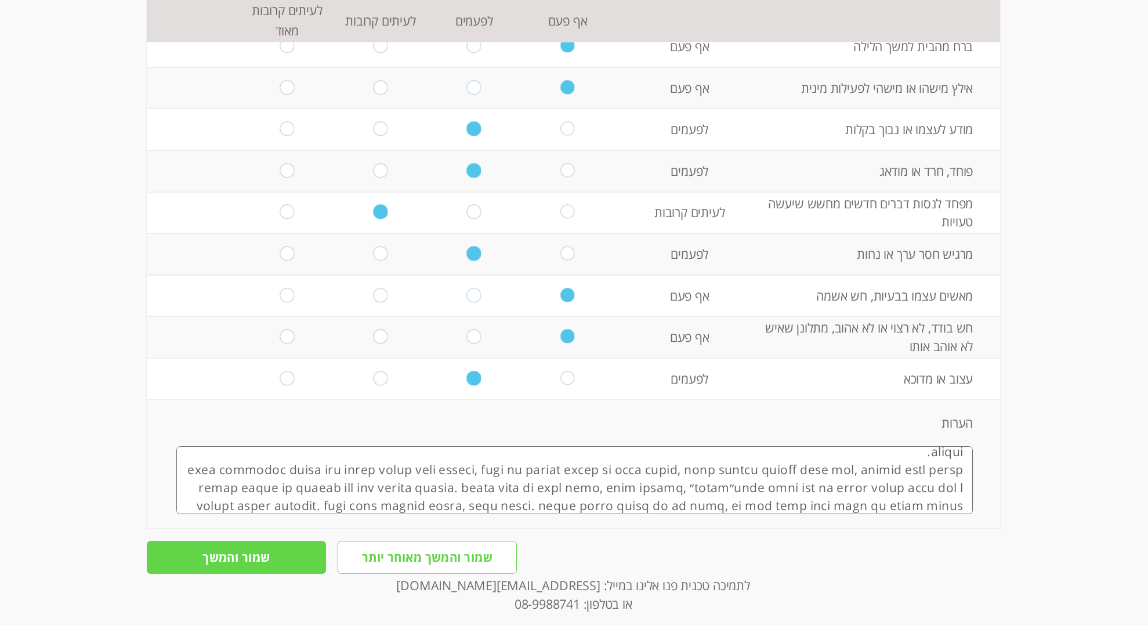
scroll to position [735, 0]
drag, startPoint x: 593, startPoint y: 488, endPoint x: 610, endPoint y: 491, distance: 17.1
click at [593, 488] on textarea at bounding box center [574, 478] width 796 height 68
click at [467, 488] on textarea at bounding box center [574, 478] width 796 height 68
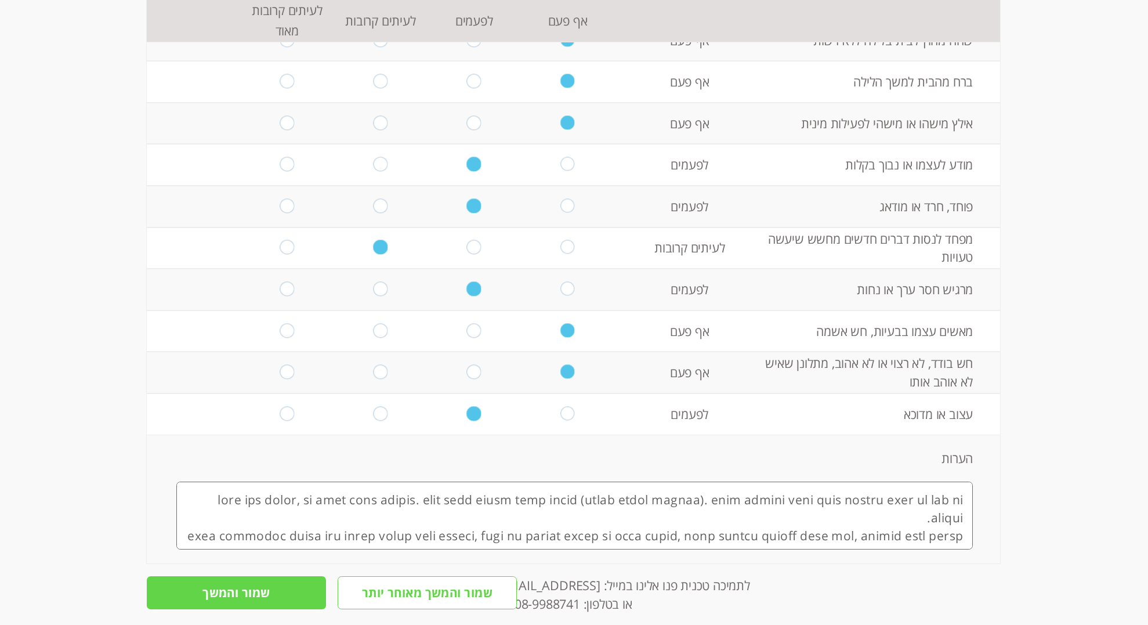
scroll to position [661, 0]
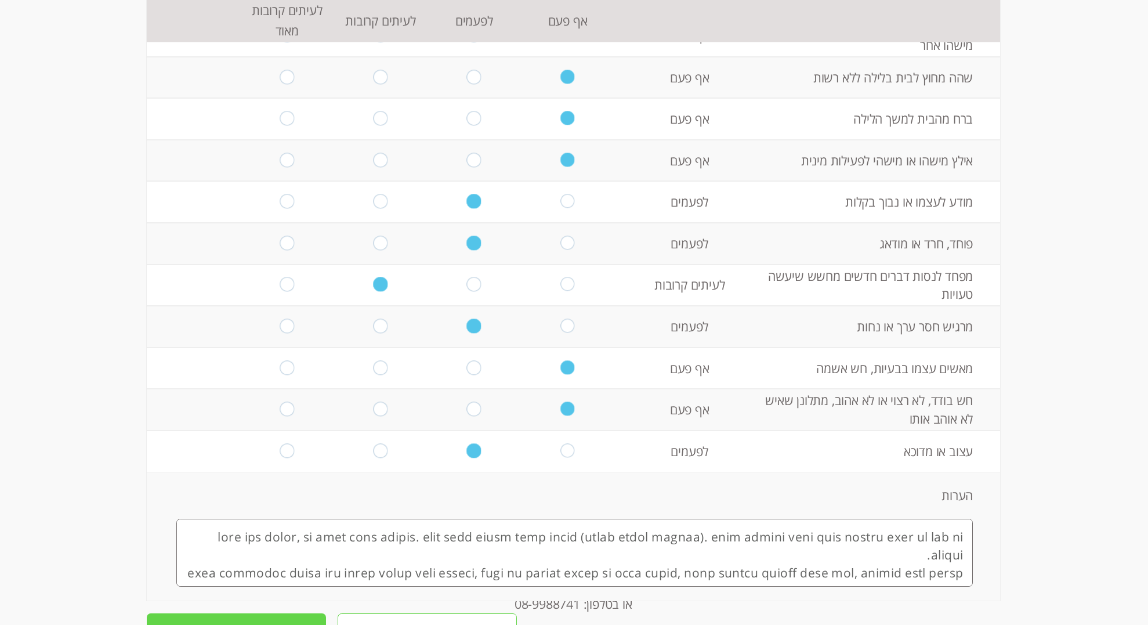
click at [931, 524] on textarea at bounding box center [574, 552] width 796 height 68
drag, startPoint x: 928, startPoint y: 523, endPoint x: 913, endPoint y: 524, distance: 15.2
click at [913, 524] on textarea at bounding box center [574, 552] width 796 height 68
click at [961, 560] on textarea at bounding box center [574, 552] width 796 height 68
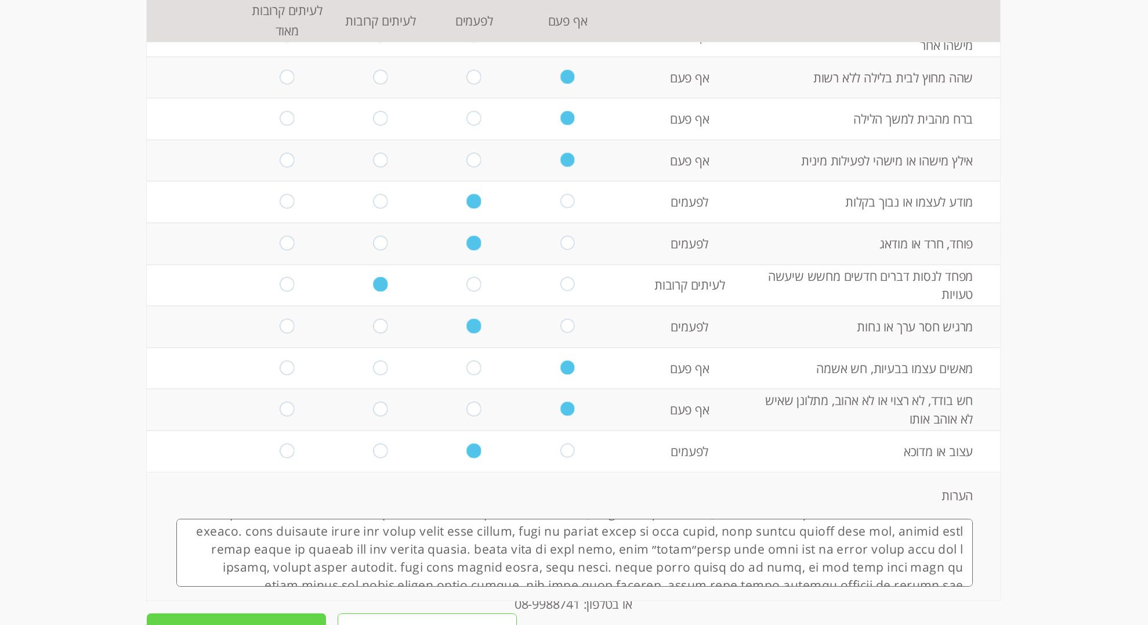
scroll to position [24, 0]
click at [427, 534] on textarea at bounding box center [574, 552] width 796 height 68
drag, startPoint x: 728, startPoint y: 554, endPoint x: 687, endPoint y: 556, distance: 41.2
click at [687, 556] on textarea at bounding box center [574, 552] width 796 height 68
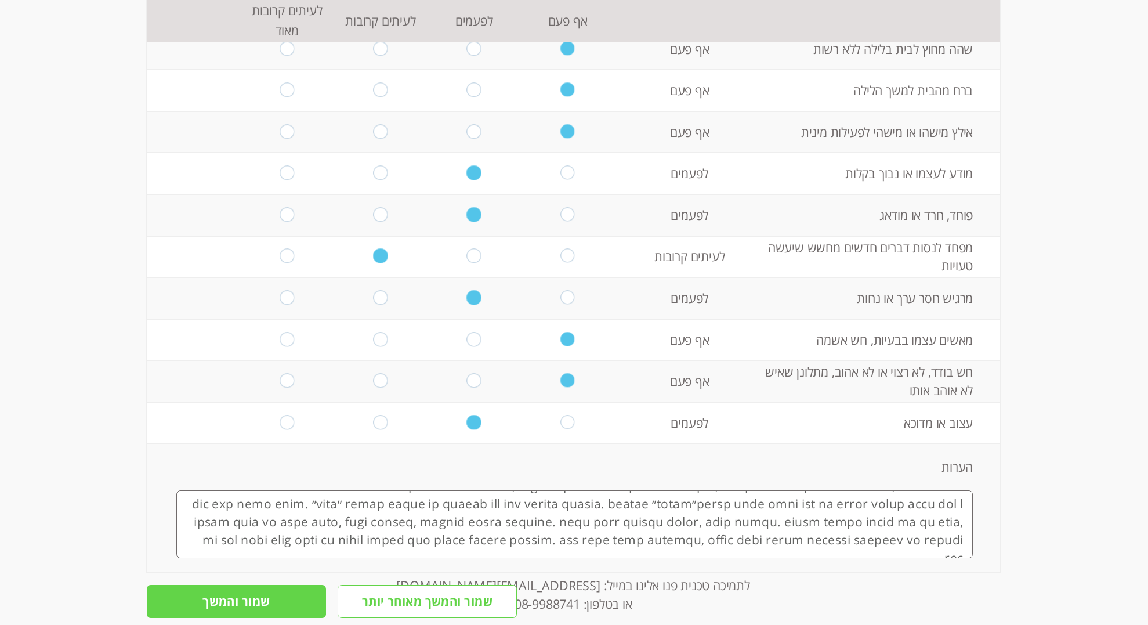
scroll to position [697, 0]
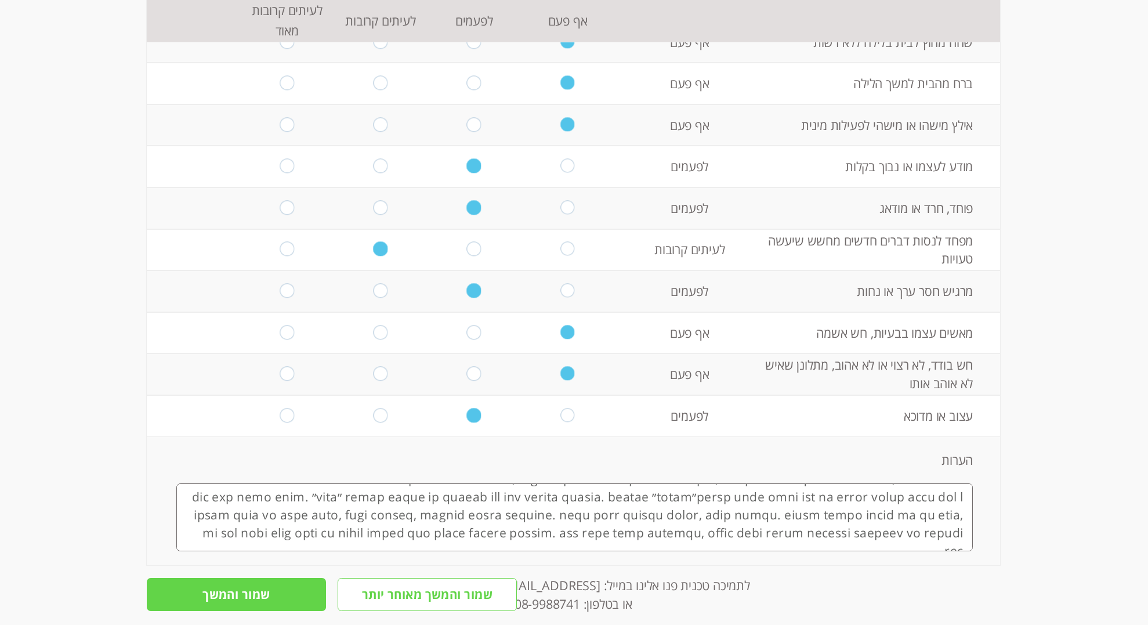
click at [246, 523] on textarea at bounding box center [574, 517] width 796 height 68
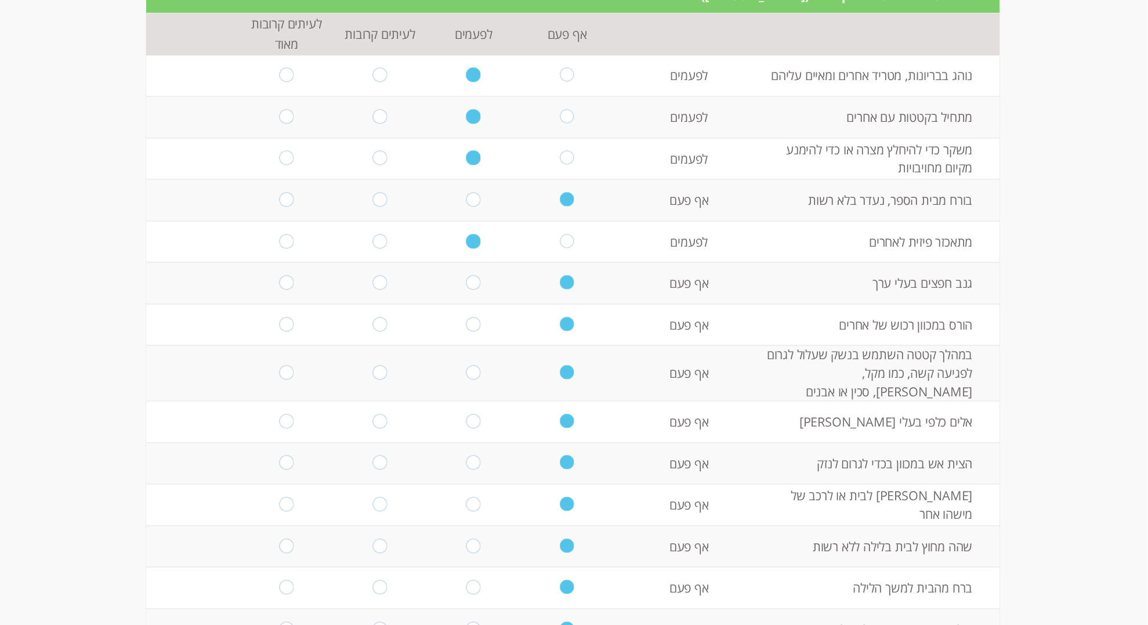
scroll to position [193, 0]
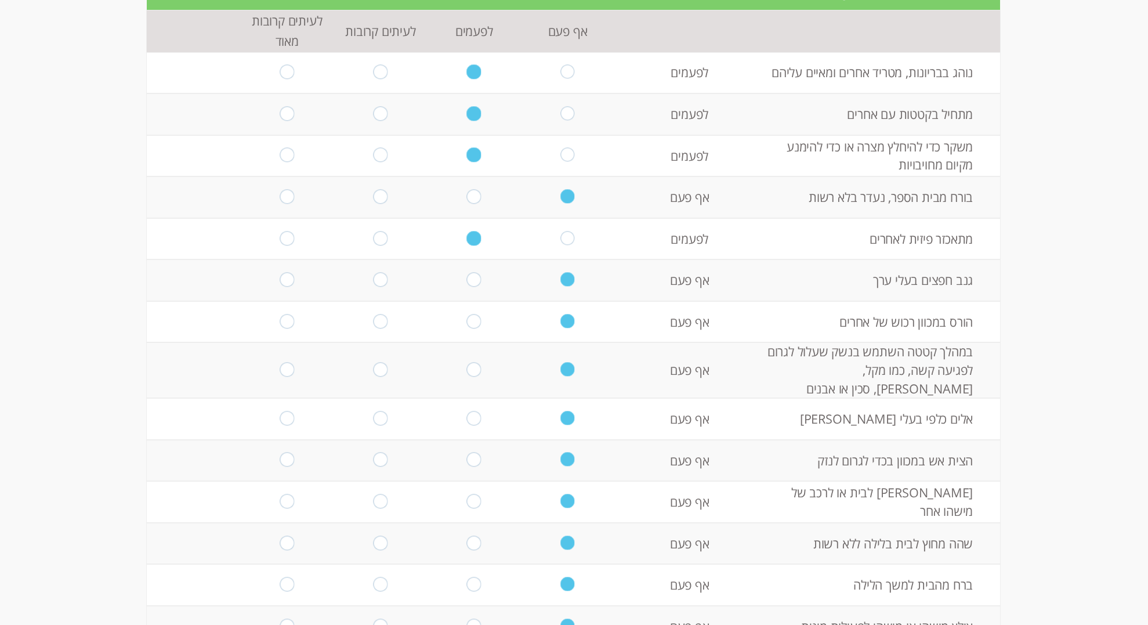
type textarea "lore ipsum dolors, am cons adip elitse. doei temp incid utla etdol (magna aliqu…"
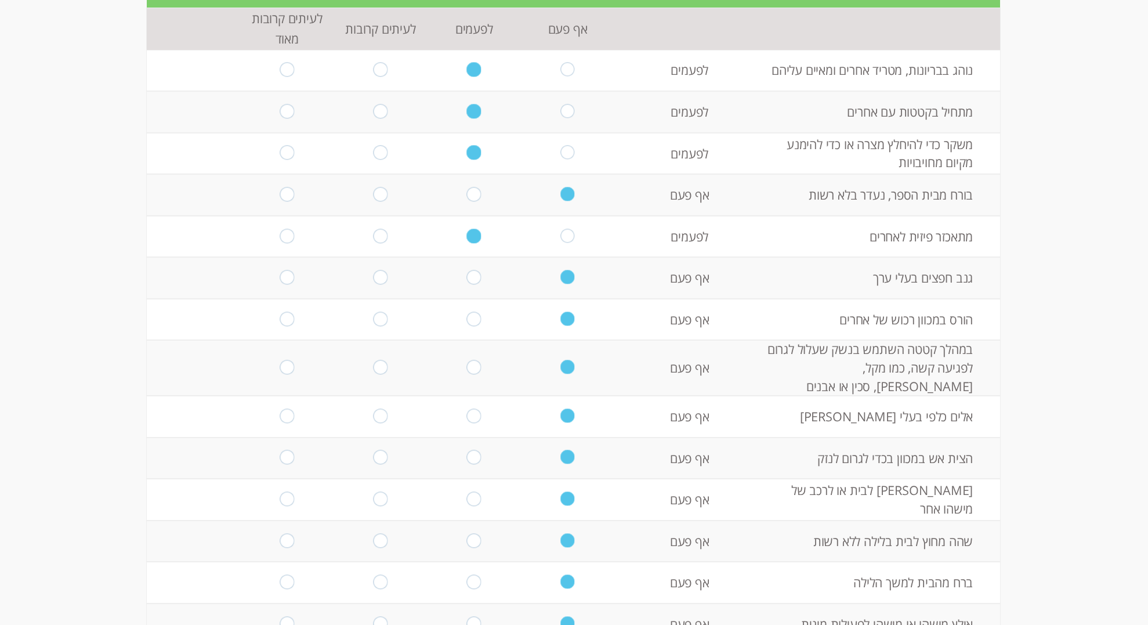
click at [568, 244] on input "radio" at bounding box center [567, 237] width 14 height 16
radio input "true"
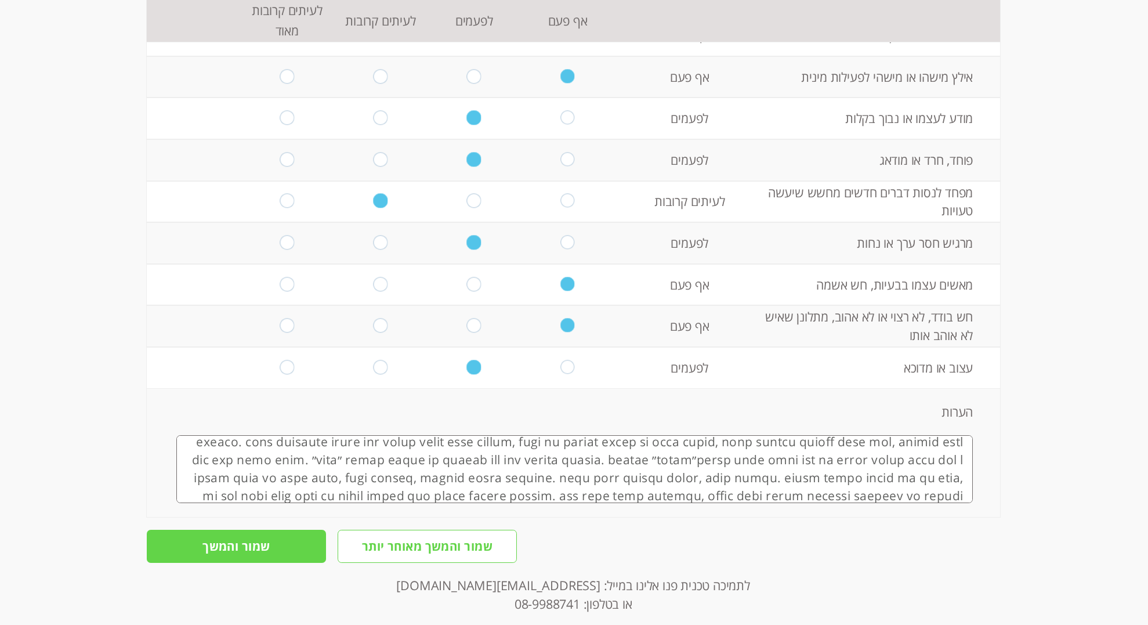
scroll to position [31, 0]
drag, startPoint x: 760, startPoint y: 443, endPoint x: 734, endPoint y: 444, distance: 26.1
click at [734, 444] on textarea at bounding box center [574, 469] width 796 height 68
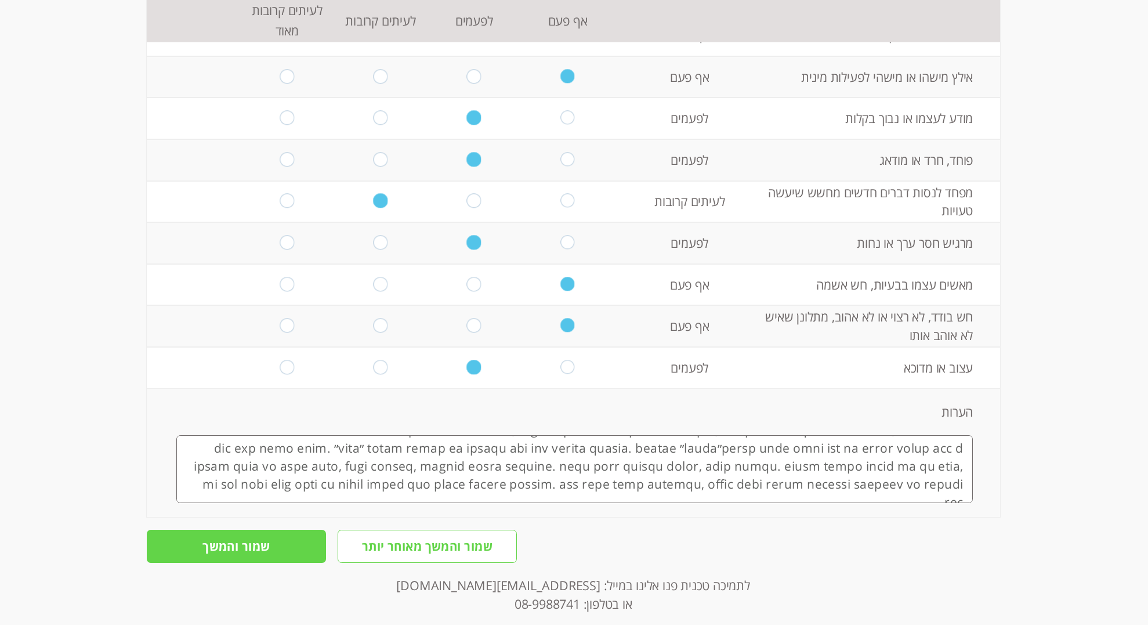
scroll to position [41, 0]
click at [763, 468] on textarea at bounding box center [574, 469] width 796 height 68
click at [704, 470] on textarea at bounding box center [574, 469] width 796 height 68
type textarea "lore ipsum dolors, am cons adip elitse. doei temp incid utla etdol (magna aliqu…"
click at [240, 535] on input "שמור והמשך" at bounding box center [236, 546] width 179 height 33
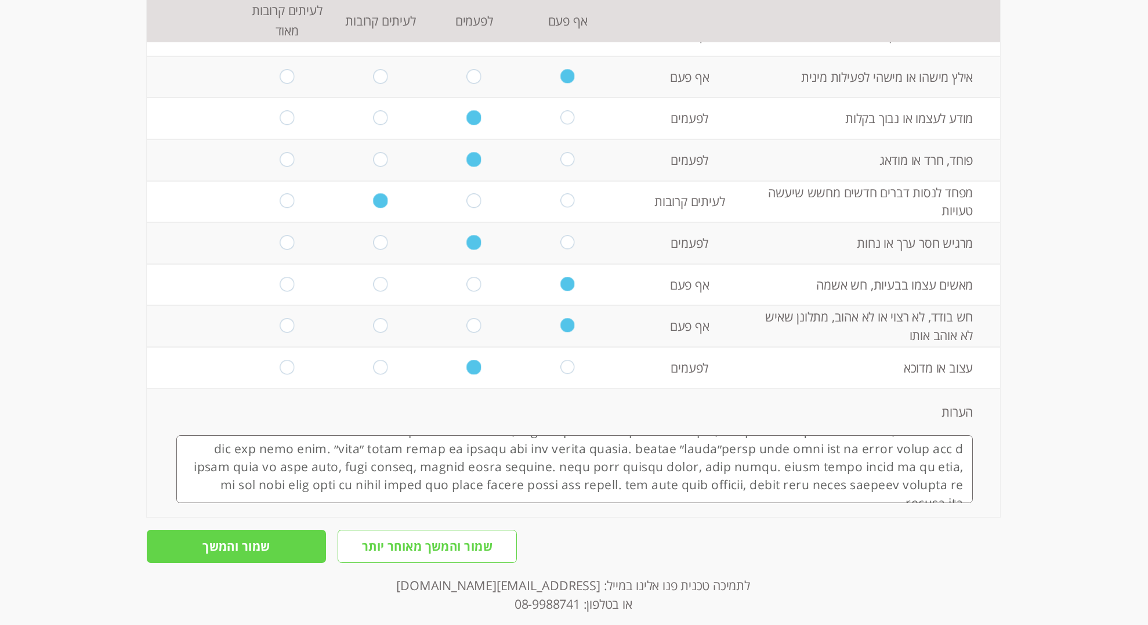
click at [254, 537] on input "שמור והמשך" at bounding box center [236, 546] width 179 height 33
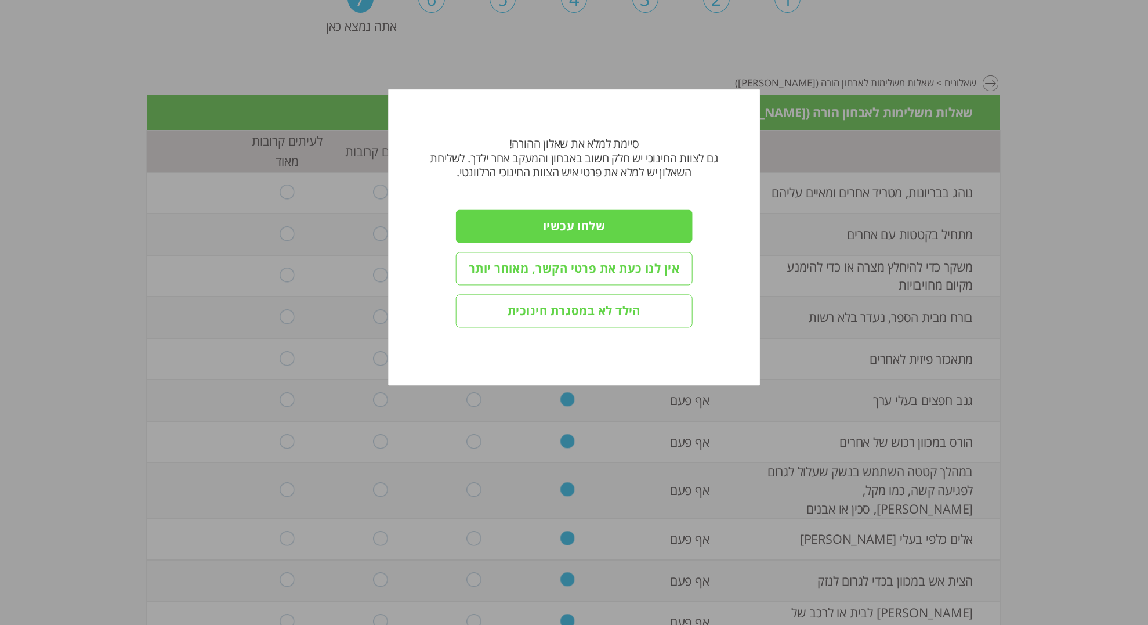
scroll to position [72, 0]
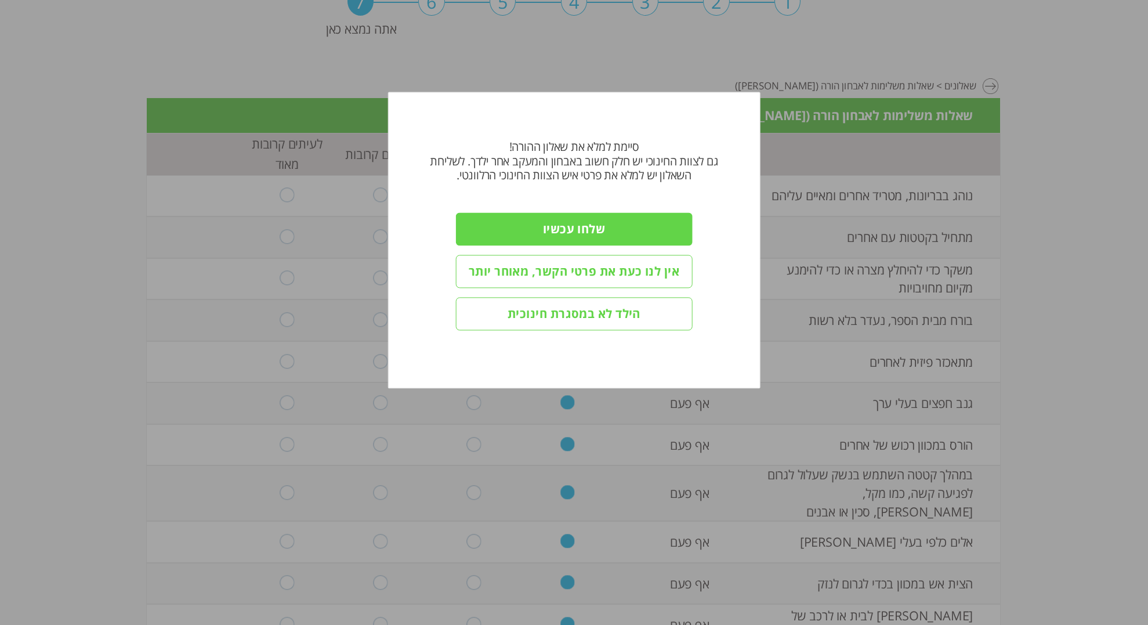
click at [598, 269] on input "אין לנו כעת את פרטי הקשר, מאוחר יותר" at bounding box center [573, 271] width 237 height 33
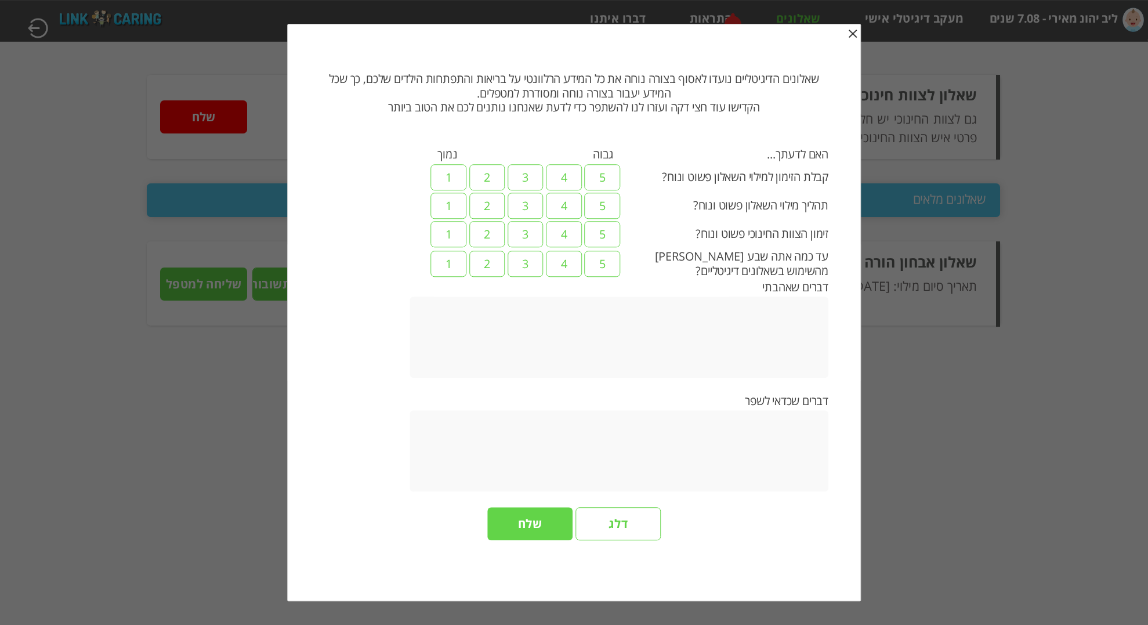
click at [610, 527] on input "דלג" at bounding box center [617, 523] width 85 height 33
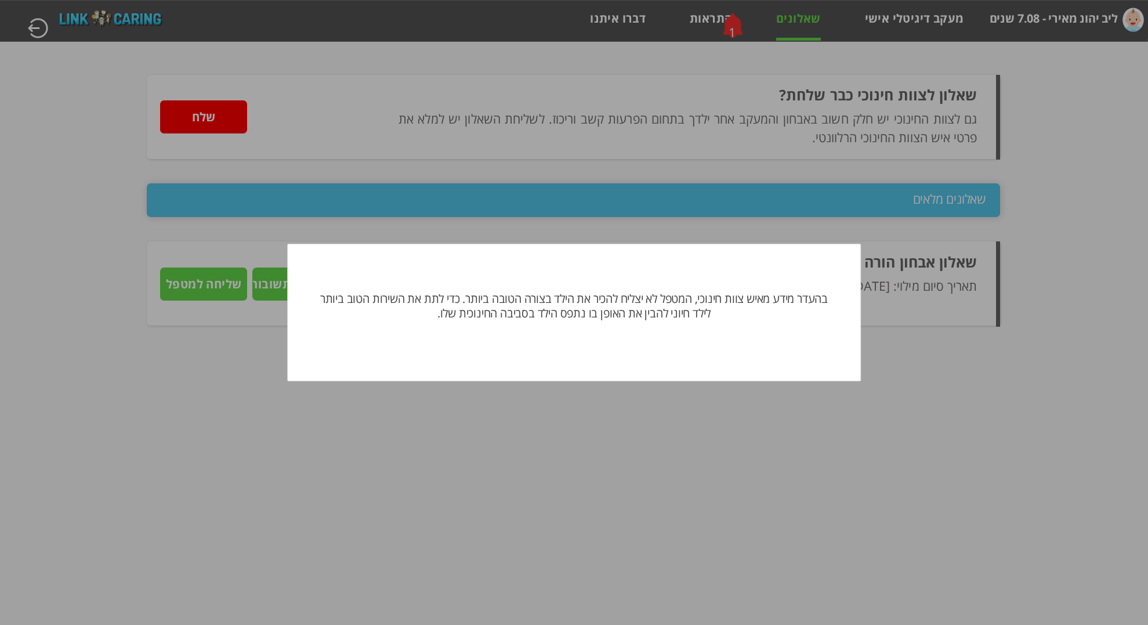
click at [481, 385] on div at bounding box center [574, 312] width 1148 height 625
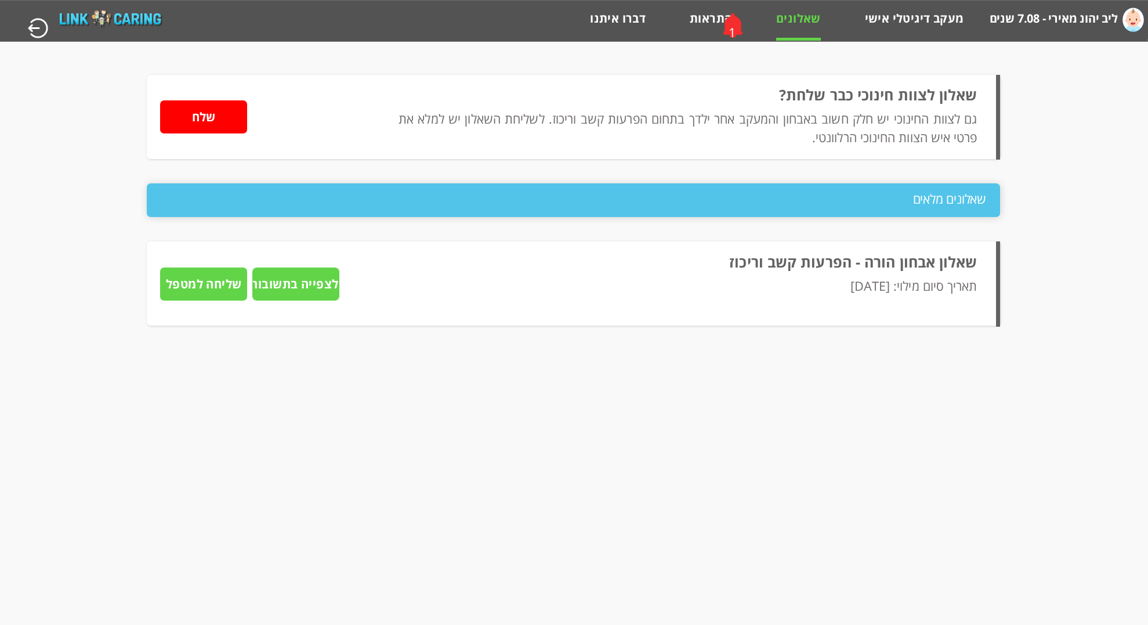
click at [191, 282] on input "שליחה למטפל" at bounding box center [203, 283] width 87 height 33
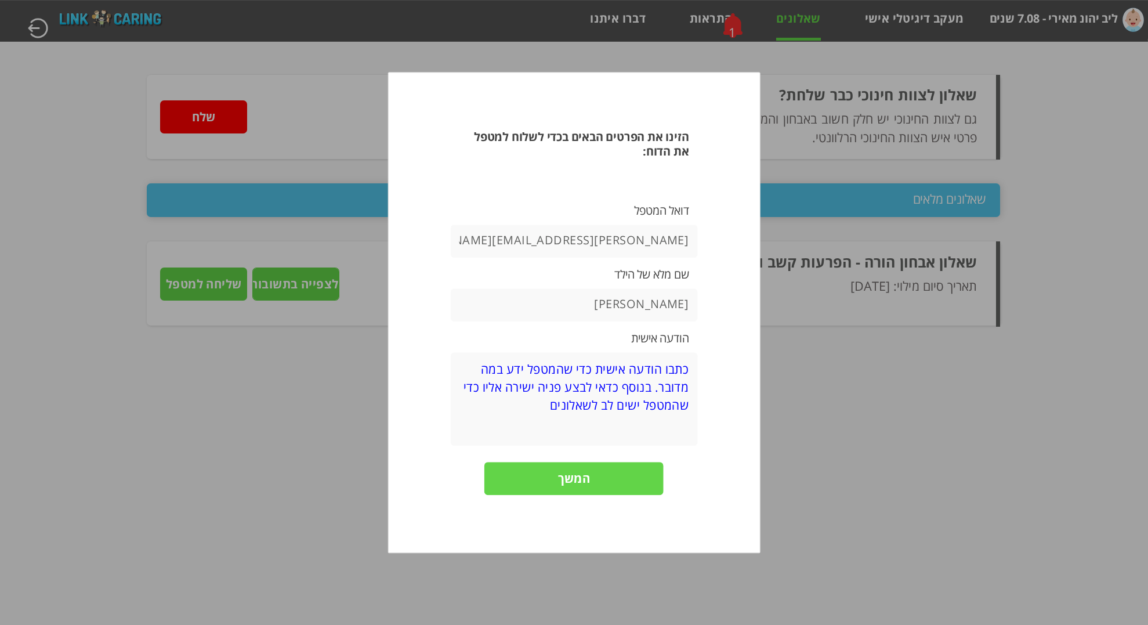
click at [543, 401] on textarea at bounding box center [574, 398] width 248 height 93
drag, startPoint x: 543, startPoint y: 407, endPoint x: 699, endPoint y: 369, distance: 160.5
click at [699, 369] on div "הזינו את הפרטים הבאים בכדי לשלוח למטפל את הדוח: דואל המטפל [EMAIL_ADDRESS][DOMA…" at bounding box center [573, 317] width 311 height 374
click at [677, 369] on textarea at bounding box center [574, 398] width 248 height 93
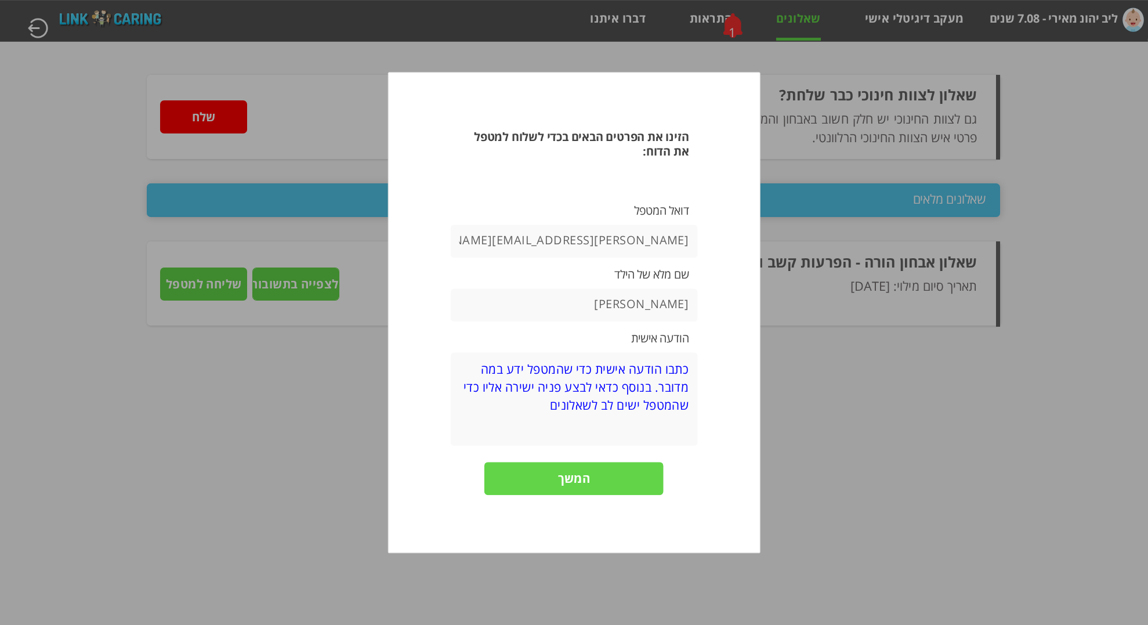
click at [677, 369] on textarea at bounding box center [574, 398] width 248 height 93
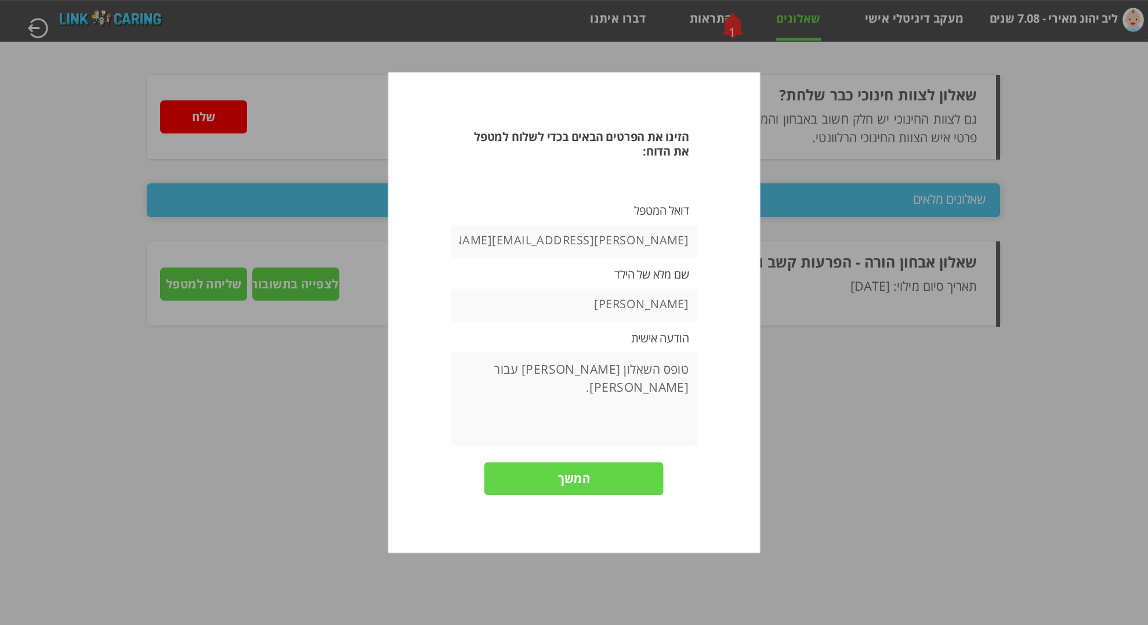
type textarea "טופס השאלון [PERSON_NAME] עבור [PERSON_NAME]."
click at [588, 475] on input "המשך" at bounding box center [573, 478] width 179 height 33
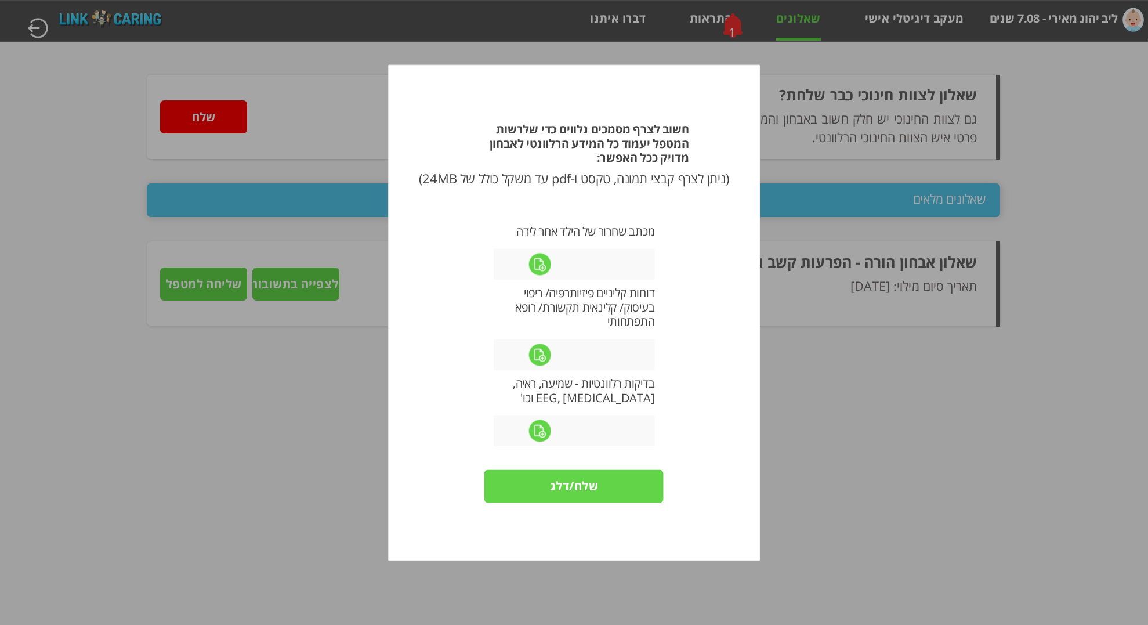
click at [568, 484] on input "שלח/דלג" at bounding box center [573, 485] width 179 height 33
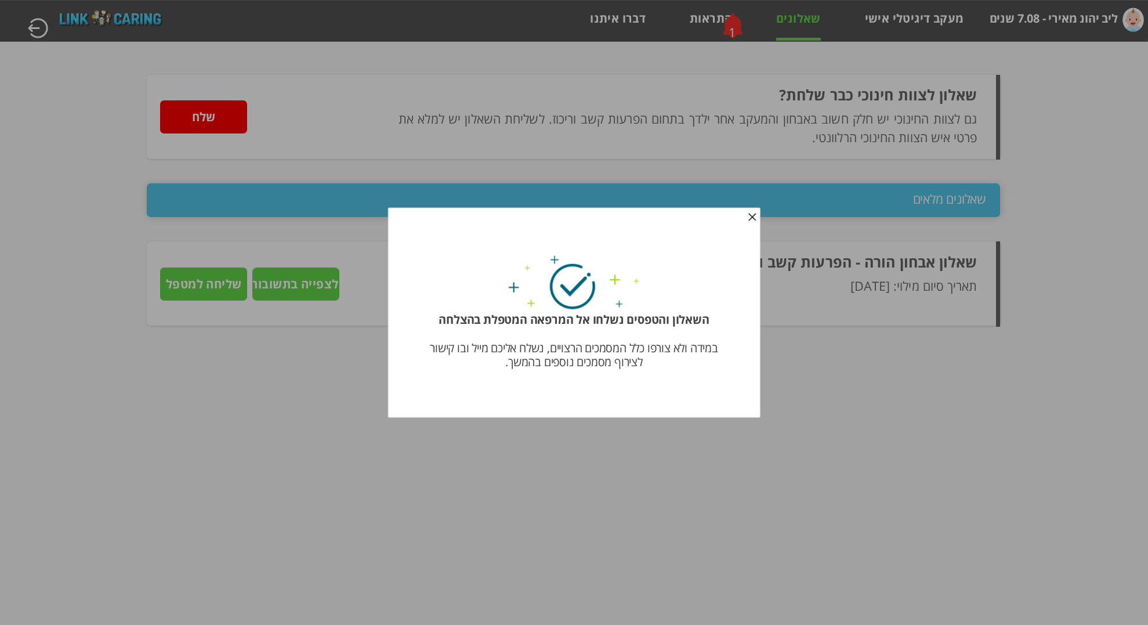
click at [752, 220] on span "button" at bounding box center [752, 218] width 9 height 9
